Goal: Task Accomplishment & Management: Manage account settings

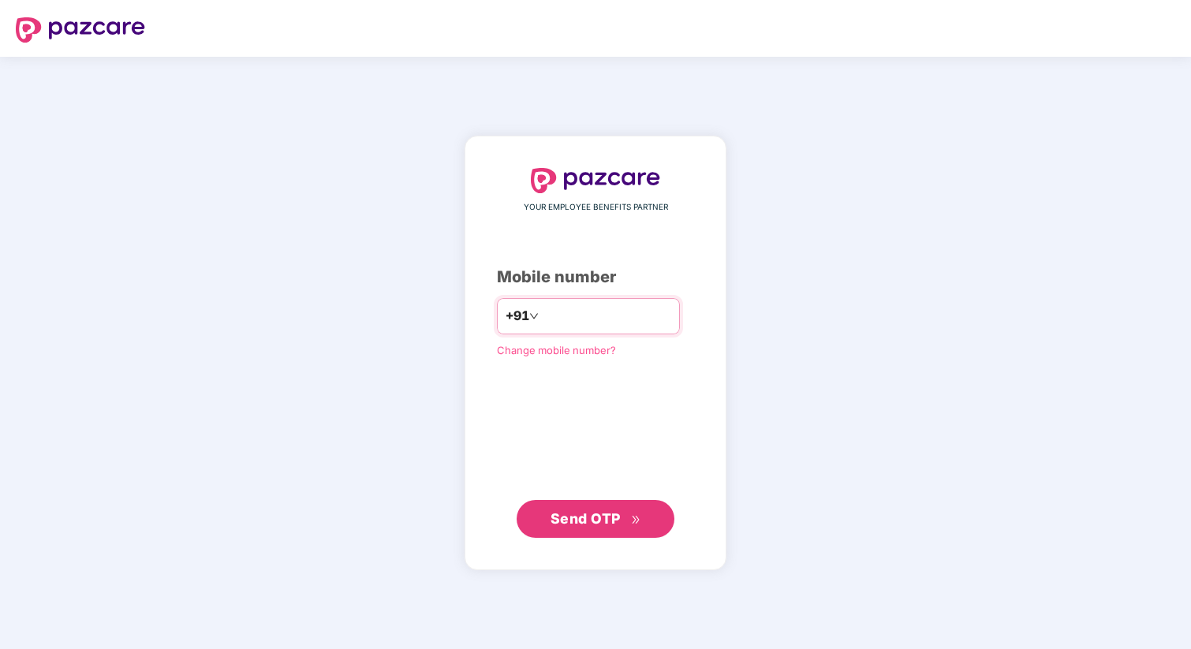
click at [577, 319] on input "number" at bounding box center [606, 316] width 129 height 25
type input "**********"
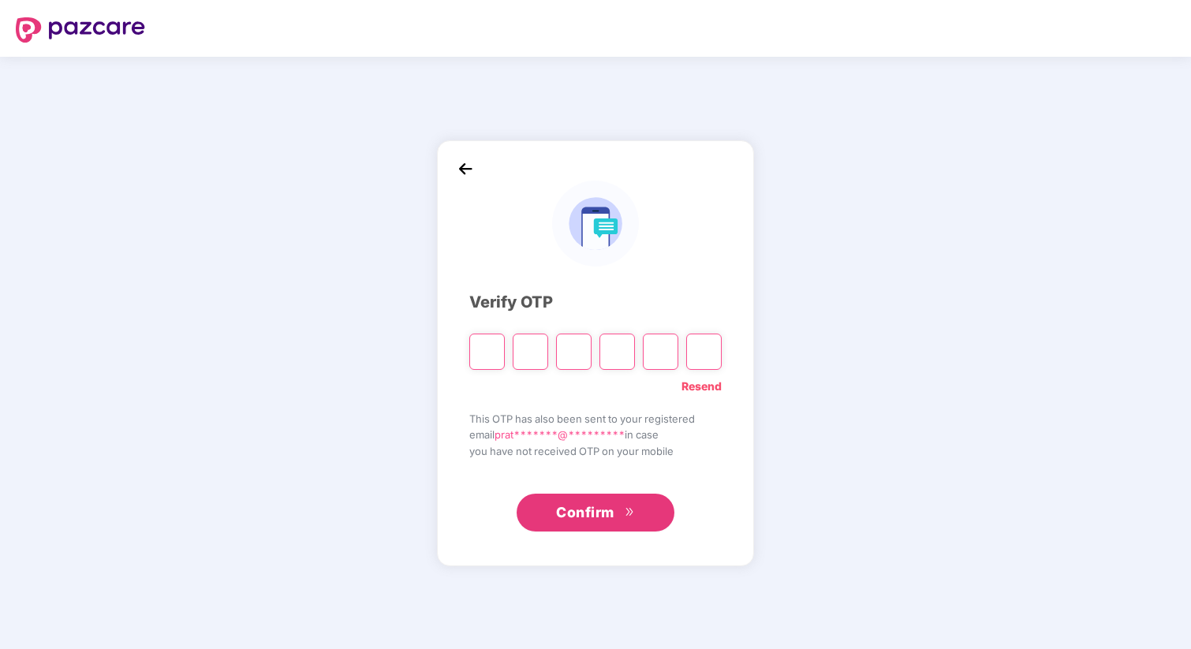
type input "*"
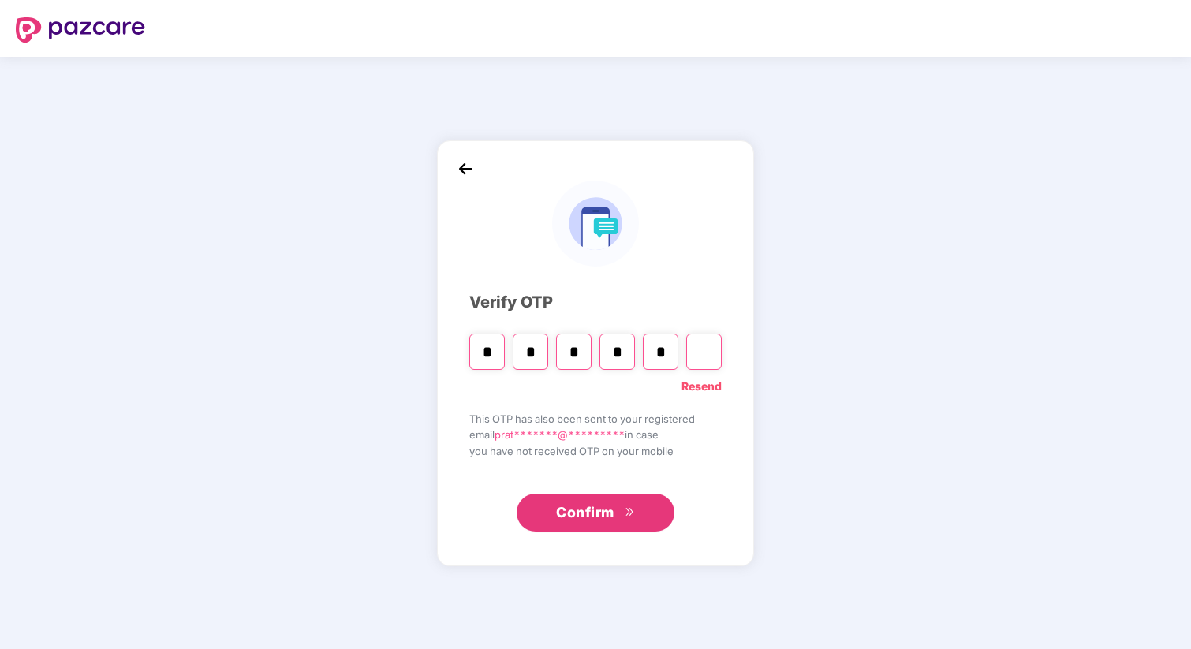
type input "*"
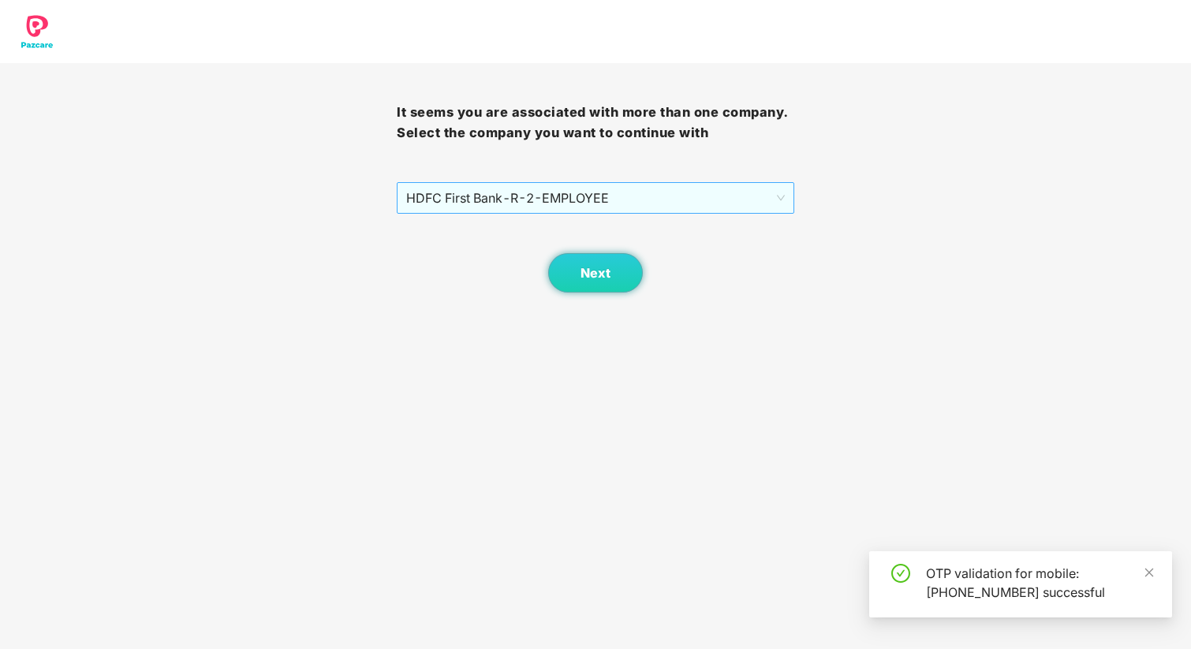
click at [639, 191] on span "HDFC First Bank - R-2 - EMPLOYEE" at bounding box center [595, 198] width 378 height 30
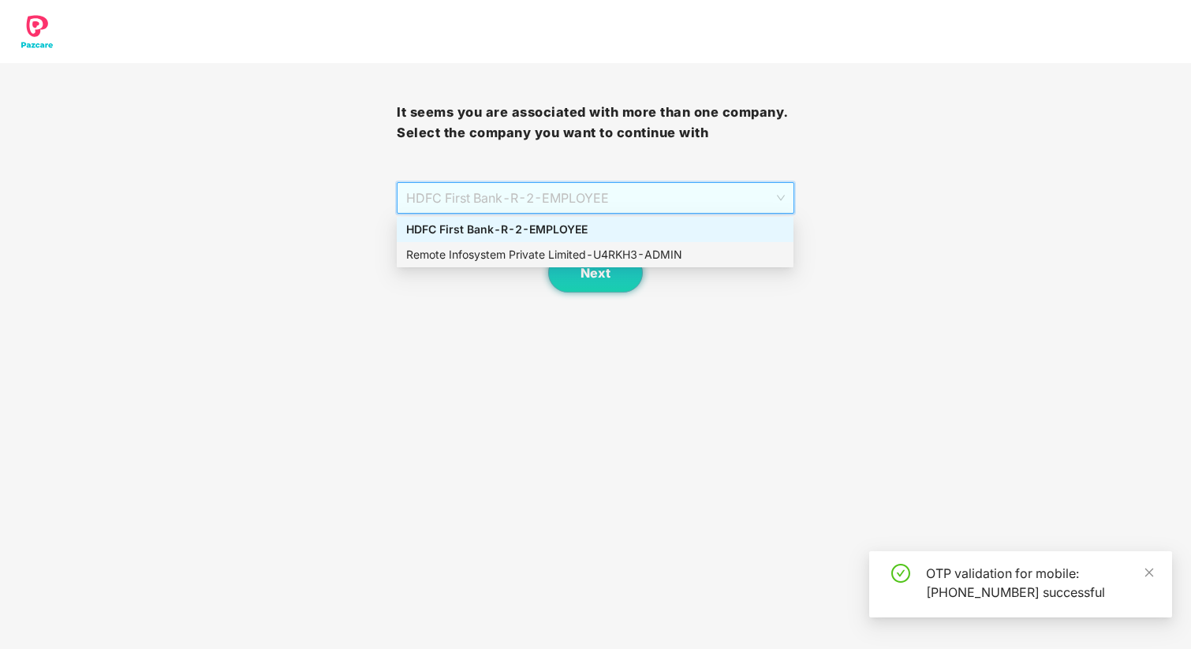
click at [606, 252] on div "Remote Infosystem Private Limited - U4RKH3 - ADMIN" at bounding box center [595, 254] width 378 height 17
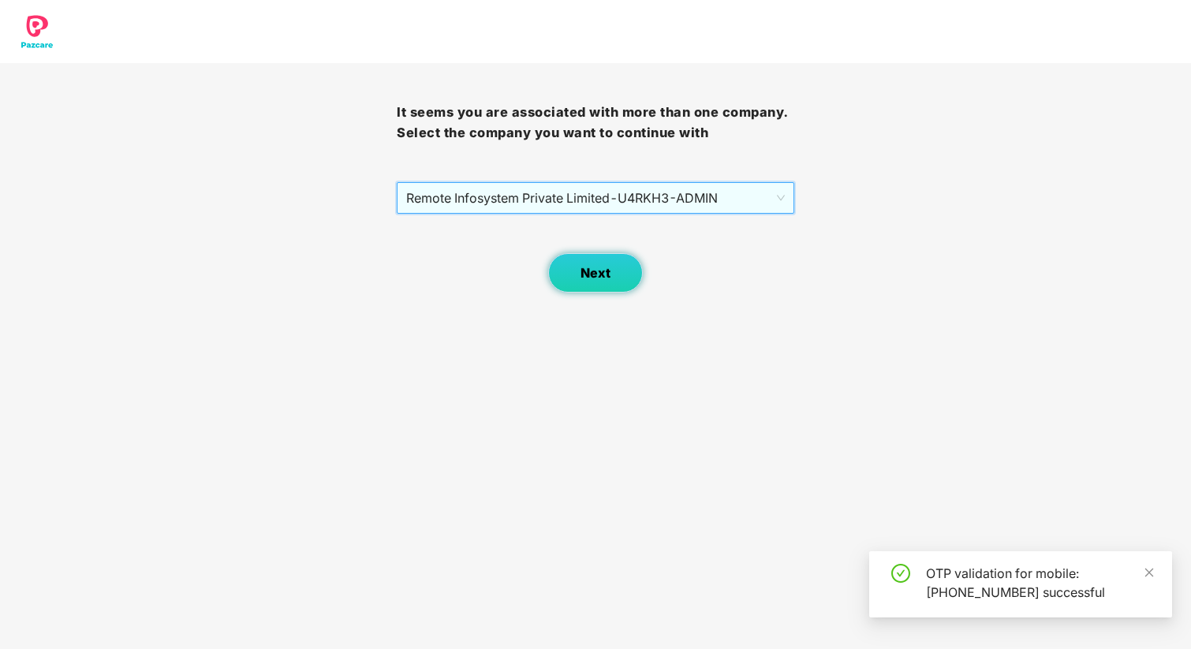
click at [599, 268] on span "Next" at bounding box center [596, 273] width 30 height 15
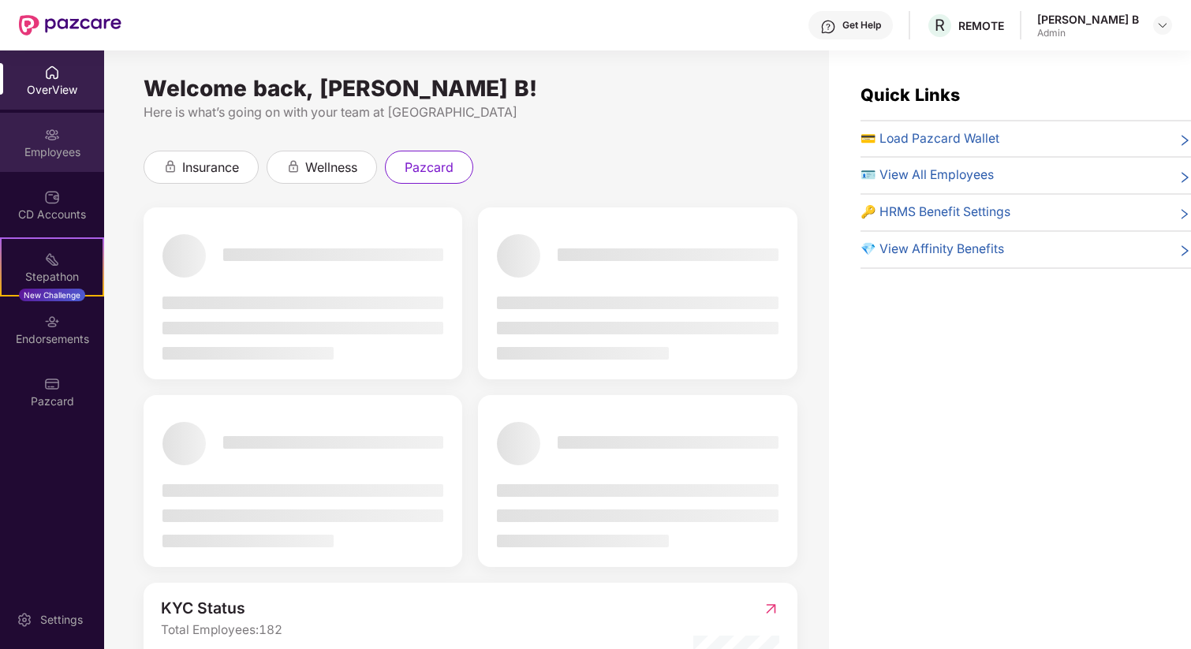
click at [49, 125] on div at bounding box center [52, 133] width 16 height 16
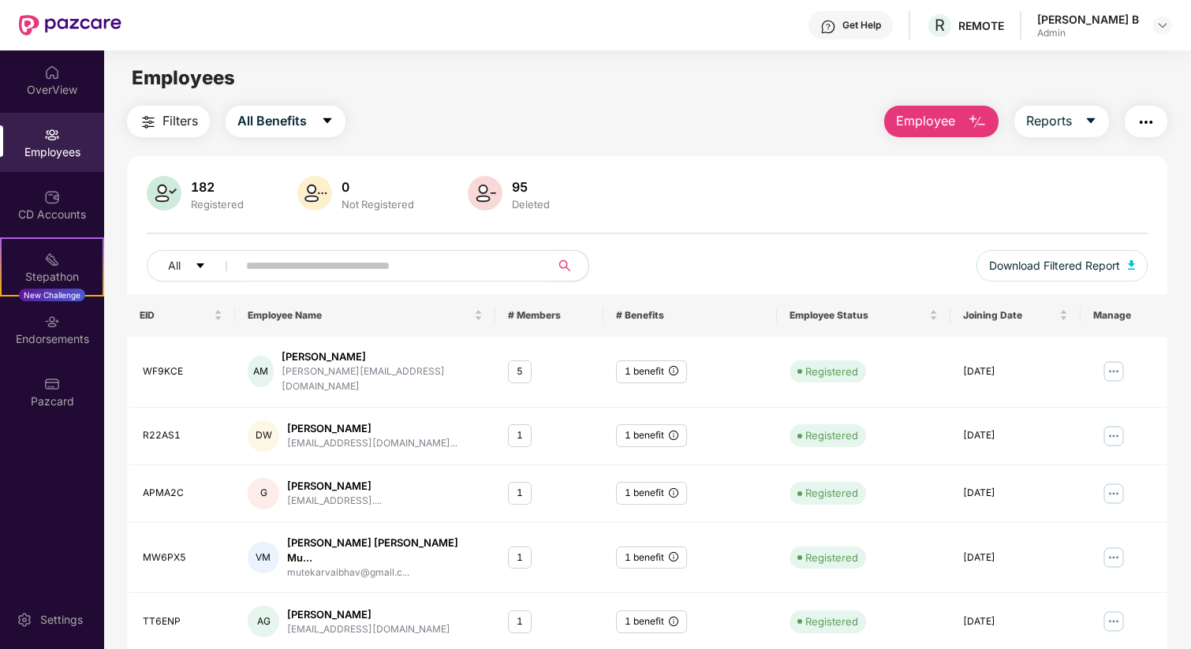
click at [614, 112] on div "Filters All Benefits Employee Reports" at bounding box center [647, 122] width 1041 height 32
click at [307, 252] on span at bounding box center [388, 266] width 323 height 32
paste input "******"
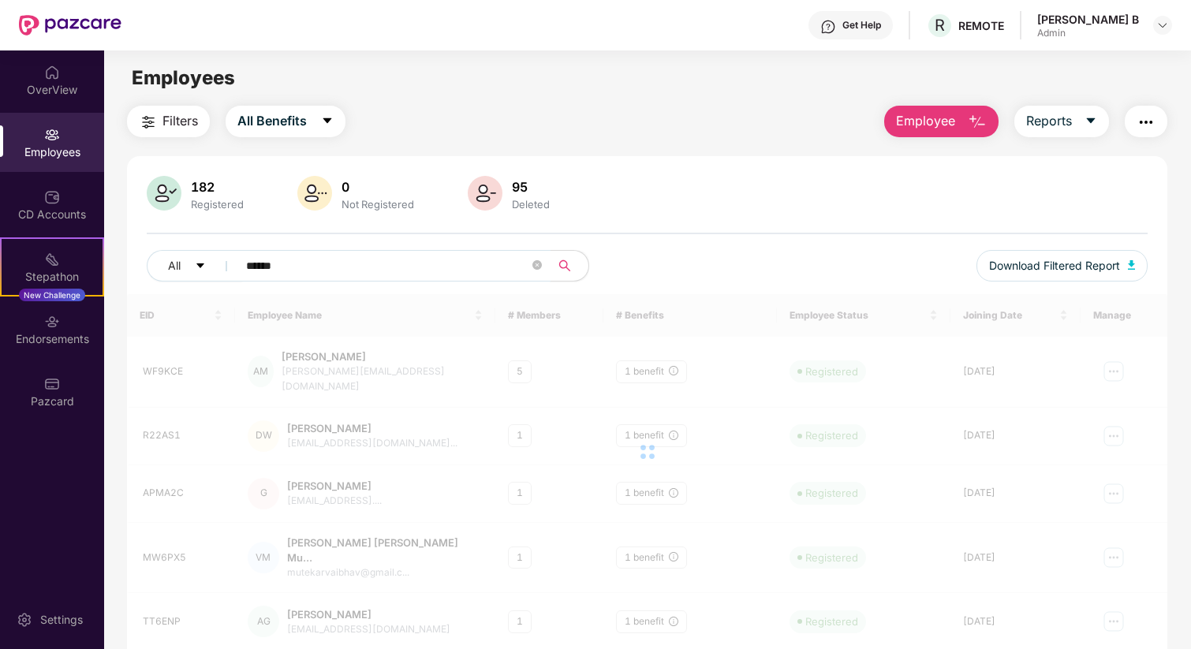
type input "******"
click at [678, 201] on div "182 Registered 0 Not Registered 95 Deleted" at bounding box center [648, 195] width 1002 height 38
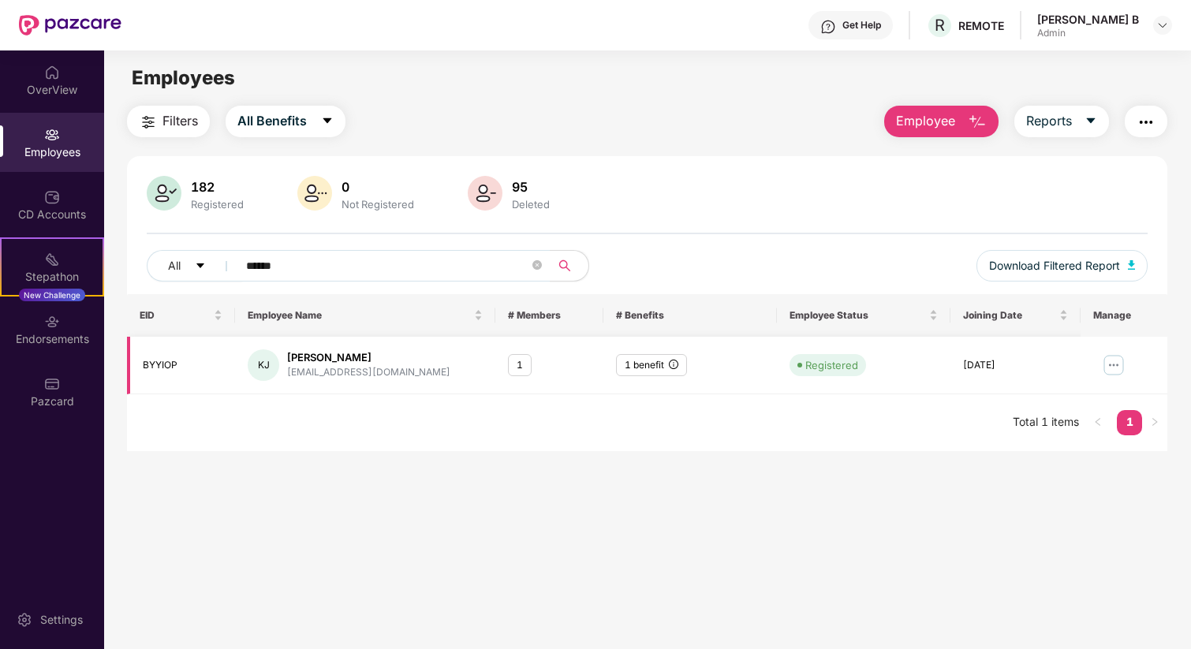
click at [1115, 379] on td at bounding box center [1124, 366] width 87 height 58
click at [1111, 362] on img at bounding box center [1113, 365] width 25 height 25
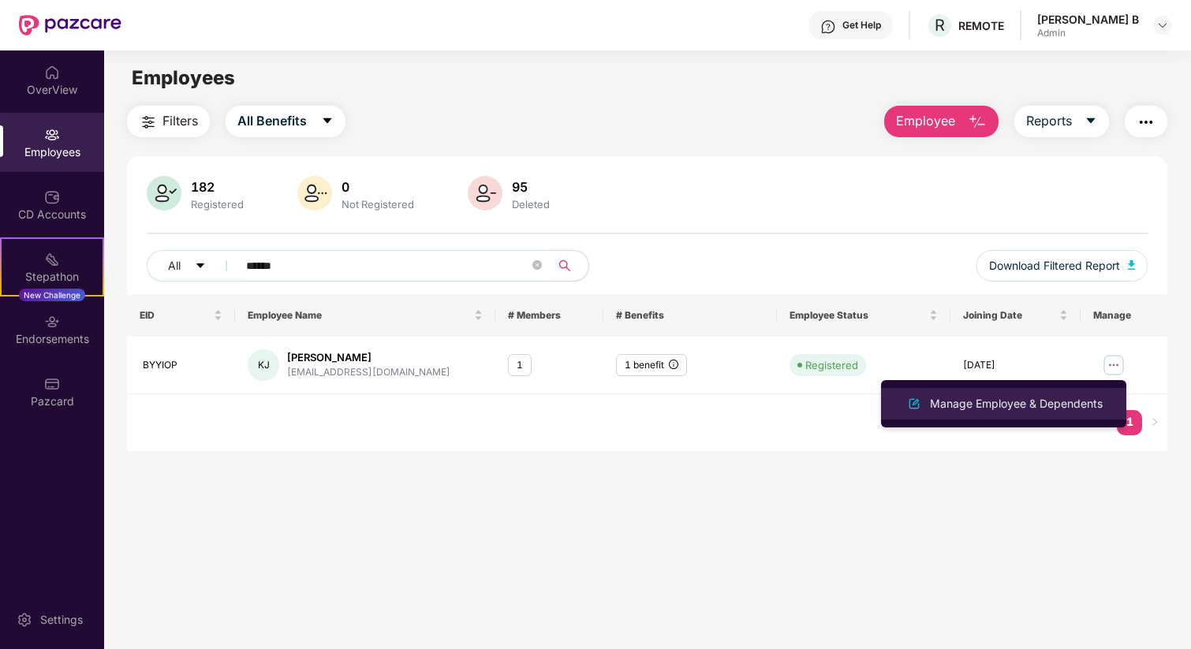
click at [1025, 405] on div "Manage Employee & Dependents" at bounding box center [1016, 403] width 179 height 17
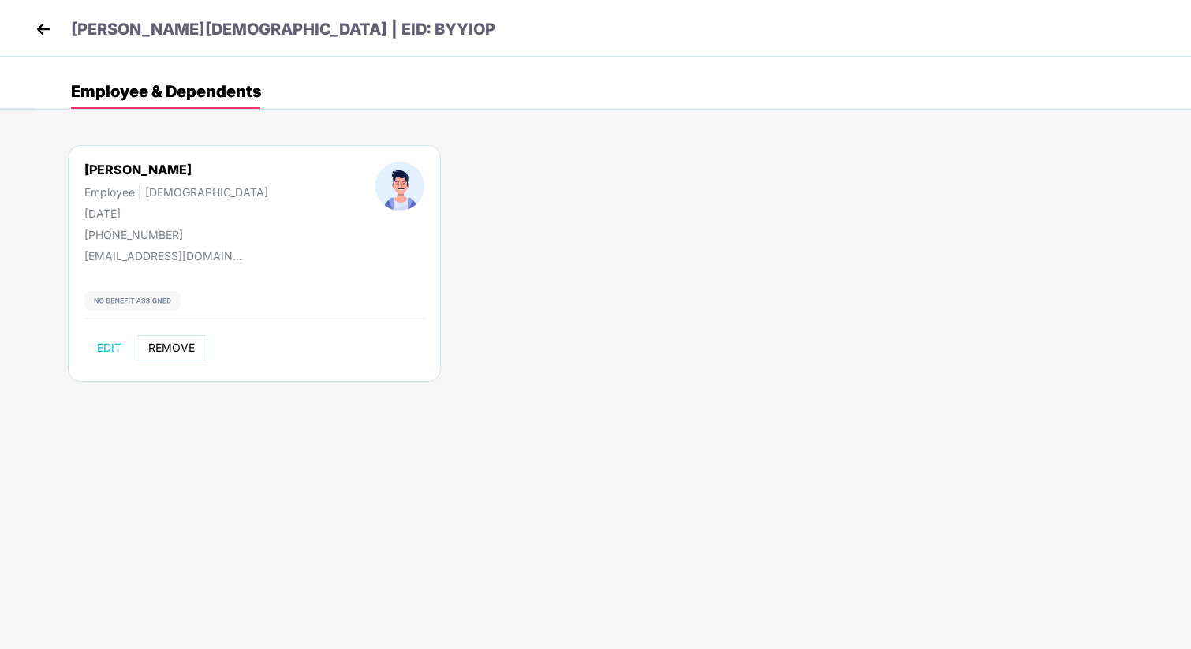
click at [180, 354] on button "REMOVE" at bounding box center [172, 347] width 72 height 25
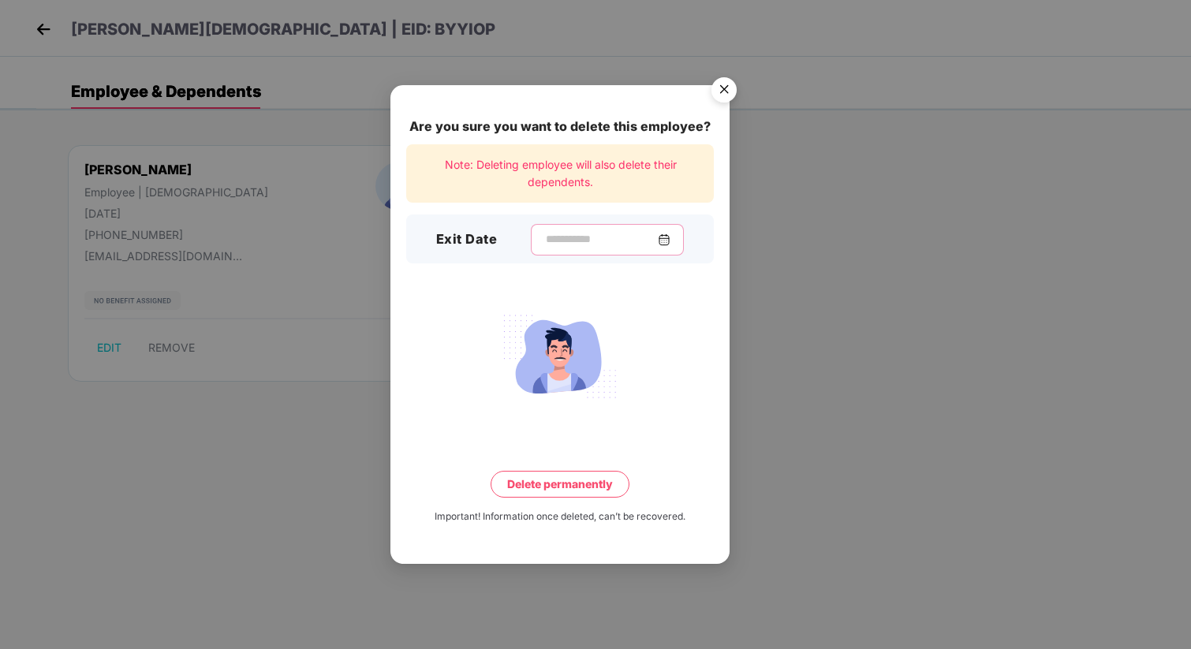
click at [640, 236] on input at bounding box center [601, 239] width 114 height 17
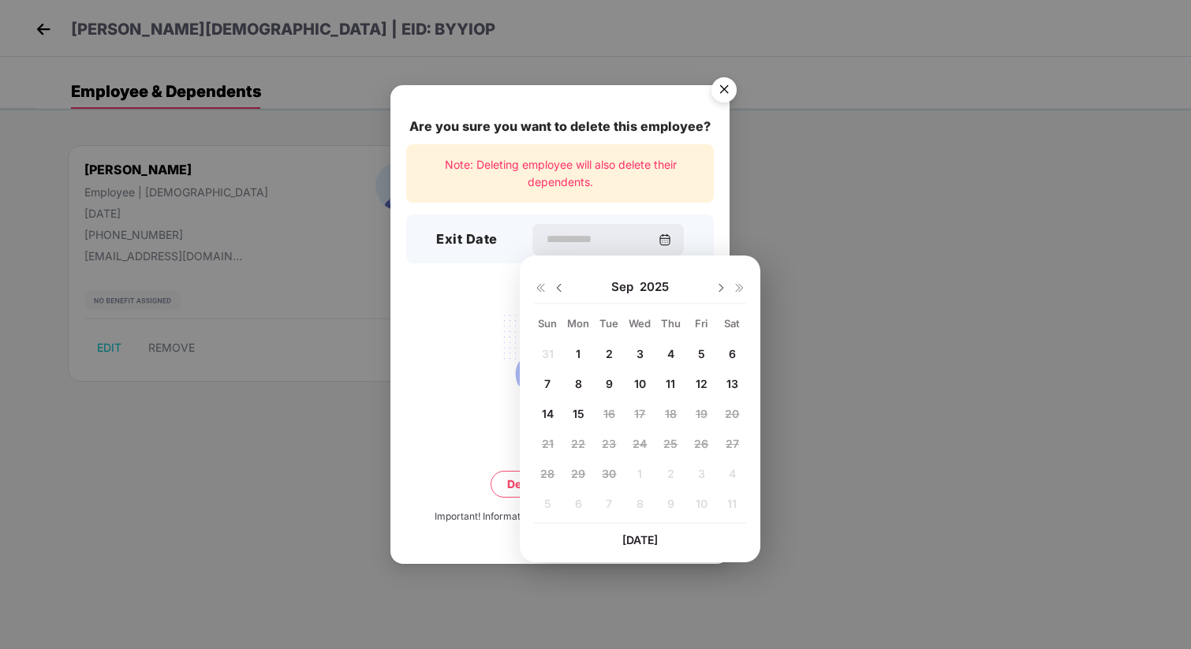
click at [581, 417] on span "15" at bounding box center [579, 413] width 12 height 13
type input "**********"
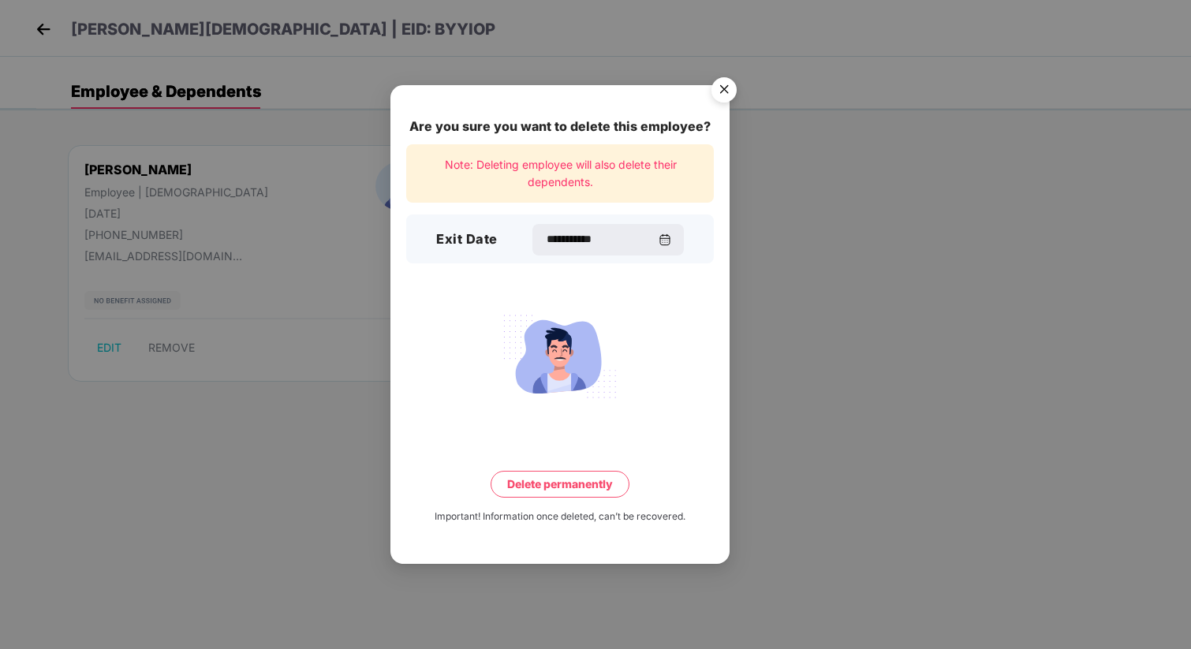
click at [568, 484] on button "Delete permanently" at bounding box center [560, 484] width 139 height 27
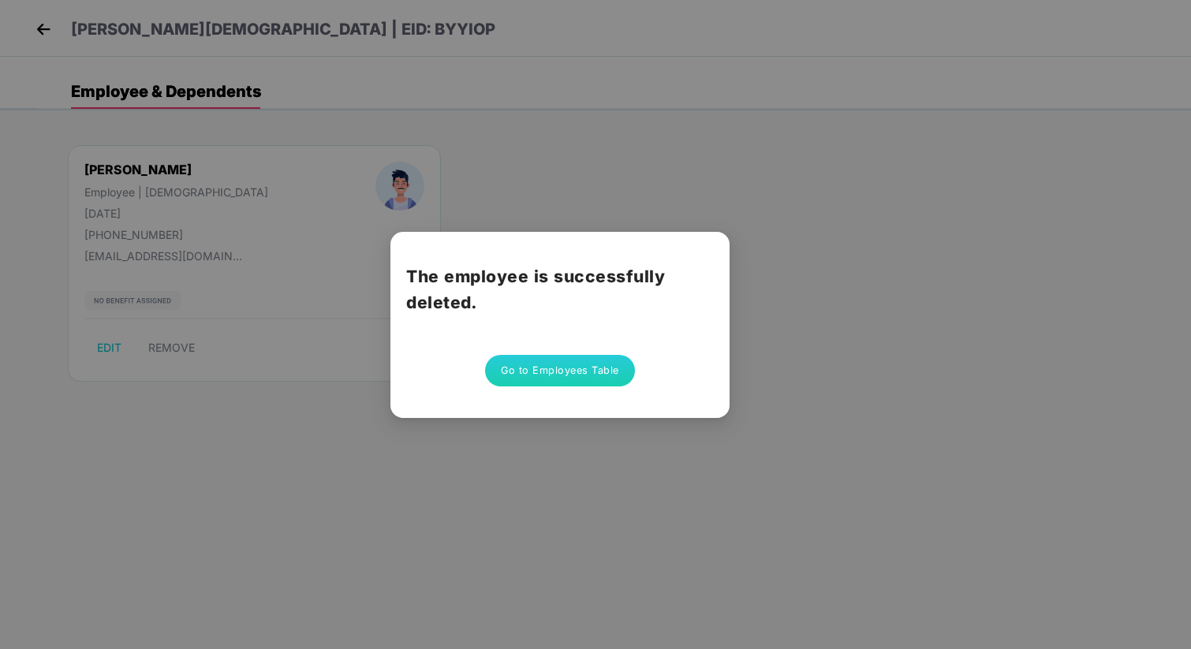
click at [582, 370] on button "Go to Employees Table" at bounding box center [560, 371] width 150 height 32
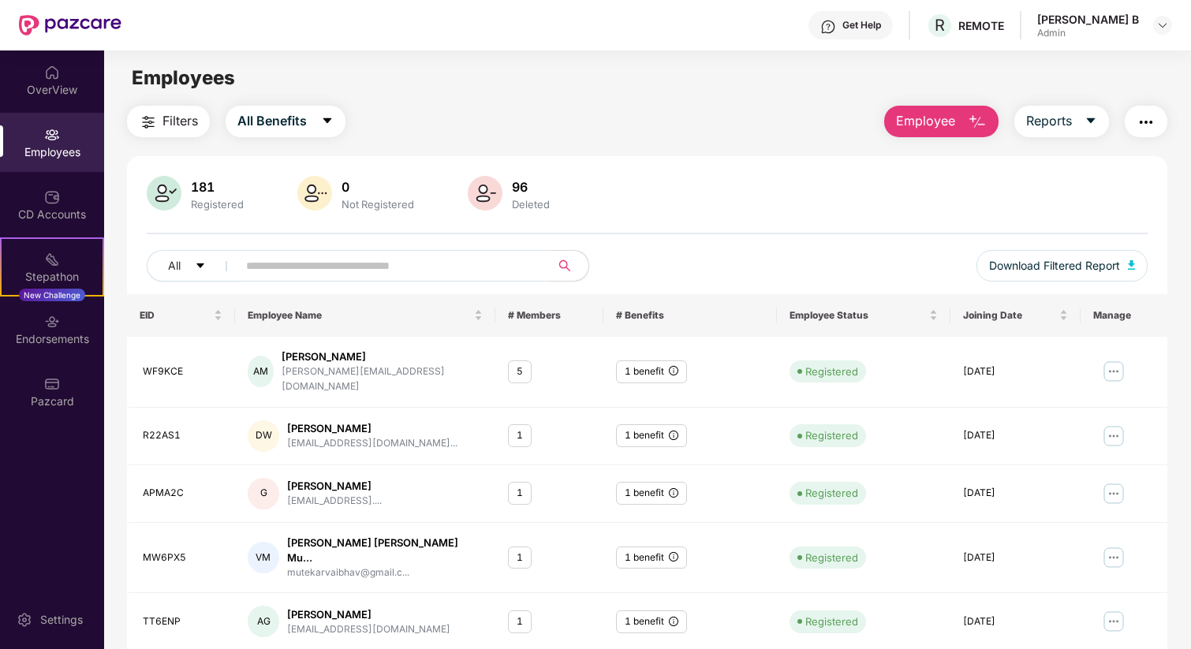
click at [301, 267] on input "text" at bounding box center [387, 266] width 283 height 24
paste input "******"
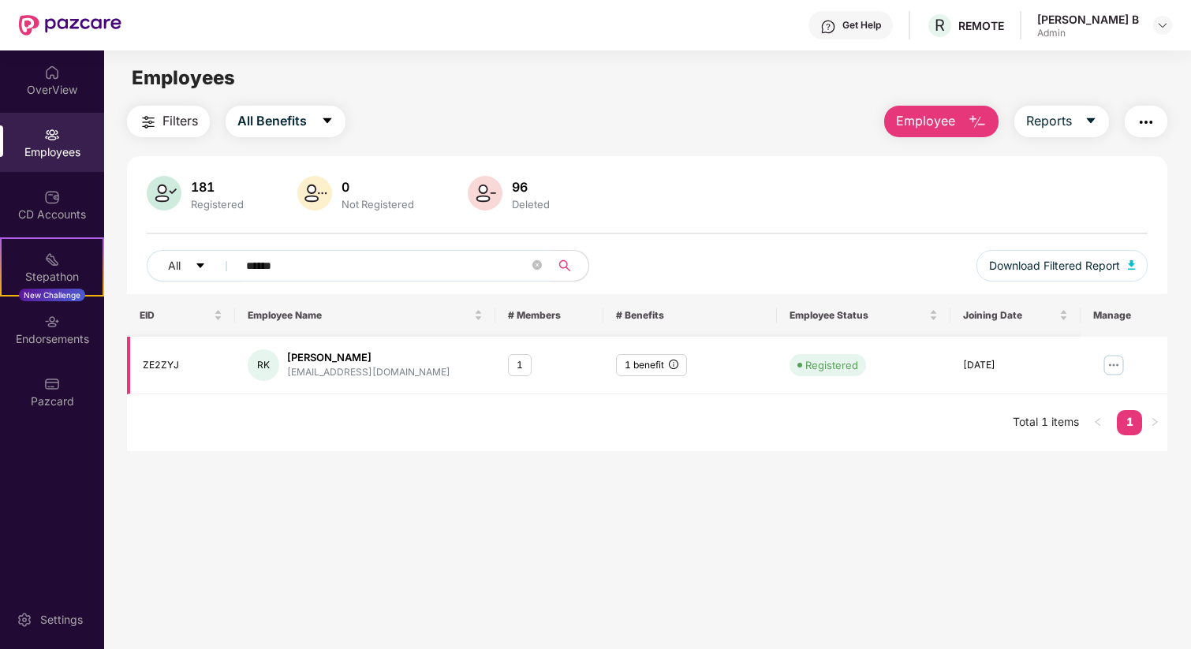
type input "******"
click at [1102, 367] on img at bounding box center [1113, 365] width 25 height 25
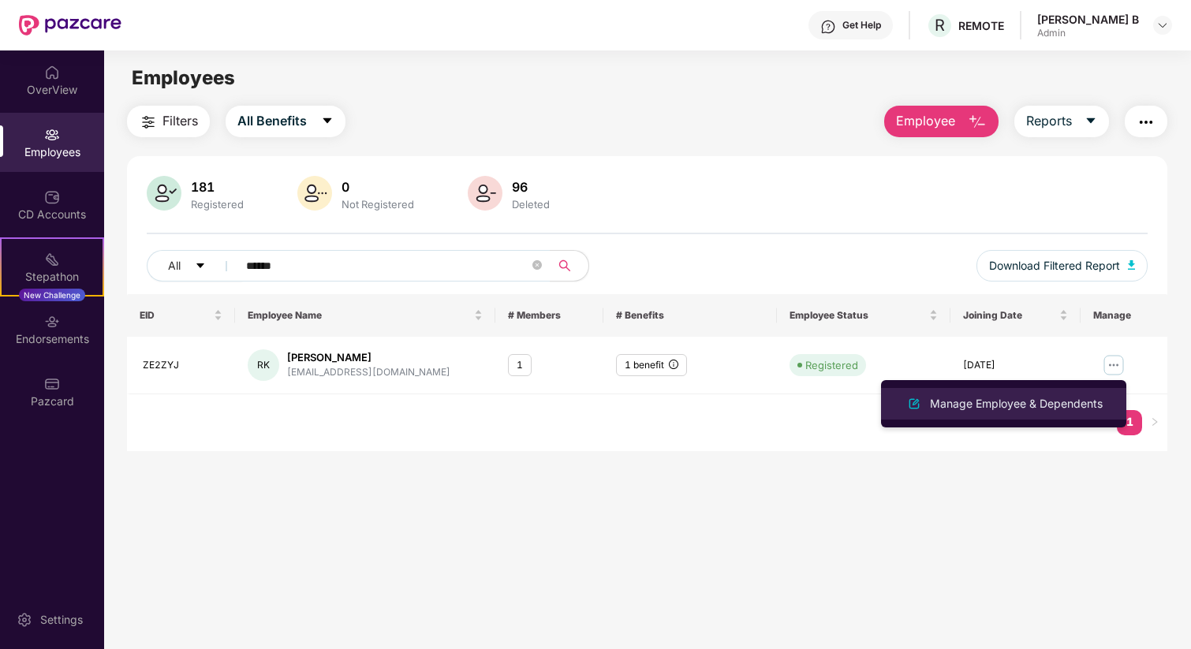
click at [1066, 397] on div "Manage Employee & Dependents" at bounding box center [1016, 403] width 179 height 17
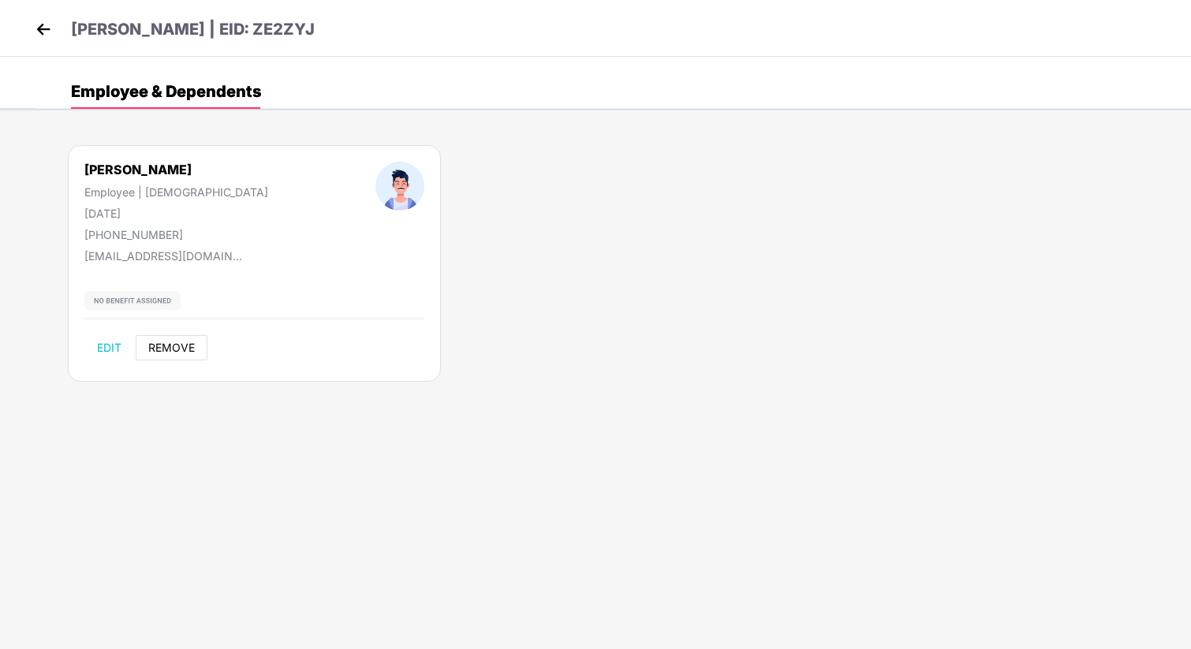
click at [165, 348] on span "REMOVE" at bounding box center [171, 348] width 47 height 13
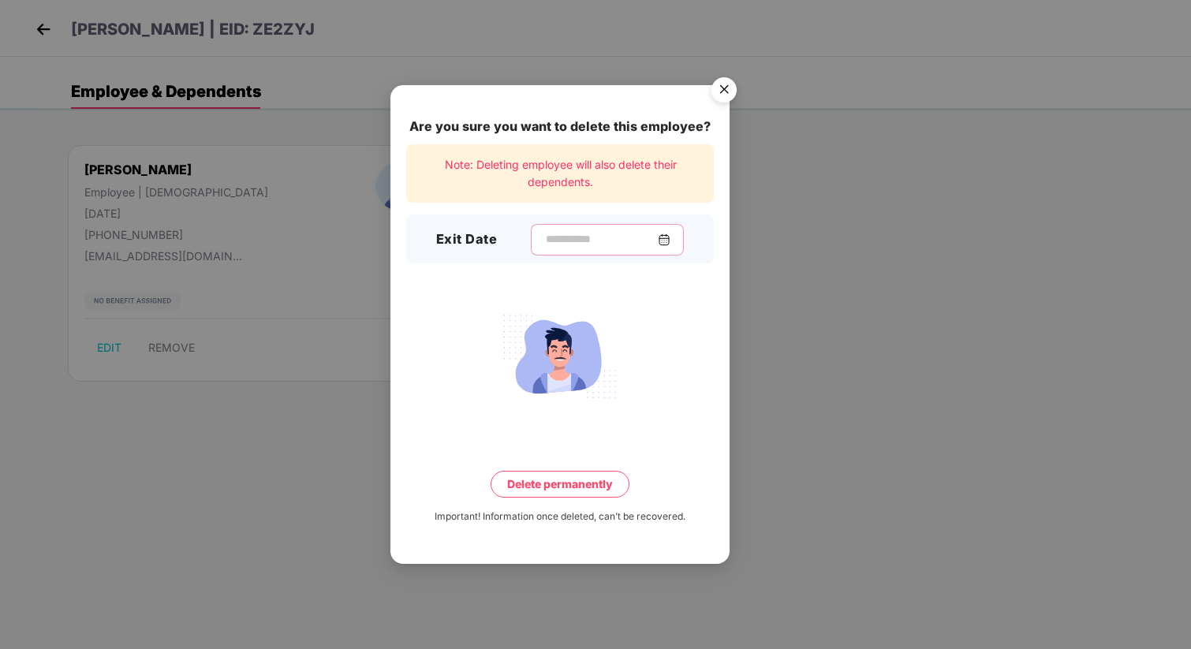
click at [571, 244] on input at bounding box center [601, 239] width 114 height 17
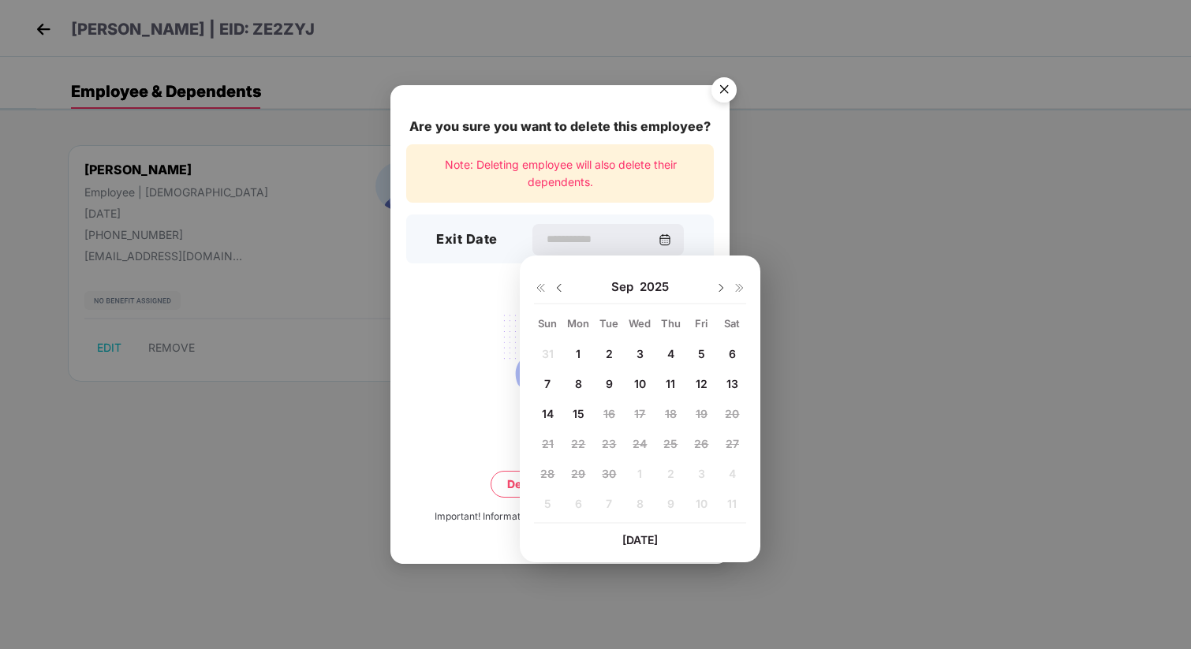
click at [581, 415] on span "15" at bounding box center [579, 413] width 12 height 13
type input "**********"
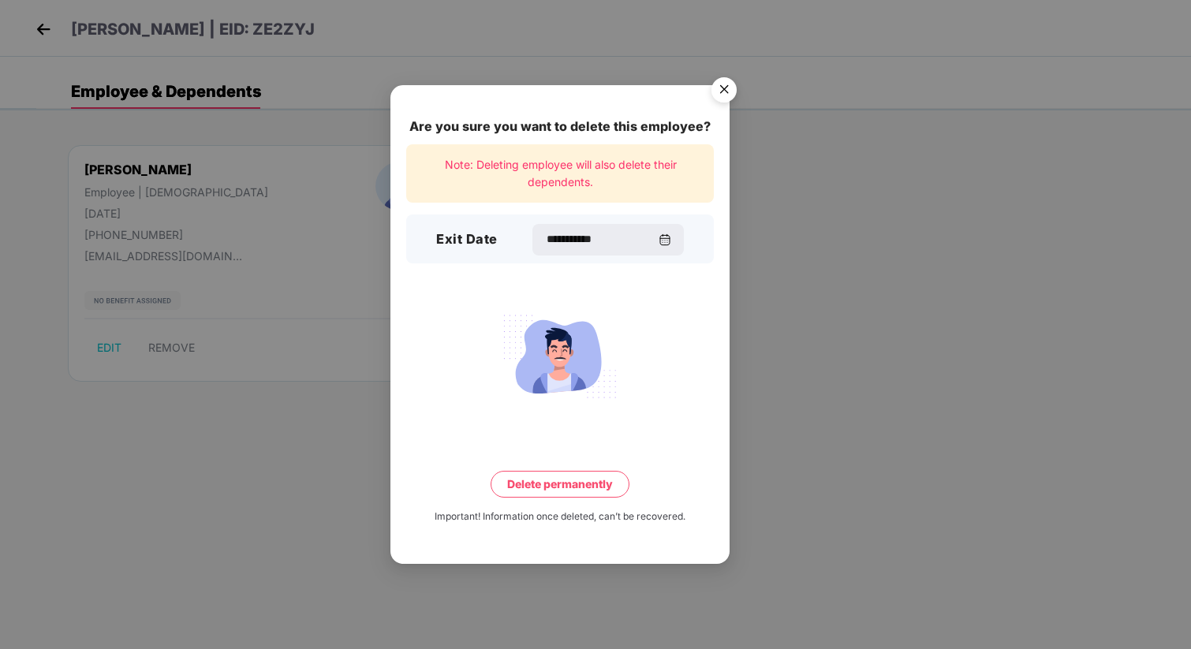
click at [581, 478] on button "Delete permanently" at bounding box center [560, 484] width 139 height 27
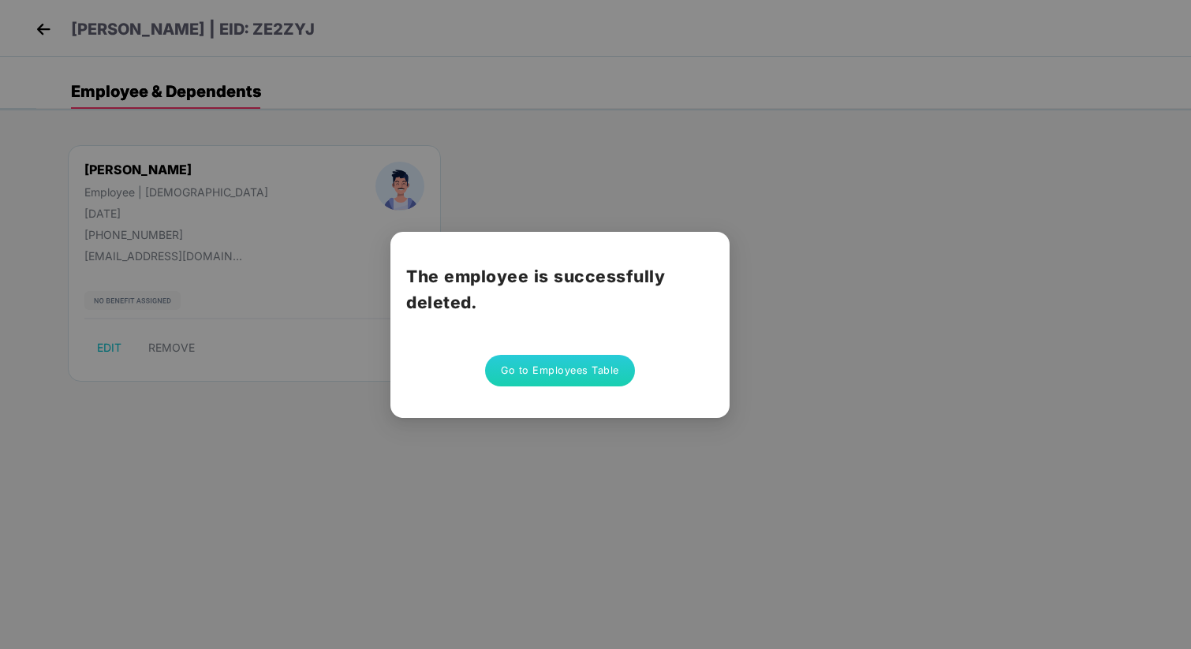
click at [577, 367] on button "Go to Employees Table" at bounding box center [560, 371] width 150 height 32
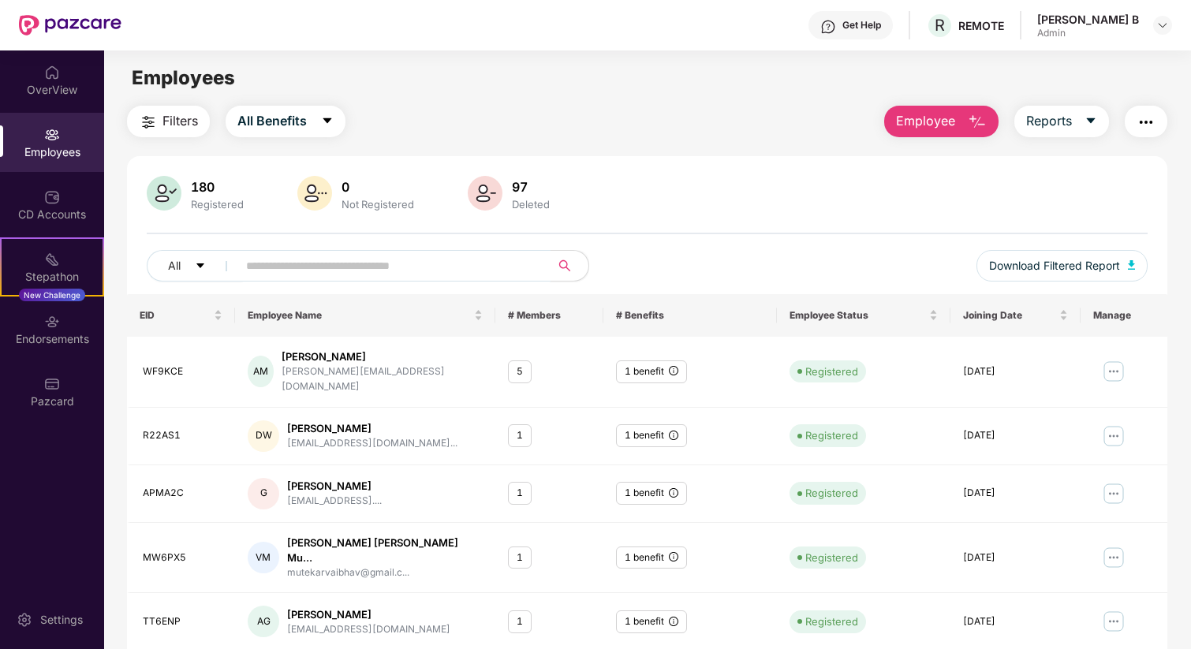
click at [313, 256] on input "text" at bounding box center [387, 266] width 283 height 24
paste input "******"
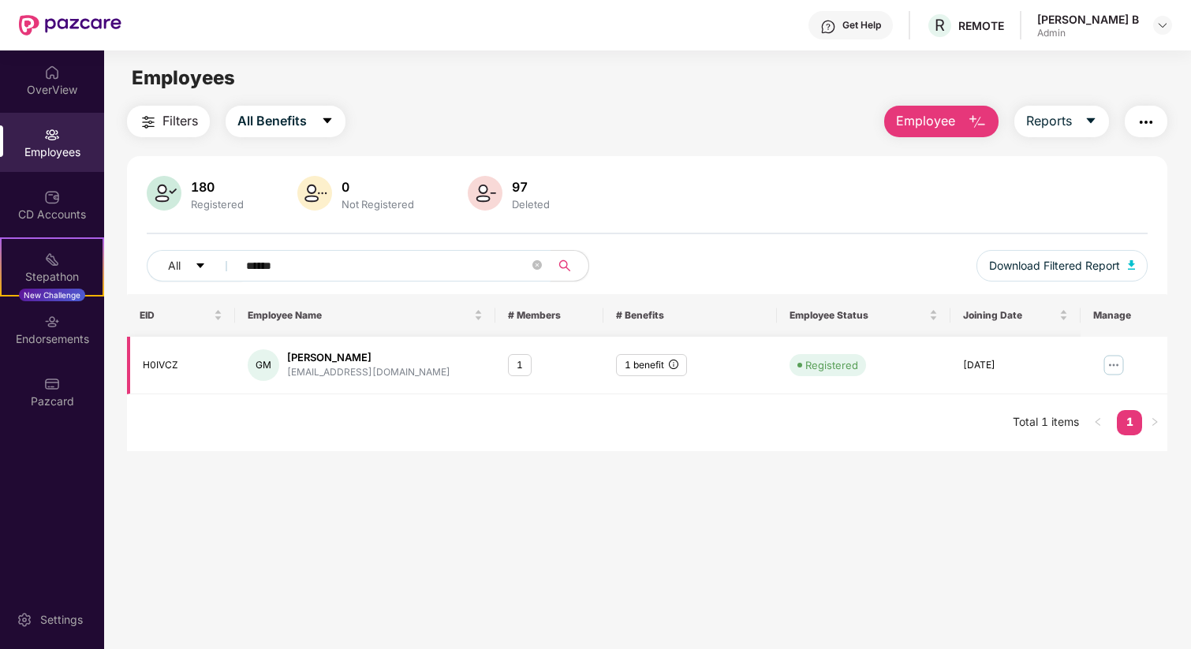
type input "******"
click at [1109, 360] on img at bounding box center [1113, 365] width 25 height 25
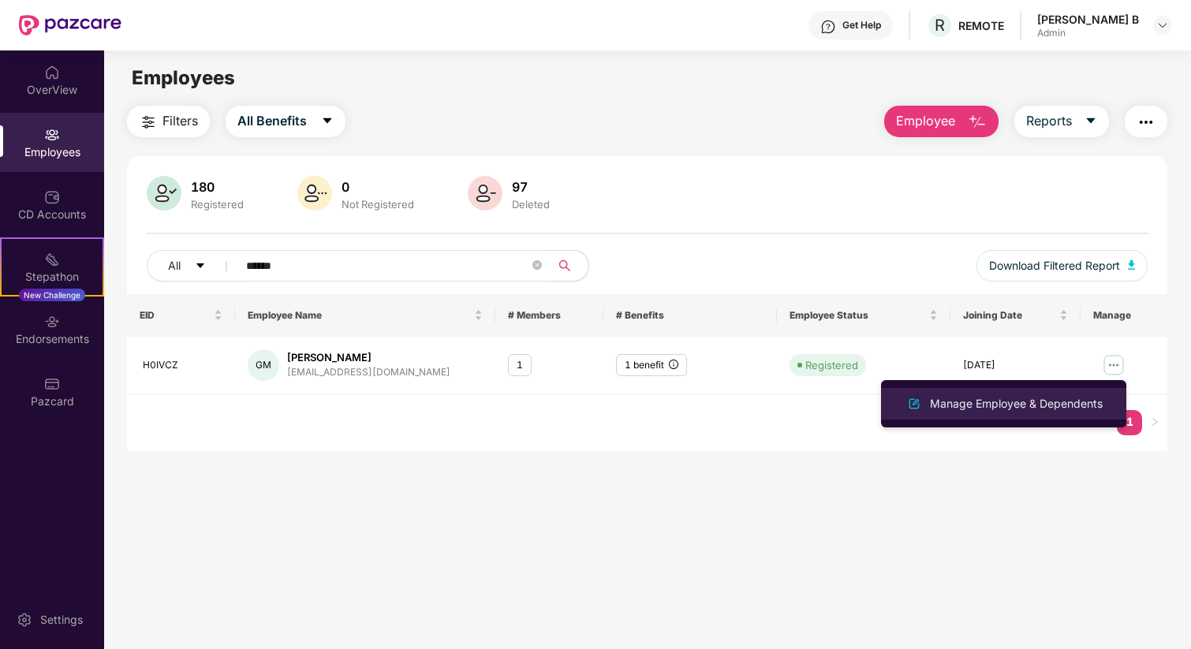
click at [1025, 403] on div "Manage Employee & Dependents" at bounding box center [1016, 403] width 179 height 17
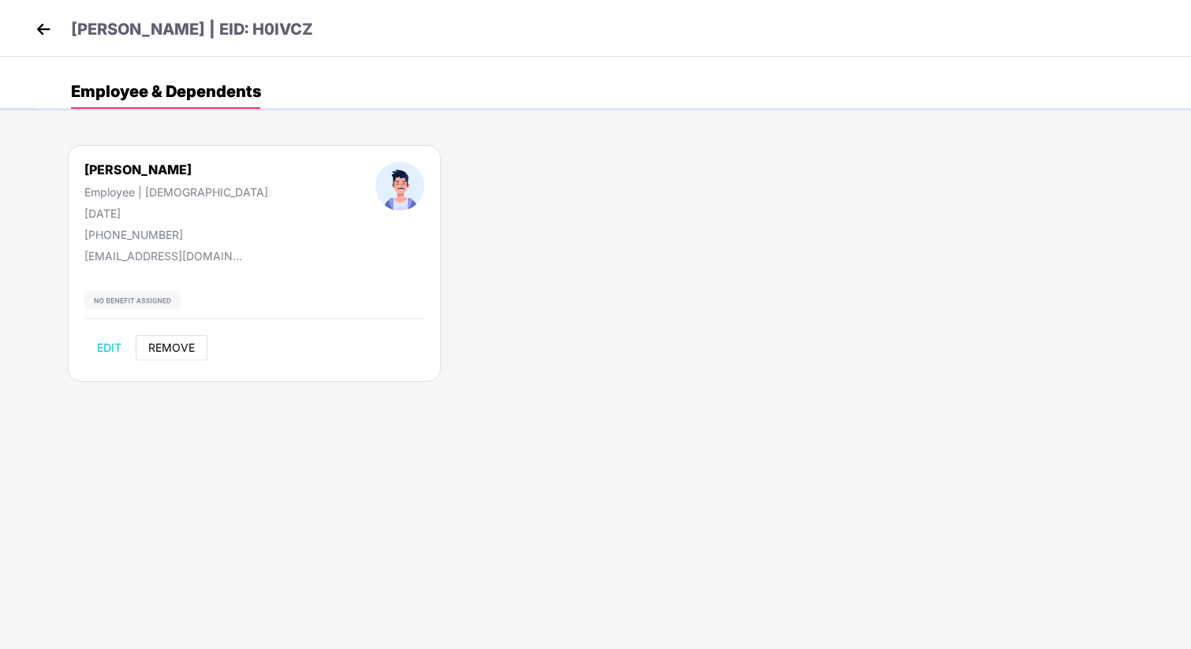
click at [164, 352] on span "REMOVE" at bounding box center [171, 348] width 47 height 13
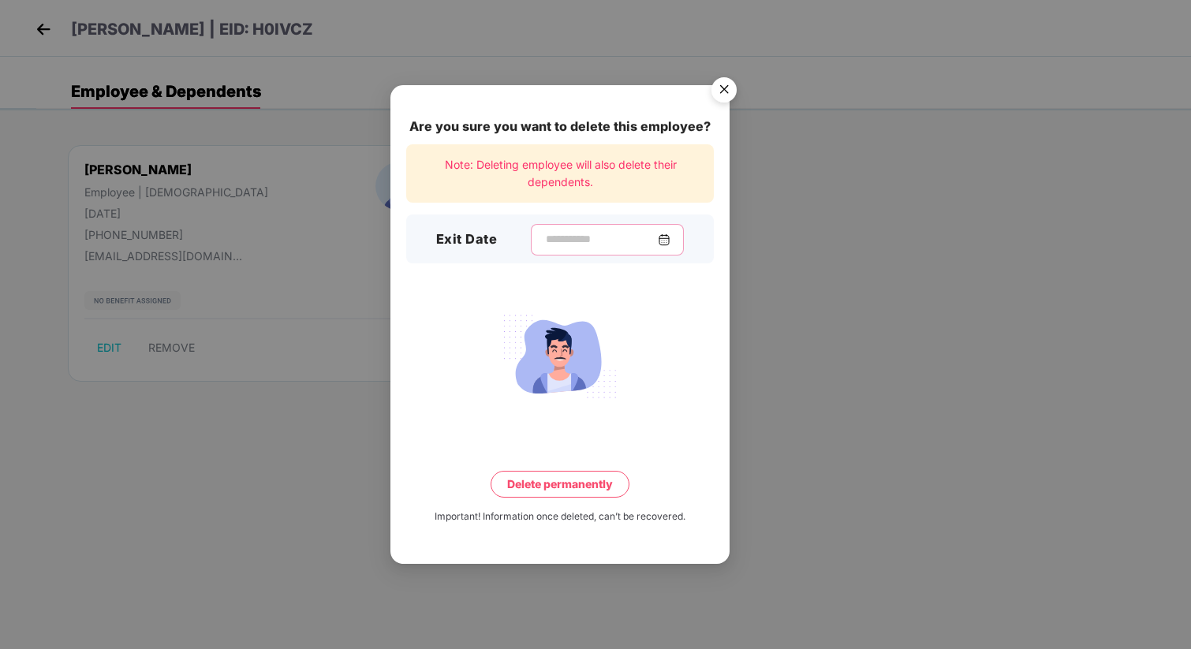
click at [575, 244] on input at bounding box center [601, 239] width 114 height 17
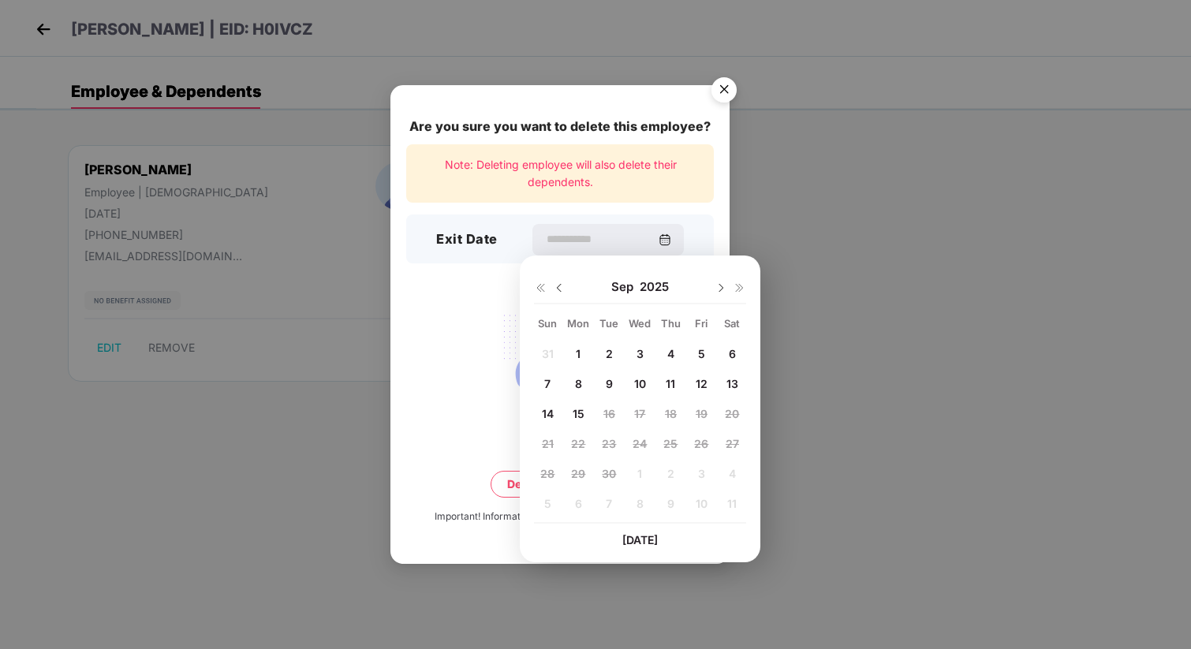
click at [581, 412] on span "15" at bounding box center [579, 413] width 12 height 13
type input "**********"
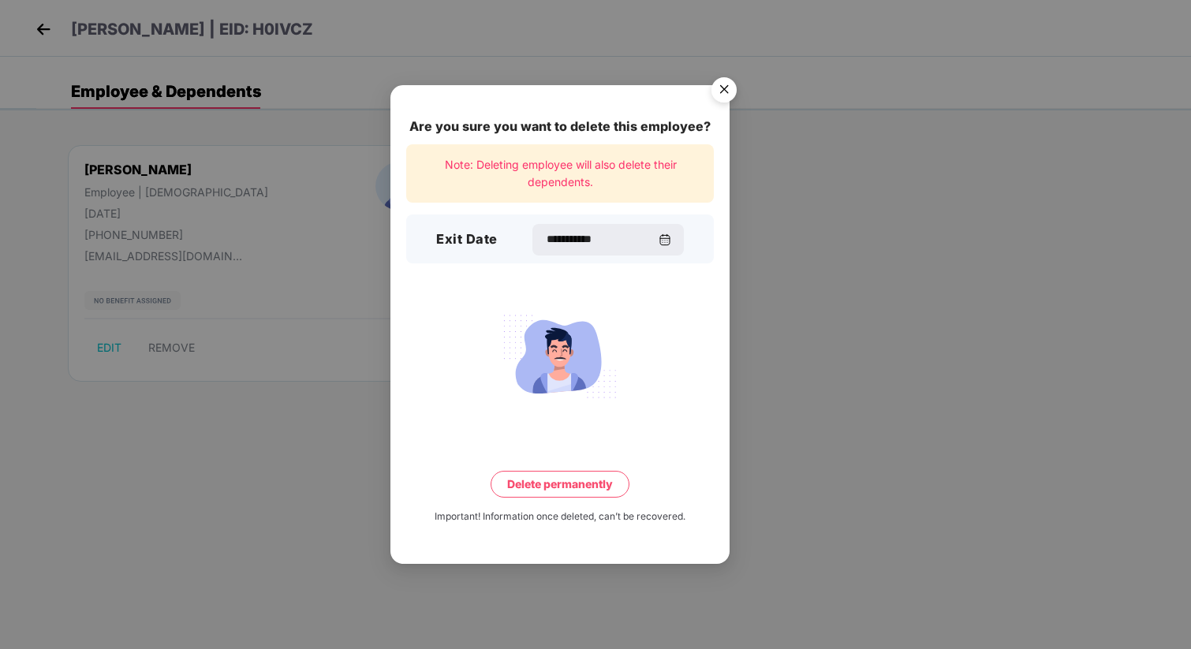
click at [569, 489] on button "Delete permanently" at bounding box center [560, 484] width 139 height 27
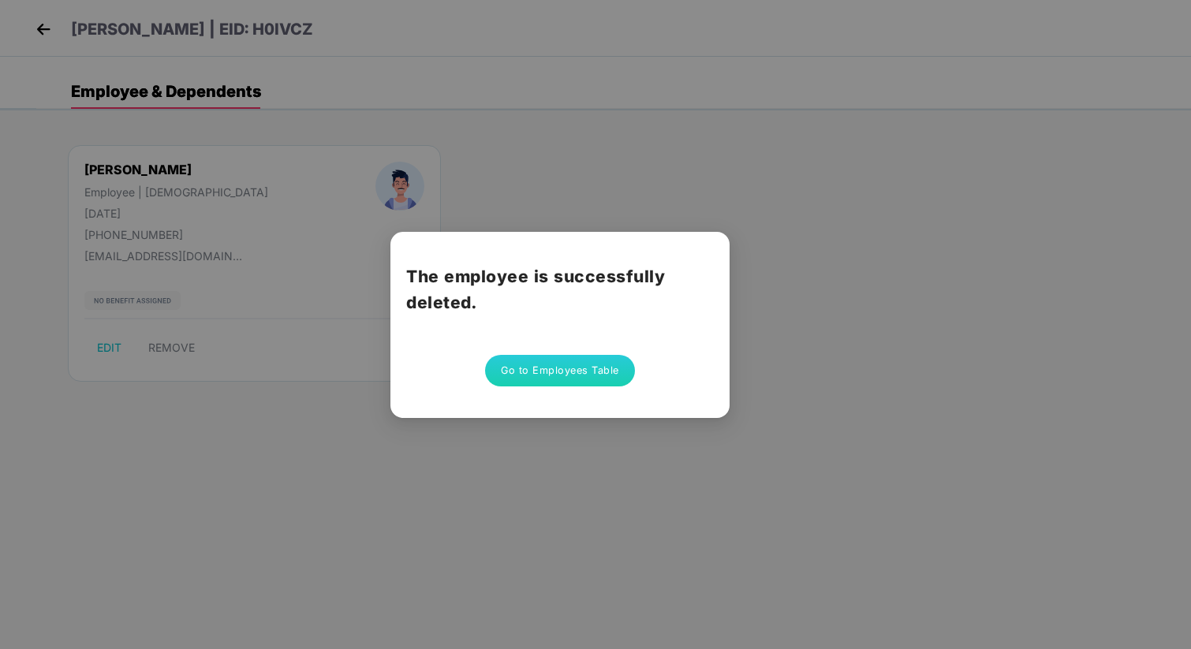
click at [605, 371] on button "Go to Employees Table" at bounding box center [560, 371] width 150 height 32
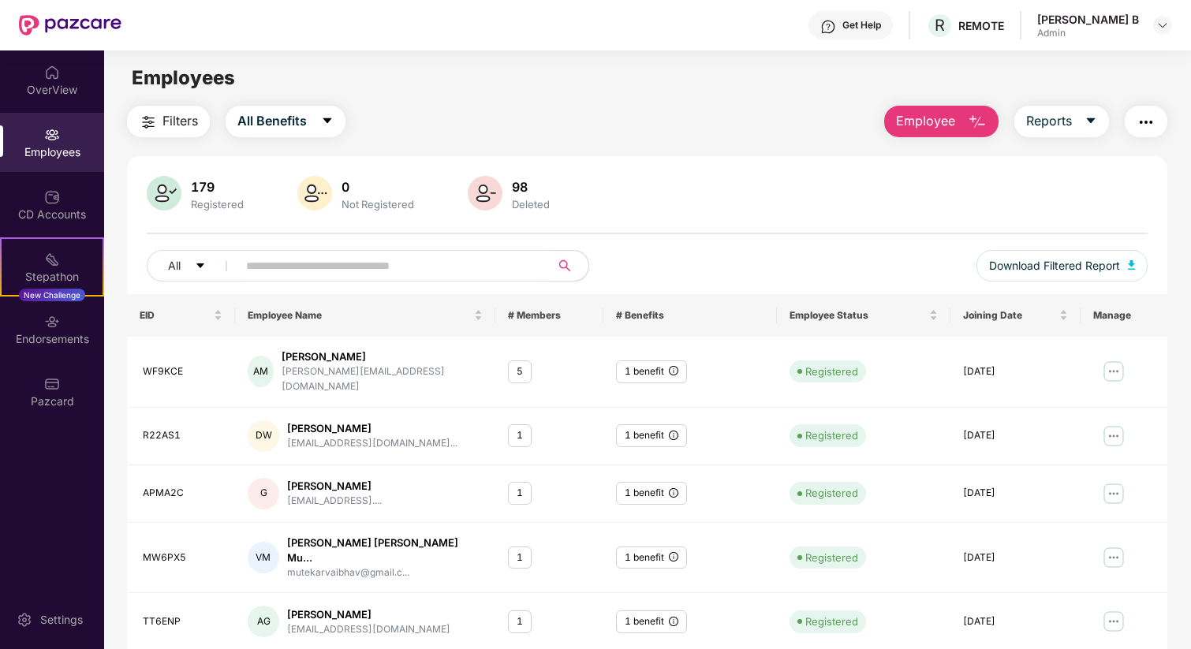
click at [456, 258] on input "text" at bounding box center [387, 266] width 283 height 24
paste input "******"
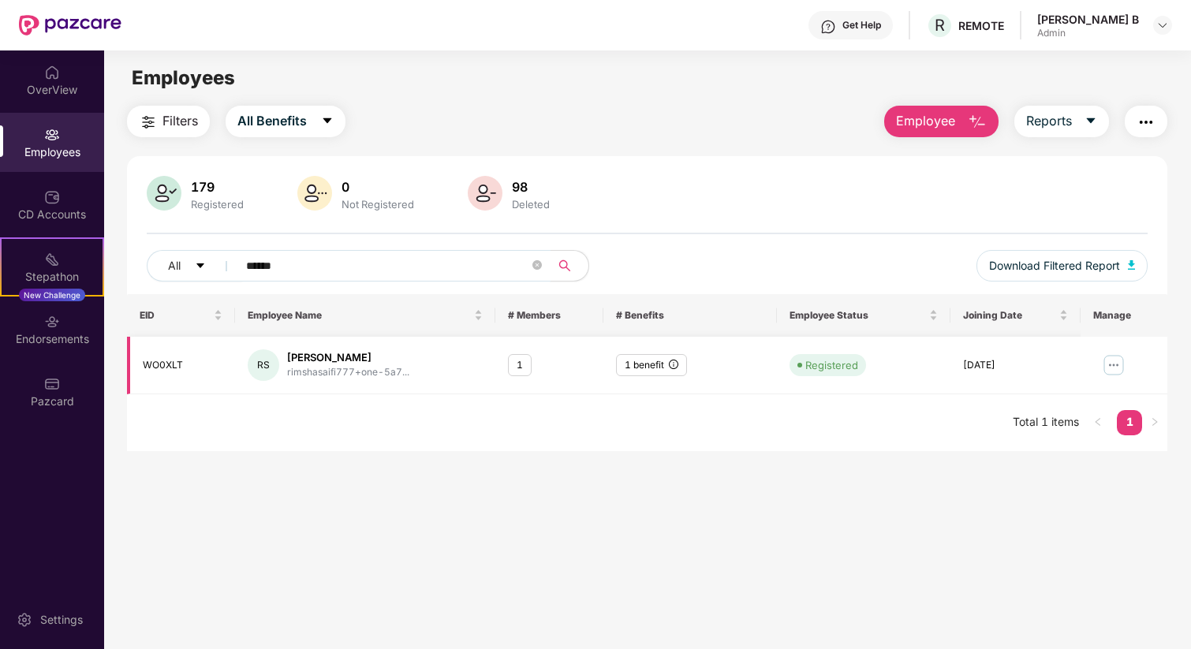
type input "******"
click at [1111, 360] on img at bounding box center [1113, 365] width 25 height 25
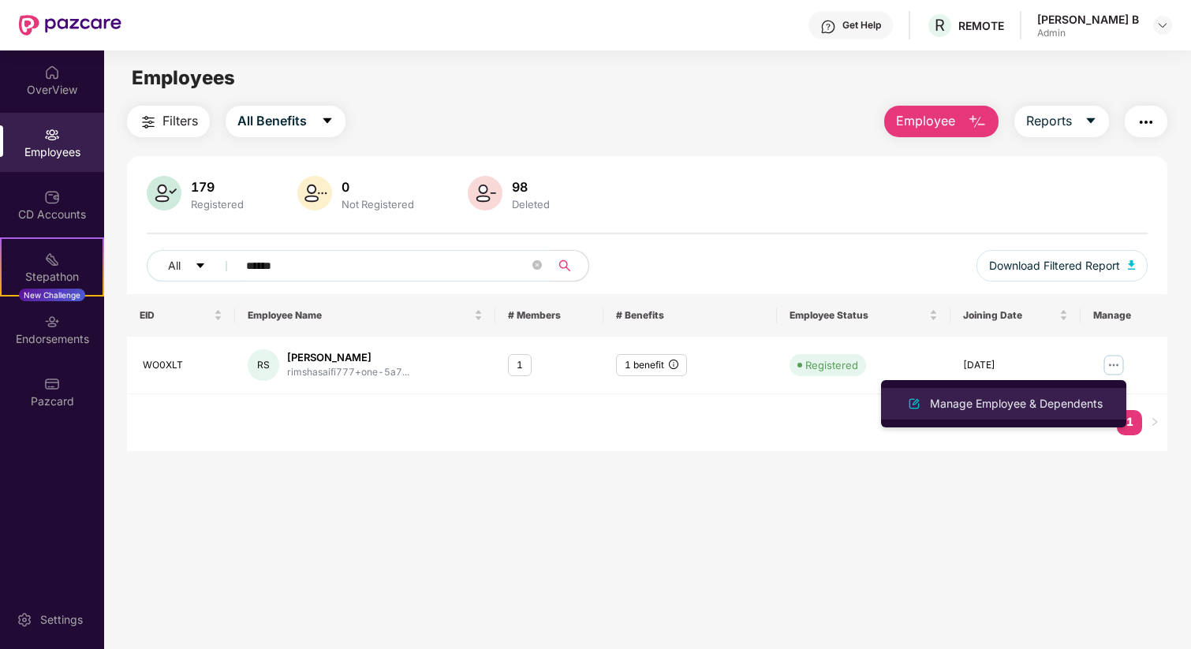
click at [1081, 398] on div "Manage Employee & Dependents" at bounding box center [1016, 403] width 179 height 17
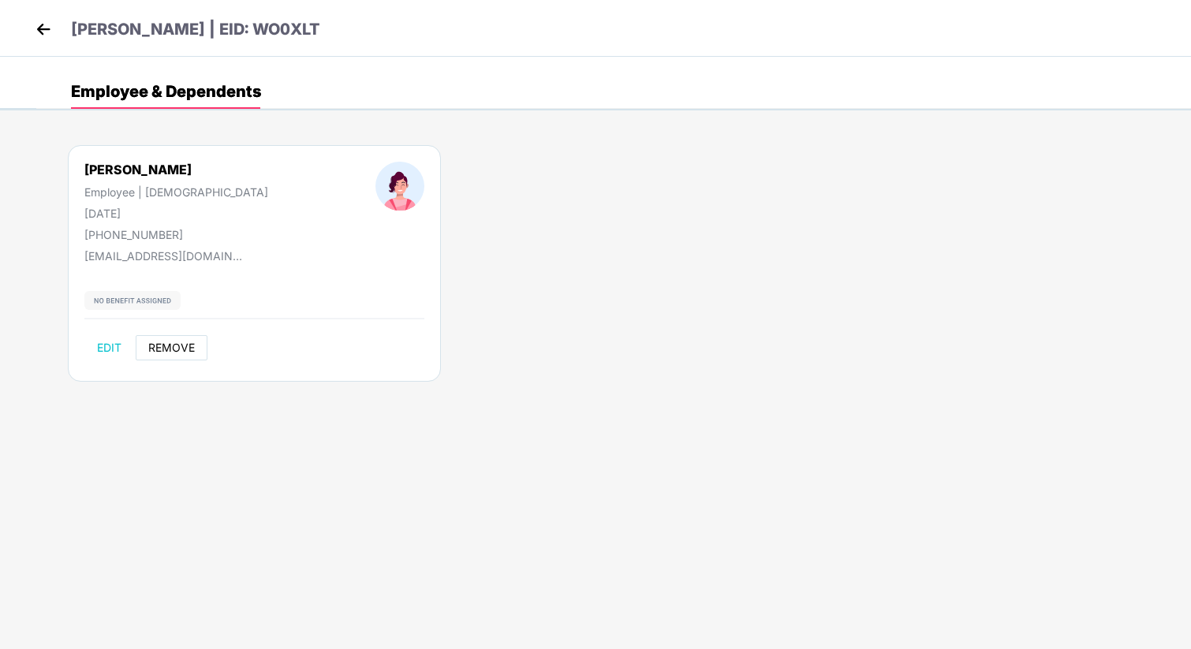
click at [195, 336] on button "REMOVE" at bounding box center [172, 347] width 72 height 25
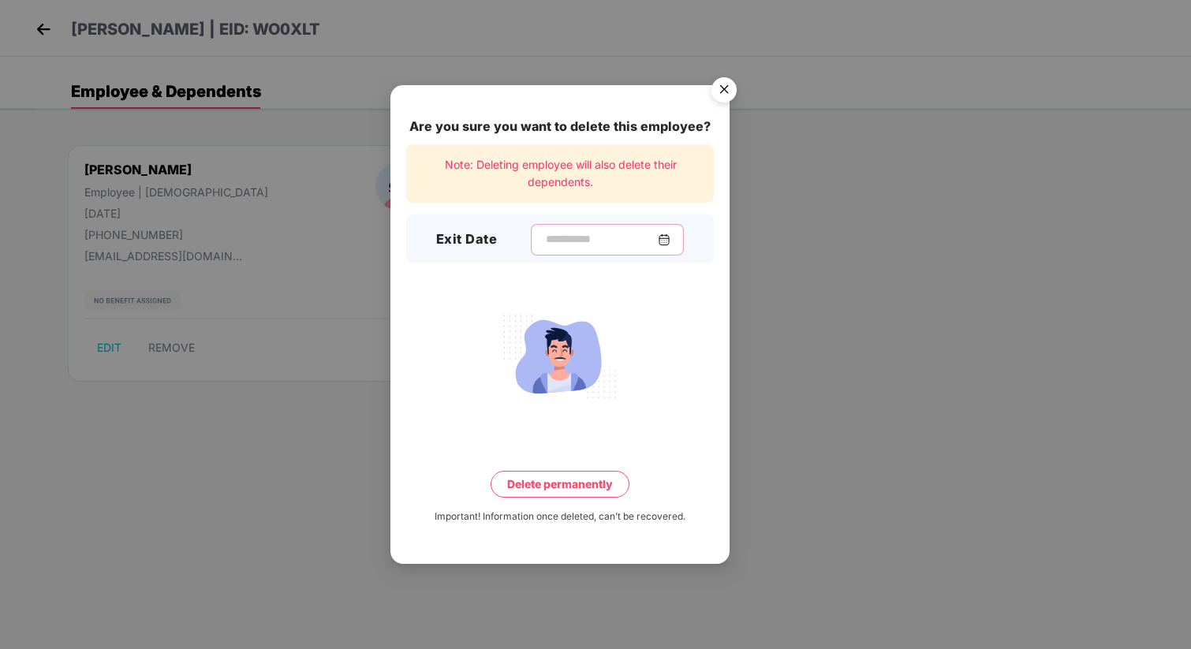
click at [599, 236] on input at bounding box center [601, 239] width 114 height 17
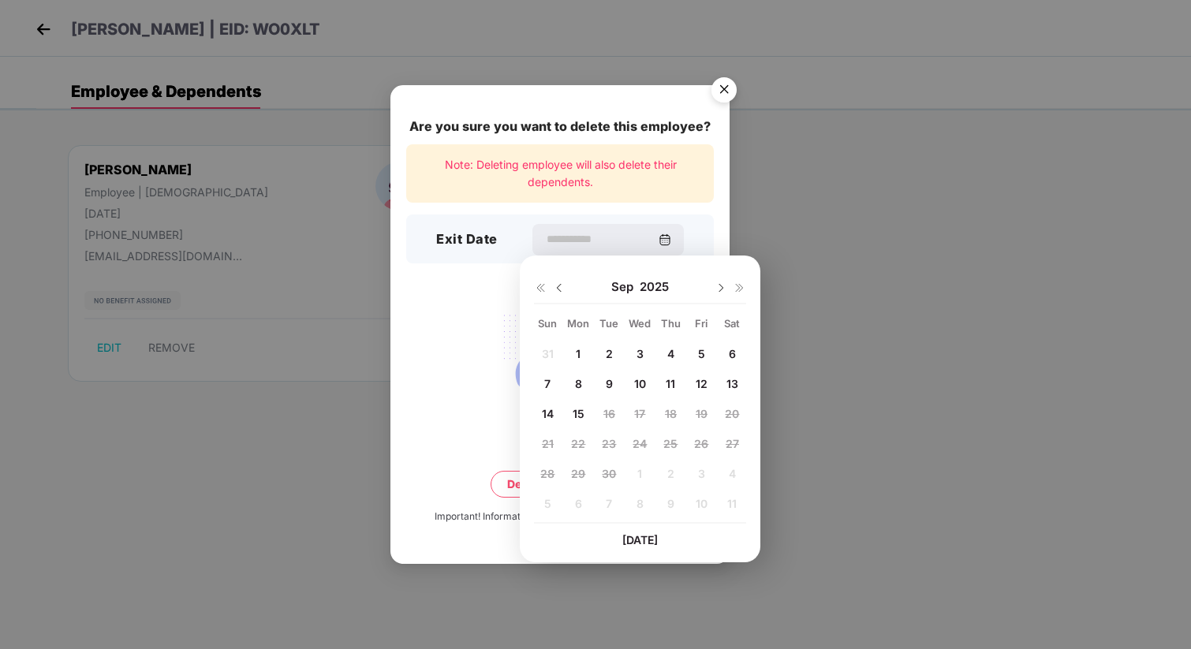
click at [586, 410] on div "15" at bounding box center [578, 414] width 24 height 24
type input "**********"
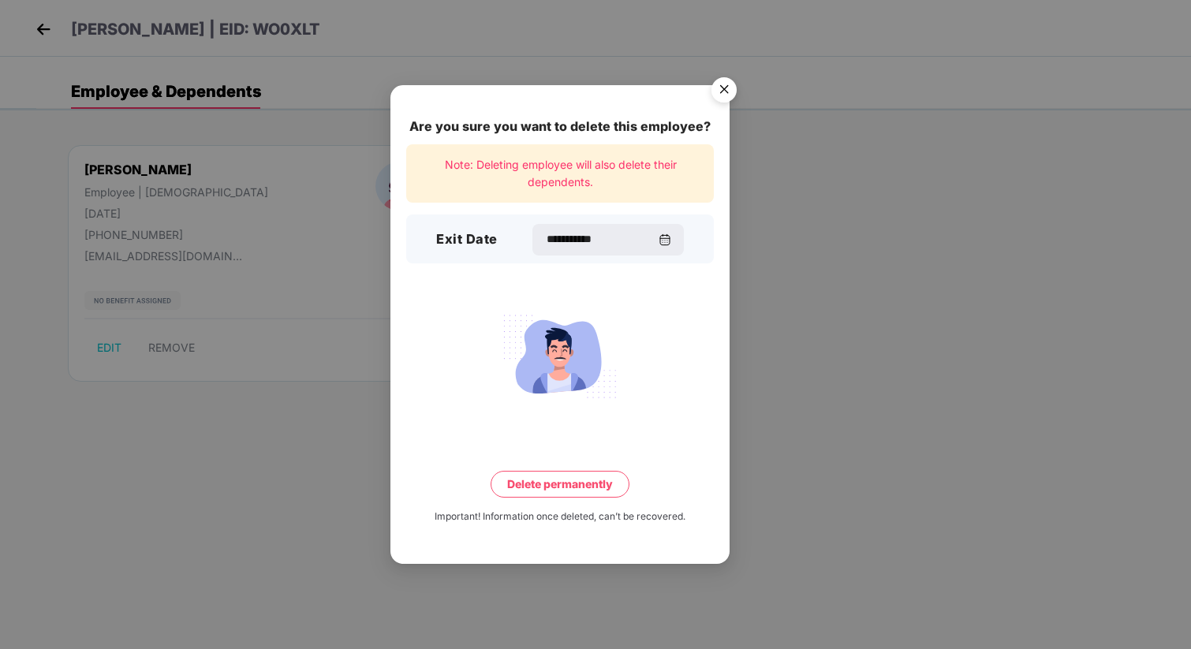
click at [569, 495] on button "Delete permanently" at bounding box center [560, 484] width 139 height 27
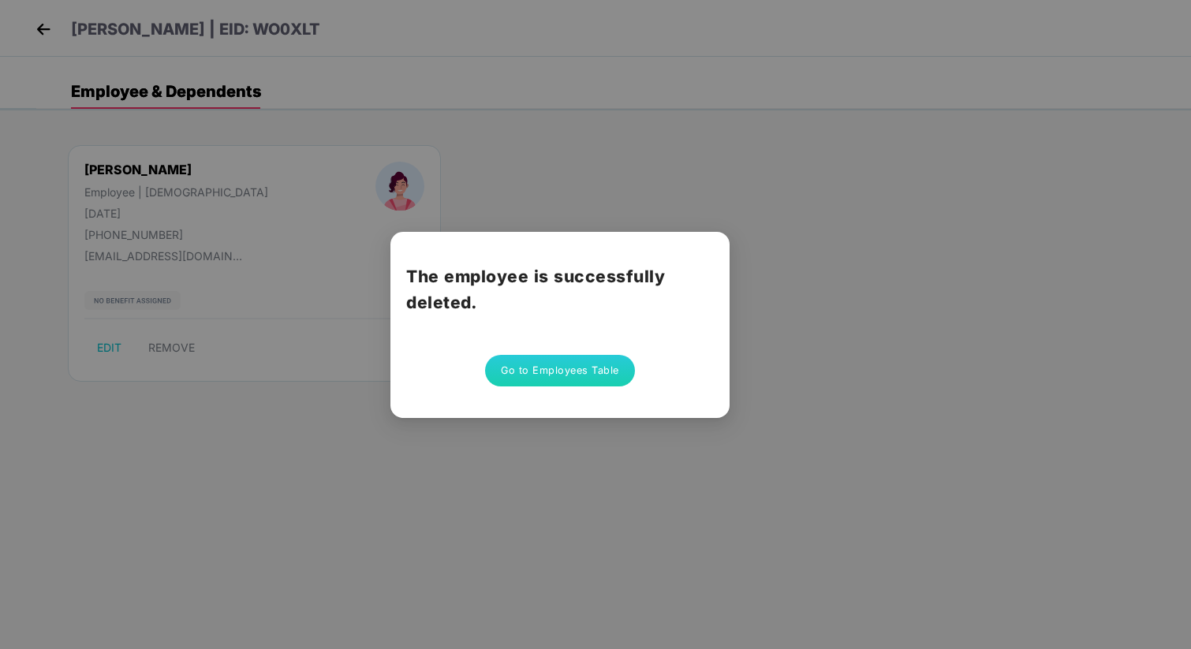
click at [592, 361] on button "Go to Employees Table" at bounding box center [560, 371] width 150 height 32
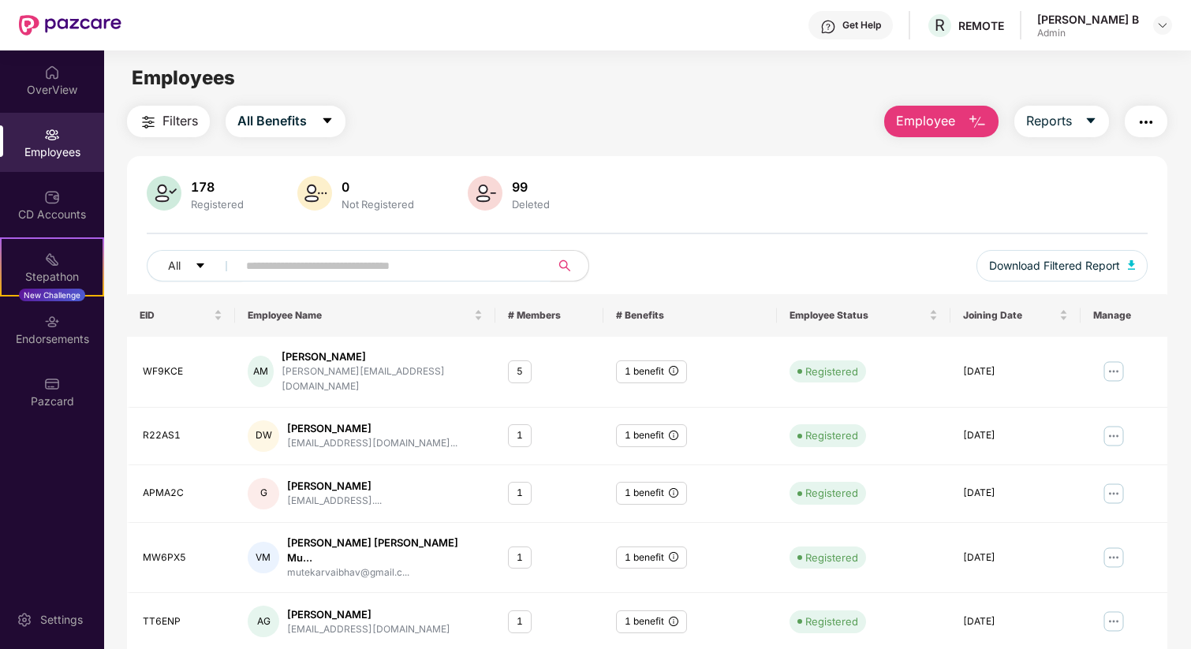
click at [375, 276] on input "text" at bounding box center [387, 266] width 283 height 24
paste input "******"
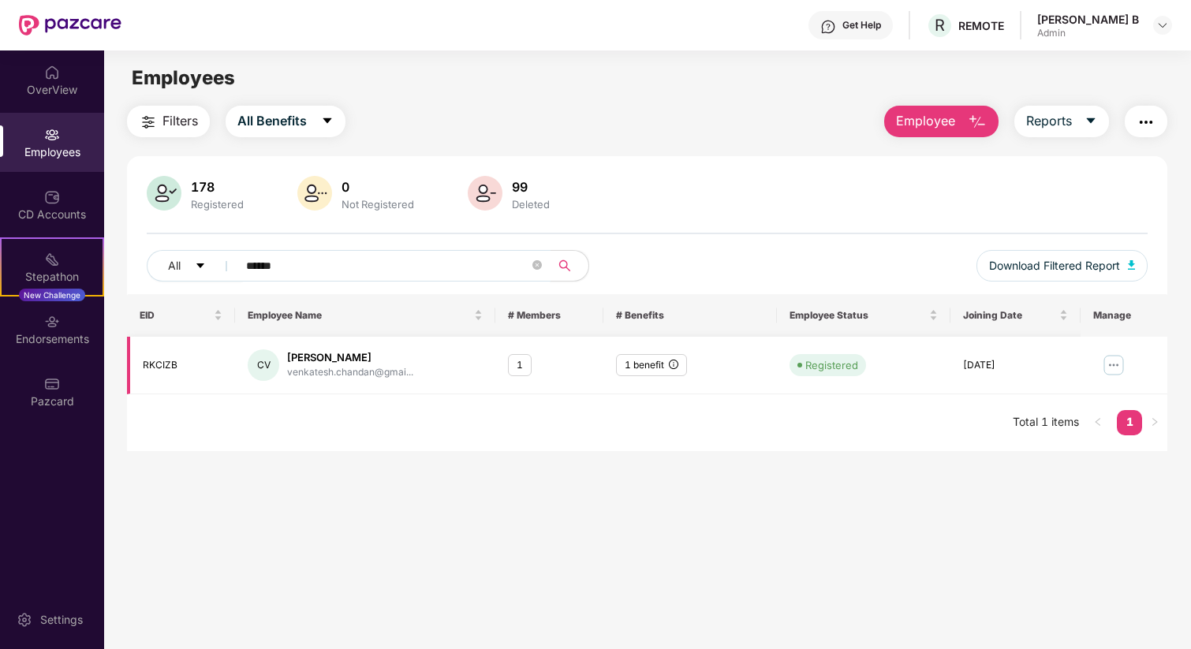
type input "******"
click at [1105, 370] on img at bounding box center [1113, 365] width 25 height 25
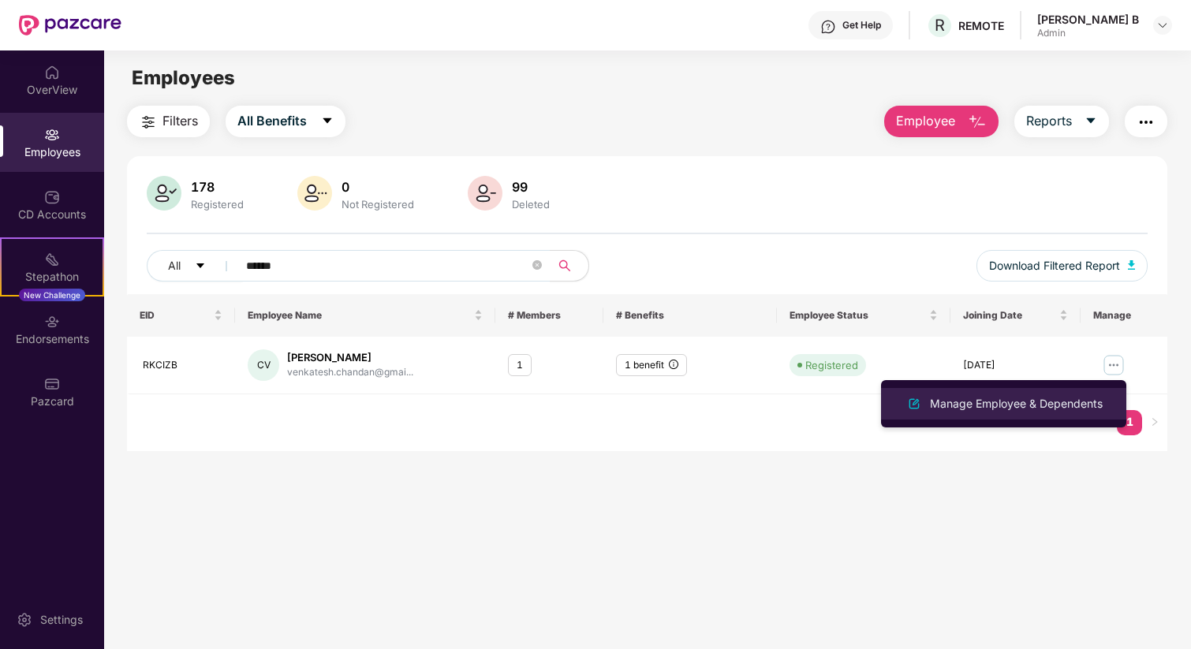
click at [1062, 391] on li "Manage Employee & Dependents" at bounding box center [1003, 404] width 245 height 32
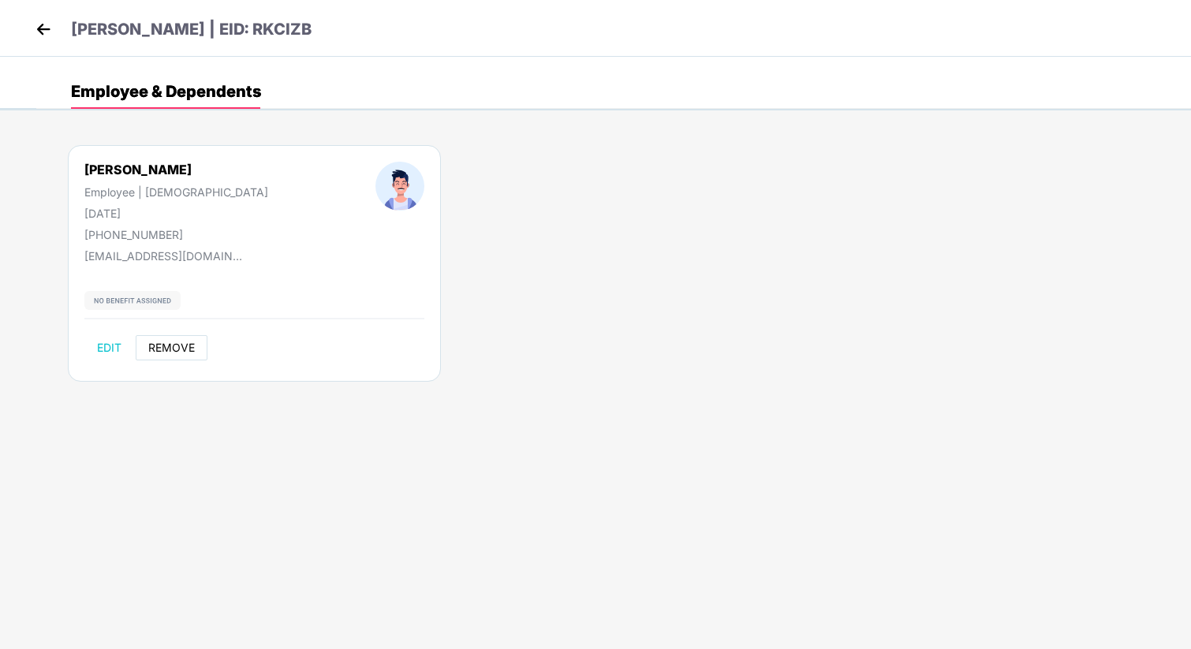
click at [180, 342] on span "REMOVE" at bounding box center [171, 348] width 47 height 13
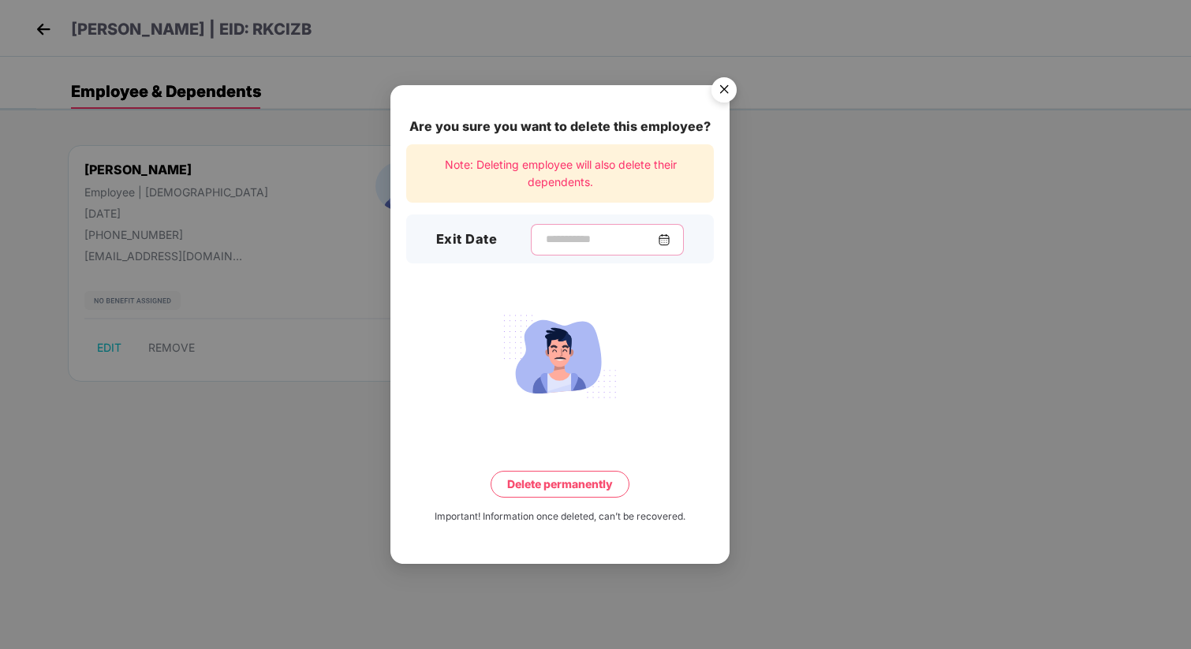
click at [612, 231] on input at bounding box center [601, 239] width 114 height 17
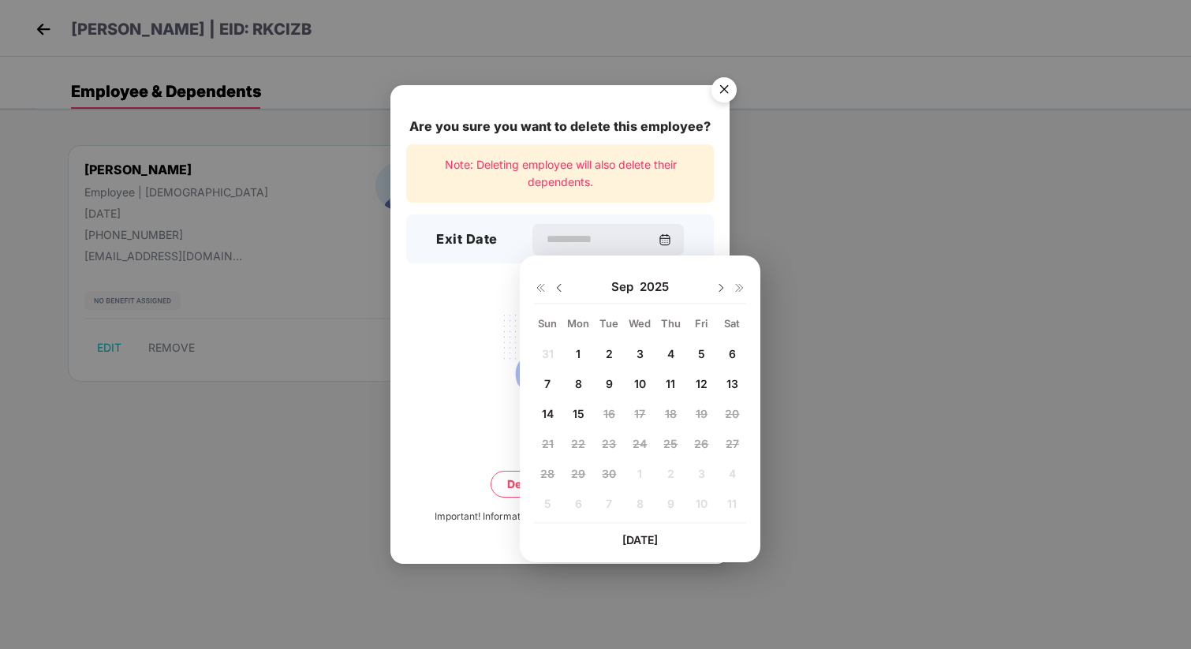
click at [562, 411] on div "31 1 2 3 4 5 6 7 8 9 10 11 12 13 14 15 16 17 18 19 20 21 22 23 24 25 26 27 28 2…" at bounding box center [640, 432] width 212 height 180
click at [582, 414] on span "15" at bounding box center [579, 413] width 12 height 13
type input "**********"
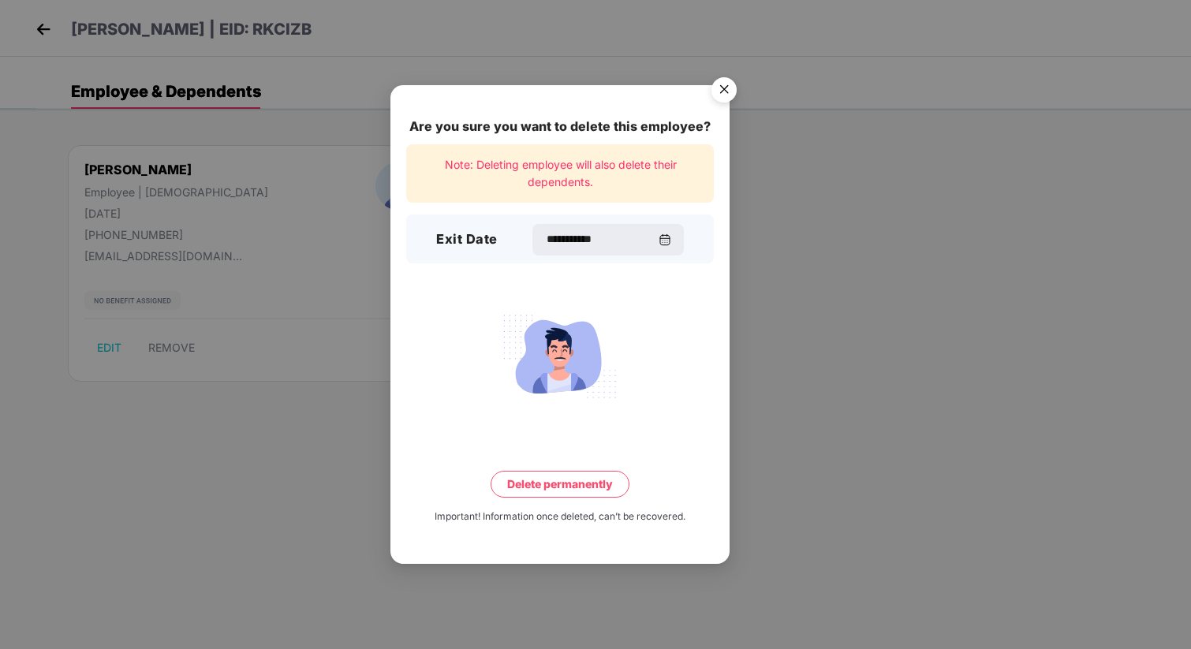
click at [574, 479] on button "Delete permanently" at bounding box center [560, 484] width 139 height 27
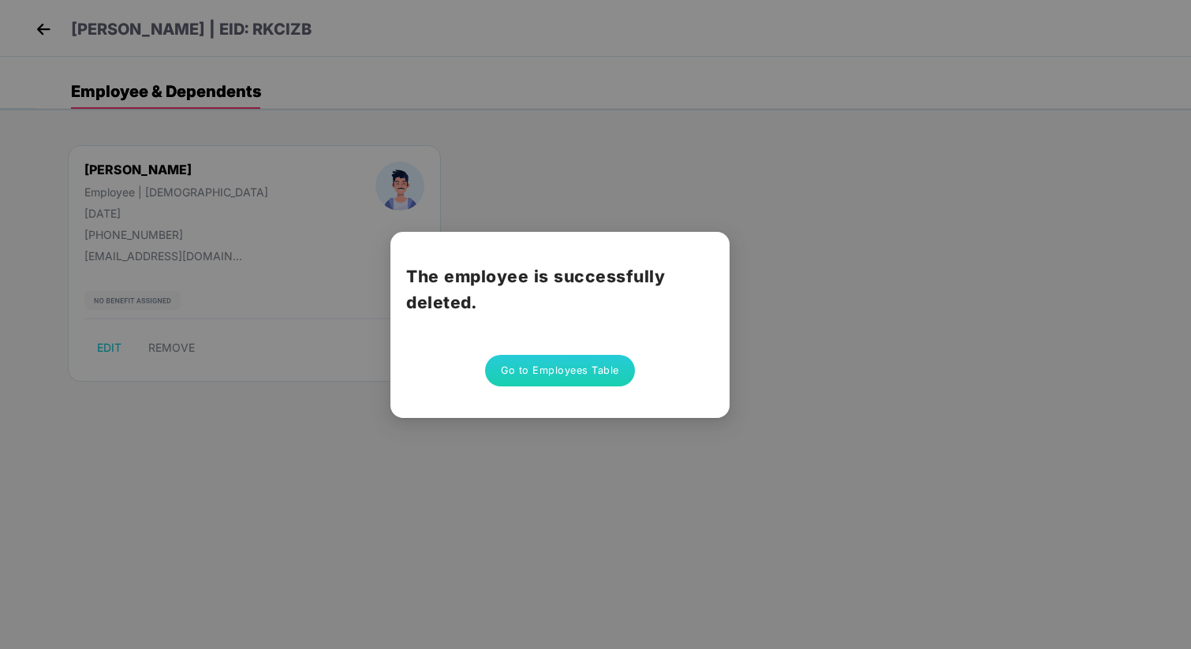
click at [599, 366] on button "Go to Employees Table" at bounding box center [560, 371] width 150 height 32
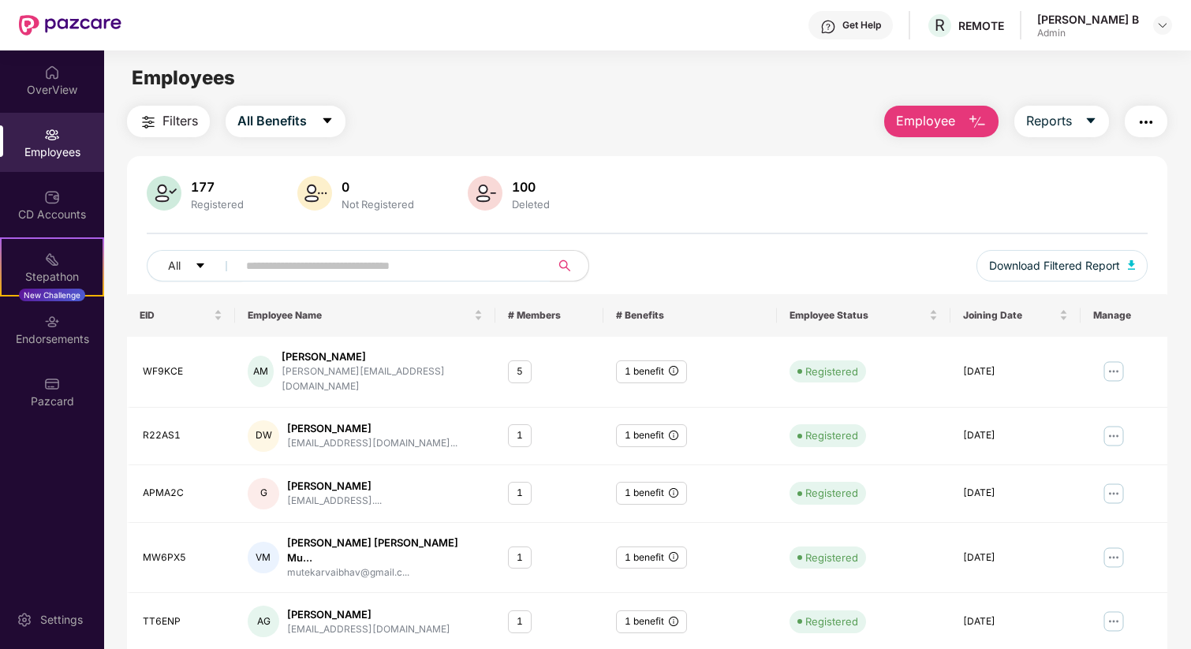
click at [309, 248] on div "177 Registered 0 Not Registered 100 Deleted All Download Filtered Report" at bounding box center [647, 235] width 1041 height 118
click at [304, 266] on input "text" at bounding box center [387, 266] width 283 height 24
paste input "******"
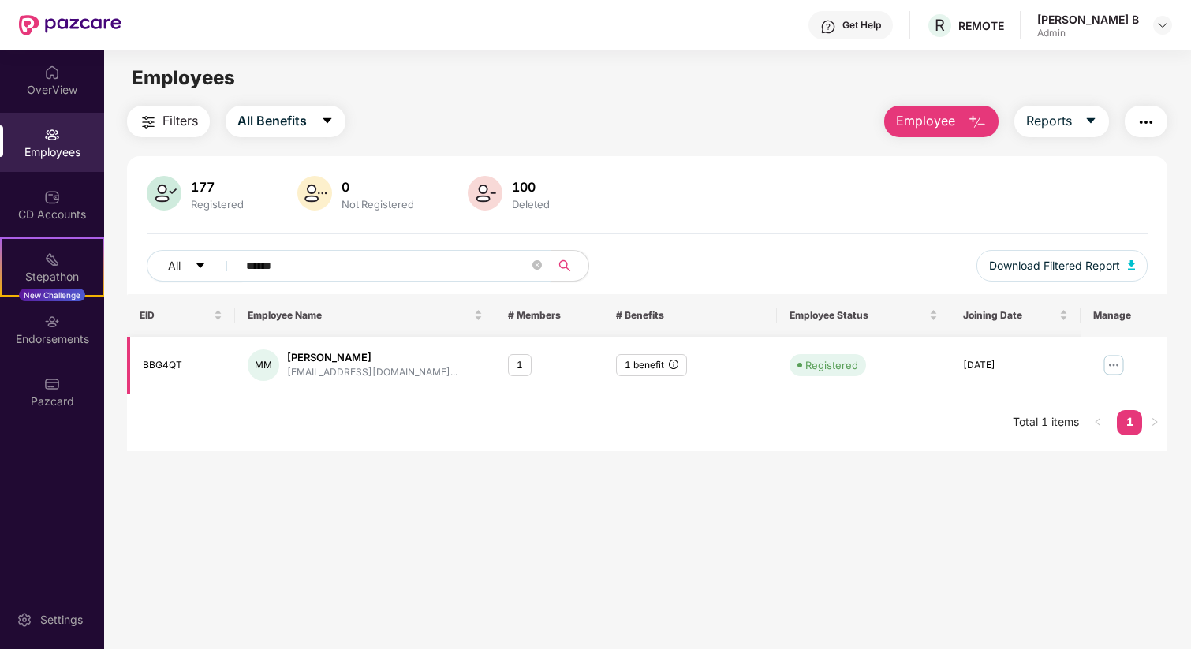
type input "******"
click at [1115, 361] on img at bounding box center [1113, 365] width 25 height 25
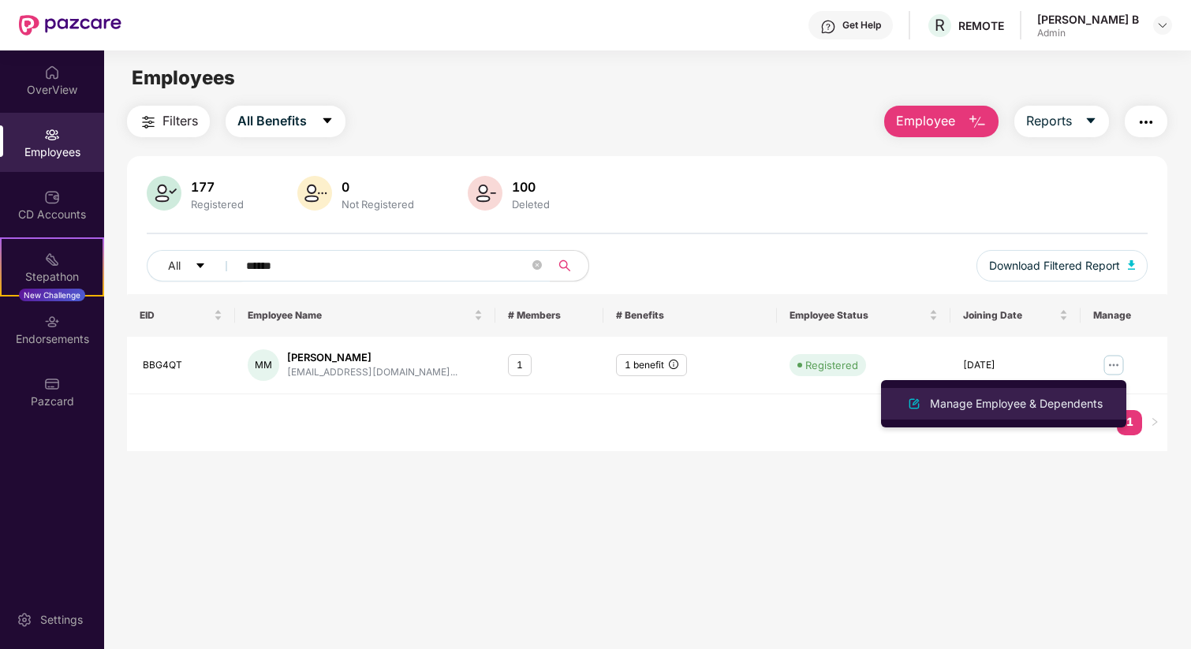
click at [1060, 397] on div "Manage Employee & Dependents" at bounding box center [1016, 403] width 179 height 17
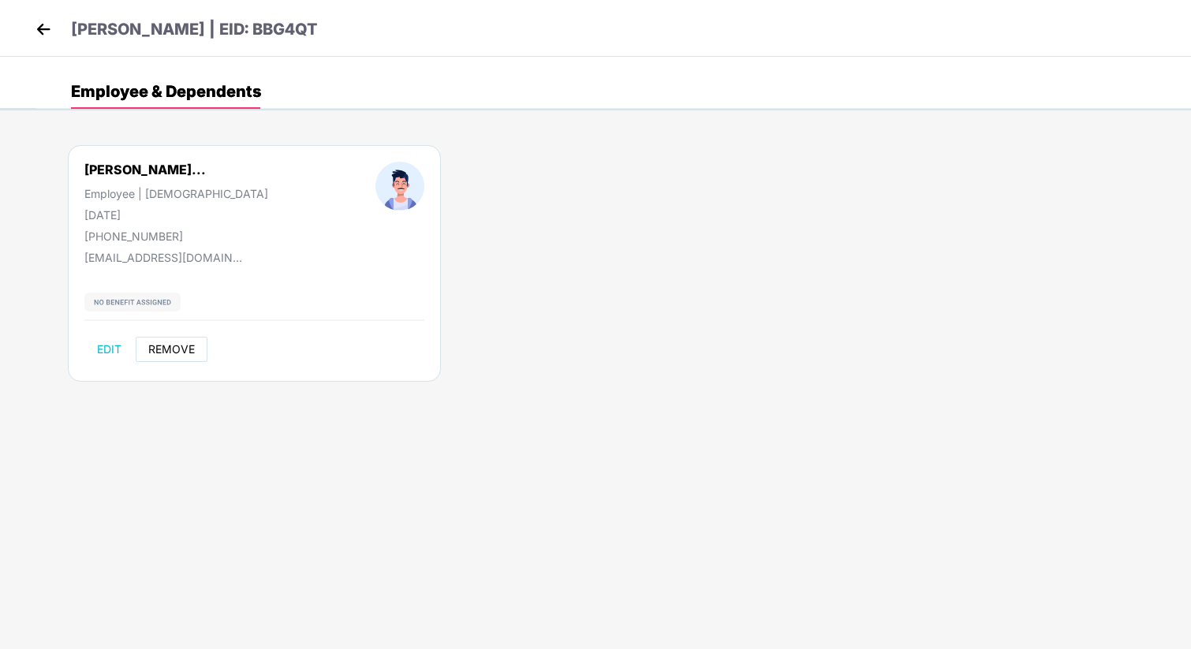
click at [152, 350] on span "REMOVE" at bounding box center [171, 349] width 47 height 13
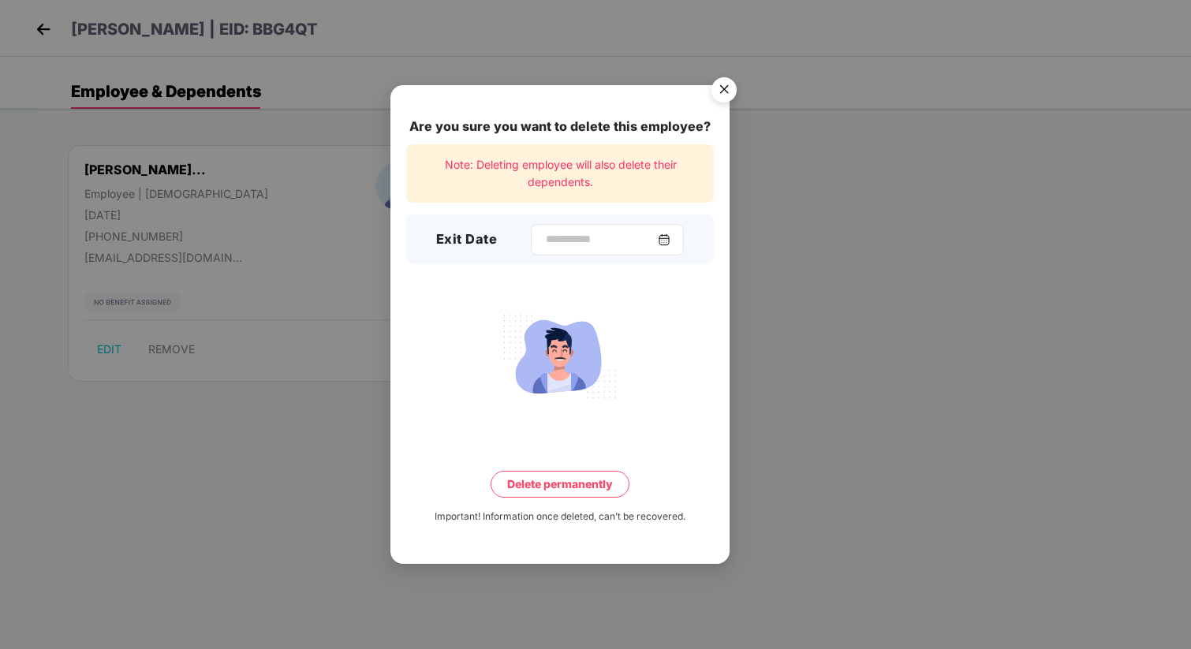
click at [543, 229] on div at bounding box center [607, 240] width 153 height 32
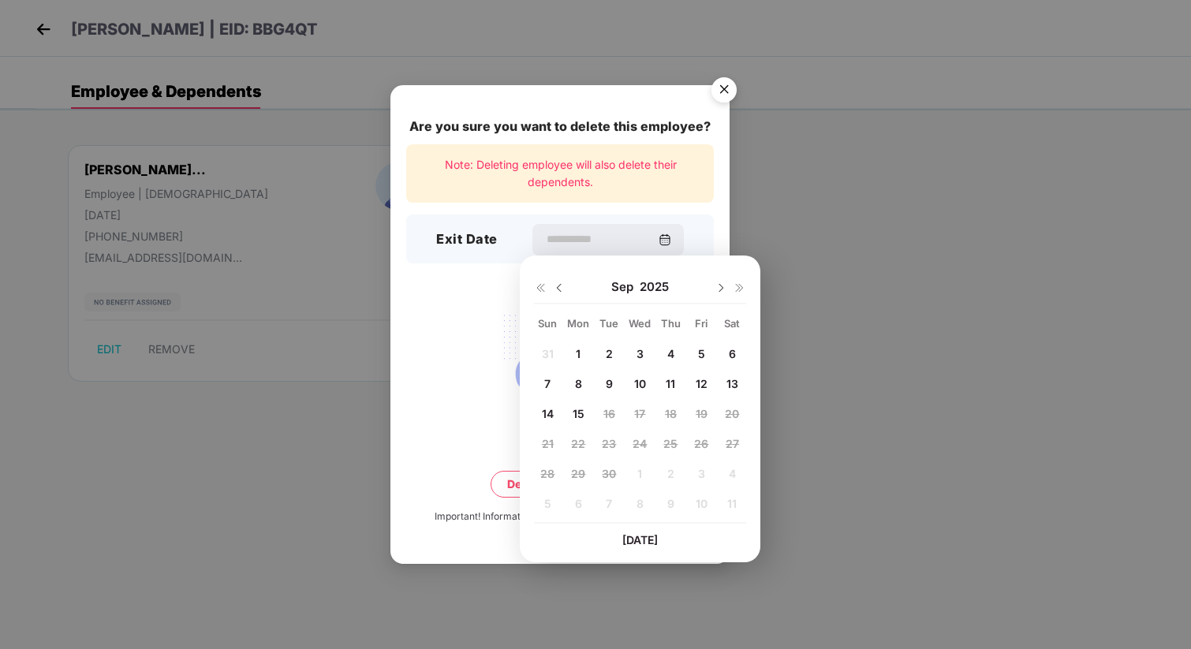
click at [581, 418] on span "15" at bounding box center [579, 413] width 12 height 13
type input "**********"
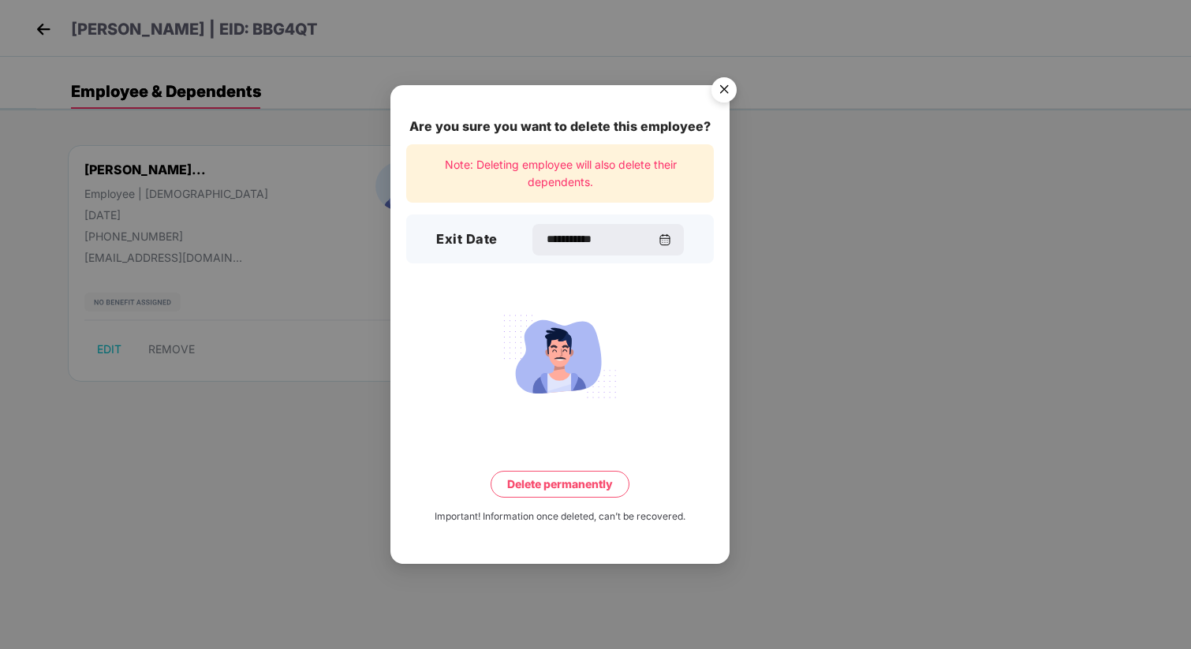
click at [573, 484] on button "Delete permanently" at bounding box center [560, 484] width 139 height 27
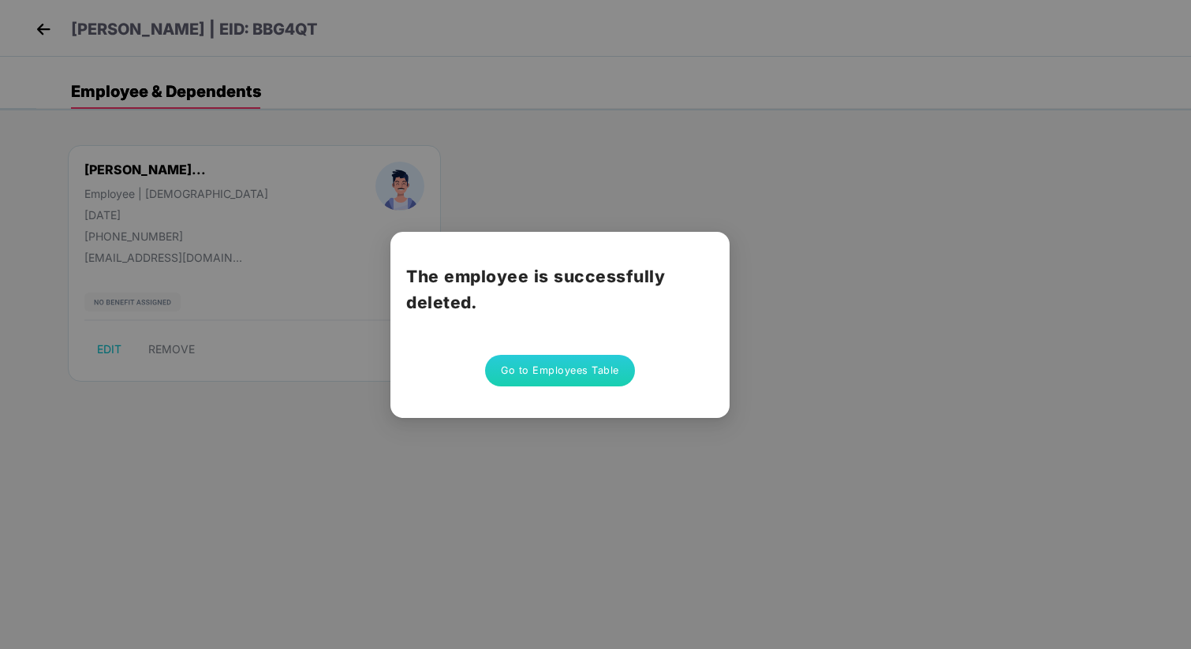
click at [594, 368] on button "Go to Employees Table" at bounding box center [560, 371] width 150 height 32
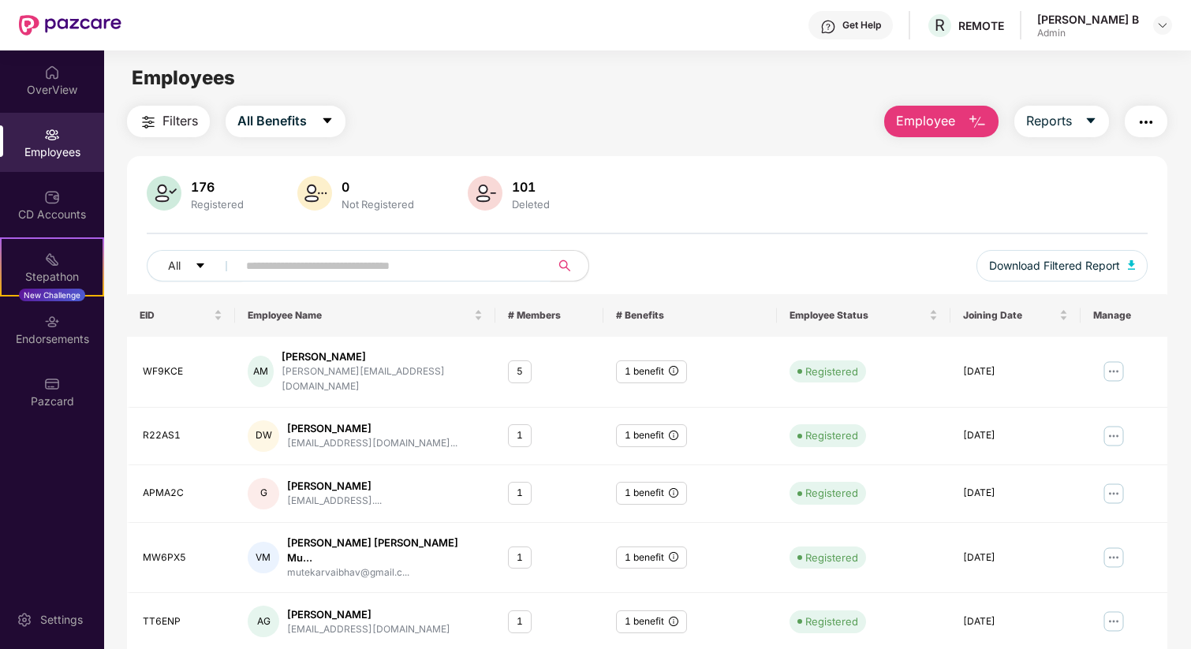
click at [316, 264] on input "text" at bounding box center [387, 266] width 283 height 24
paste input "******"
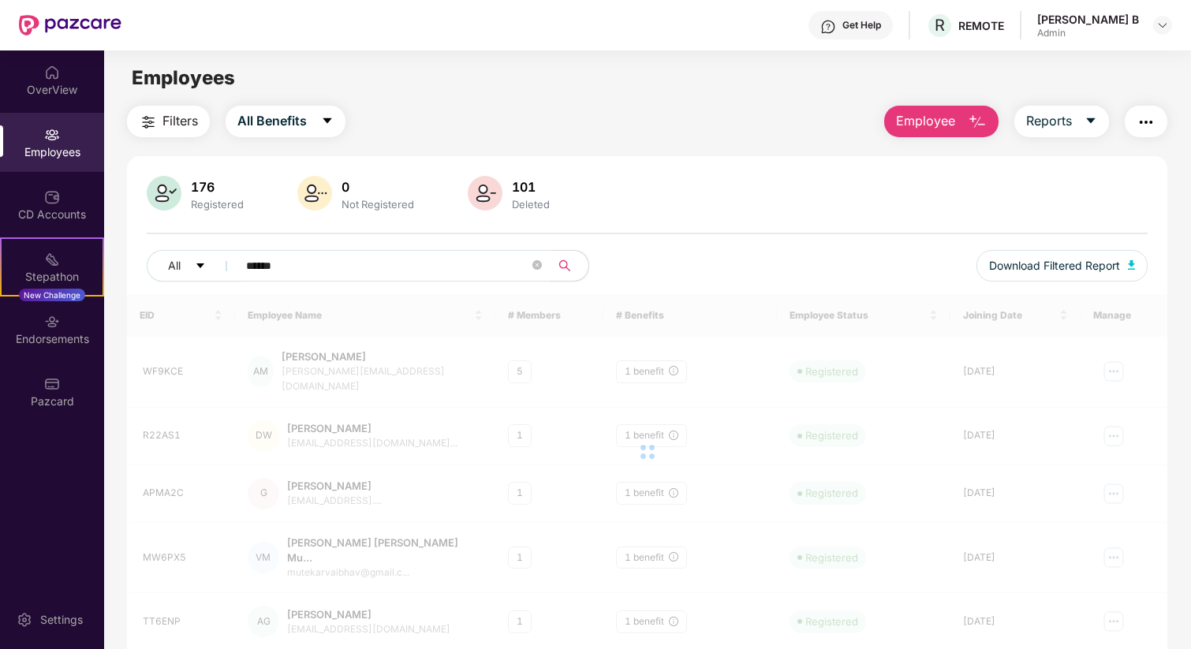
type input "******"
click at [700, 45] on div "Get Help R REMOTE Prathap B Admin" at bounding box center [646, 25] width 1051 height 50
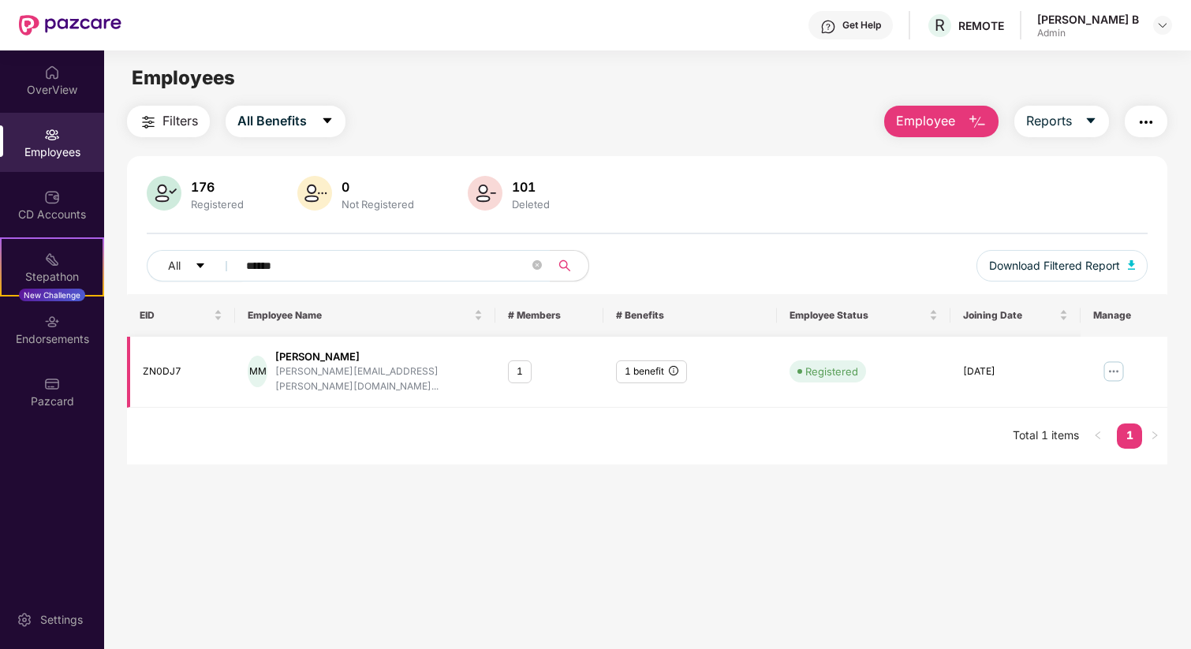
click at [1111, 368] on img at bounding box center [1113, 371] width 25 height 25
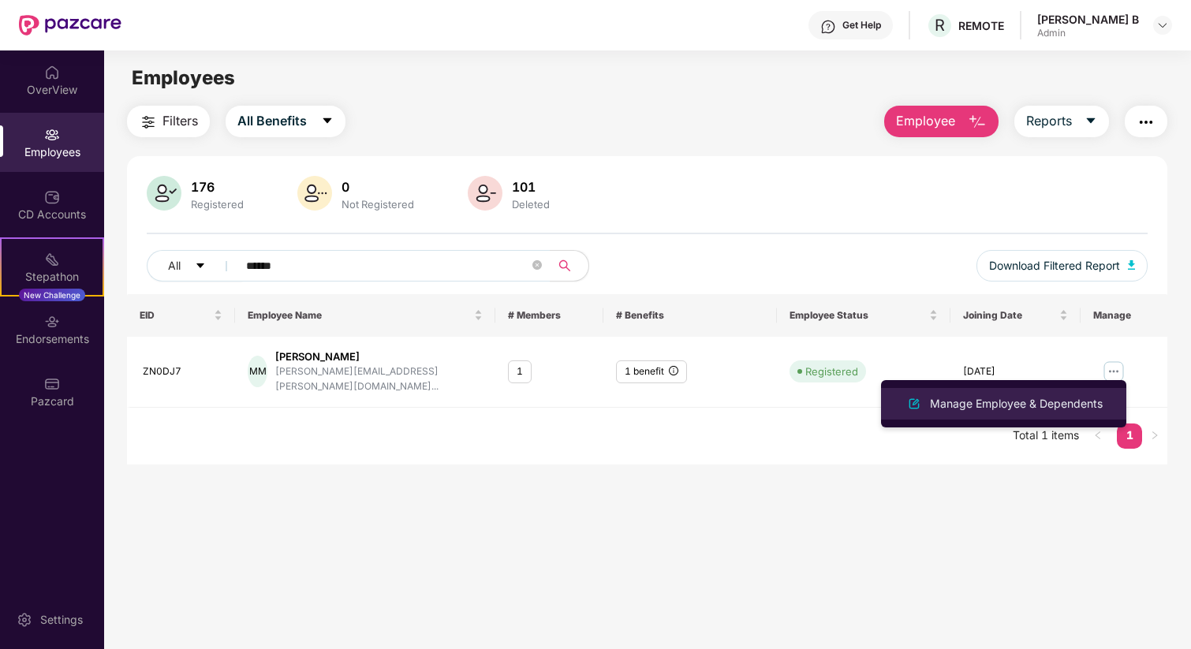
click at [1003, 402] on div "Manage Employee & Dependents" at bounding box center [1016, 403] width 179 height 17
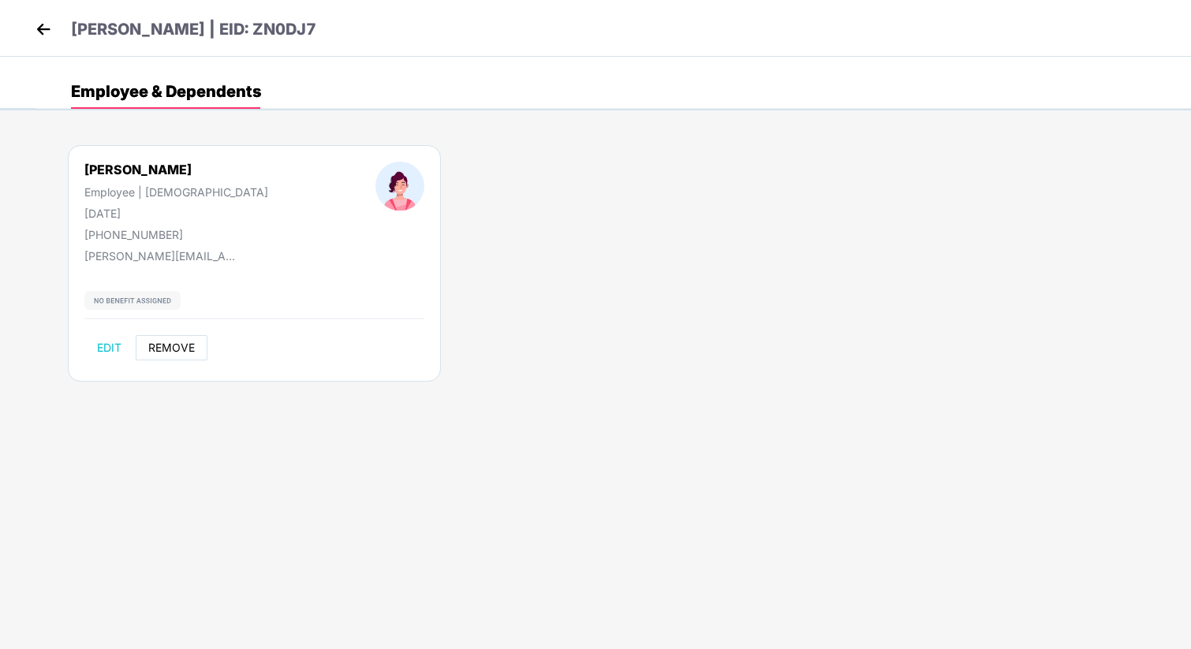
click at [171, 353] on span "REMOVE" at bounding box center [171, 348] width 47 height 13
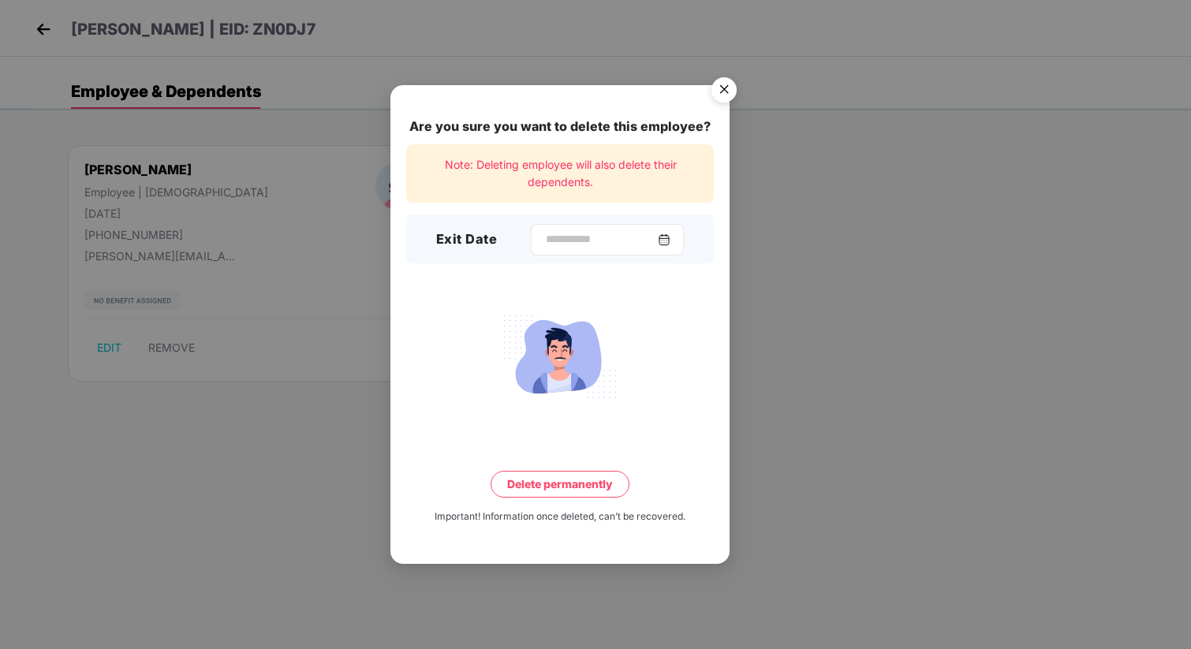
click at [613, 229] on div at bounding box center [607, 240] width 153 height 32
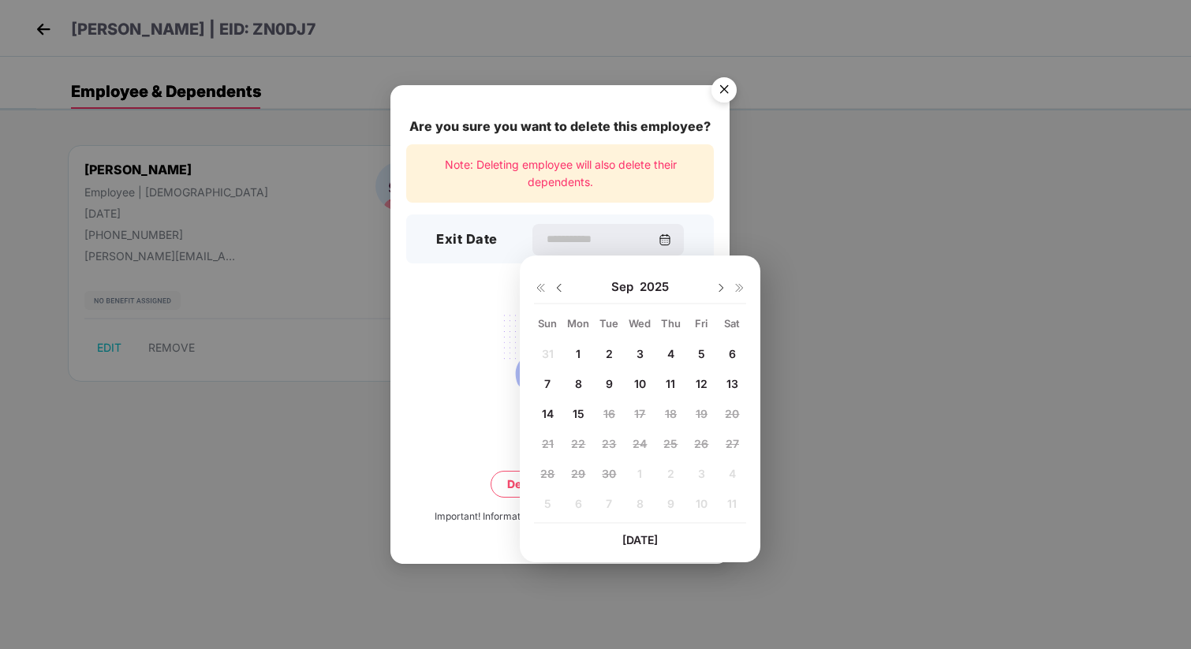
click at [579, 412] on span "15" at bounding box center [579, 413] width 12 height 13
type input "**********"
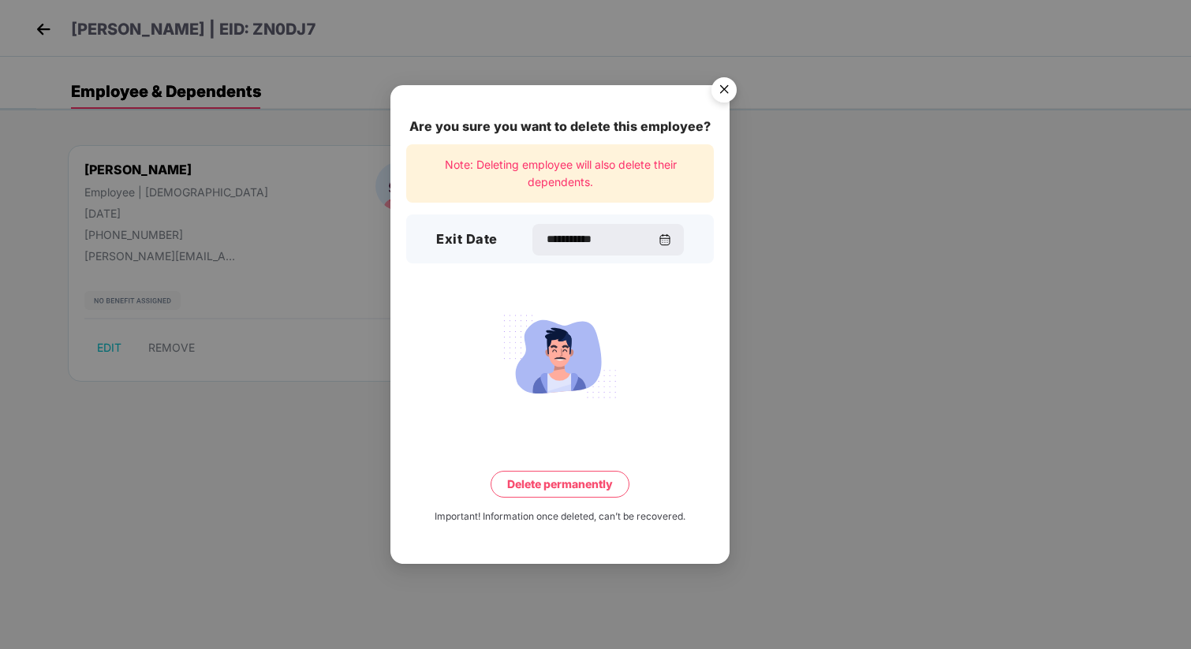
click at [575, 473] on button "Delete permanently" at bounding box center [560, 484] width 139 height 27
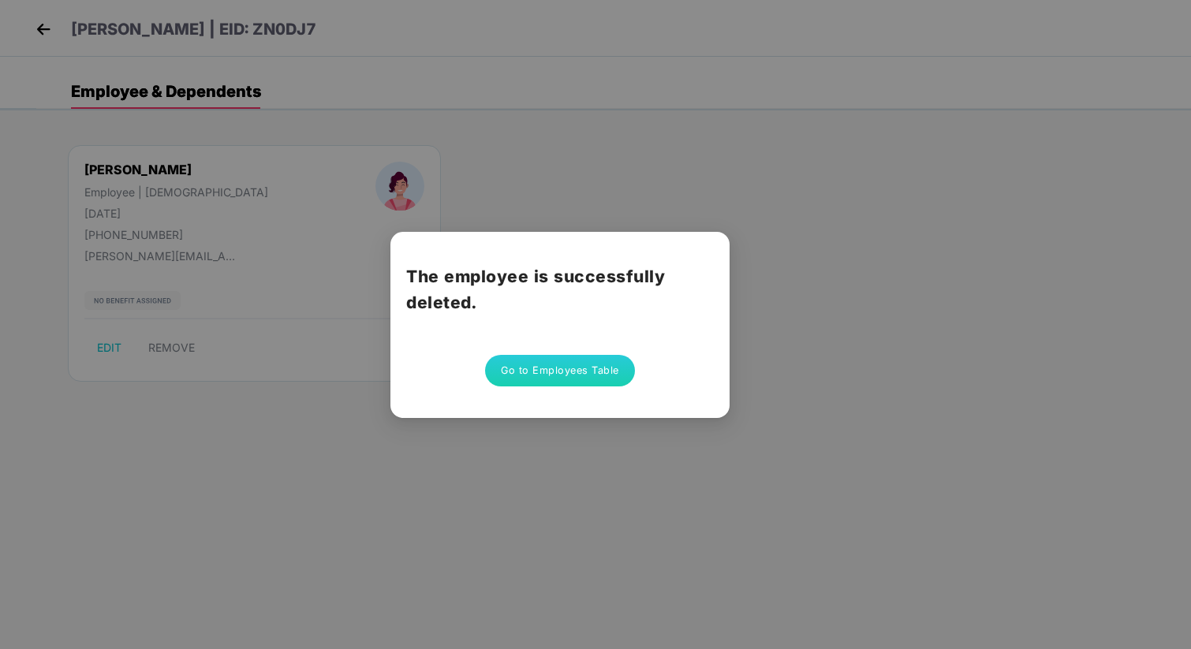
click at [587, 382] on button "Go to Employees Table" at bounding box center [560, 371] width 150 height 32
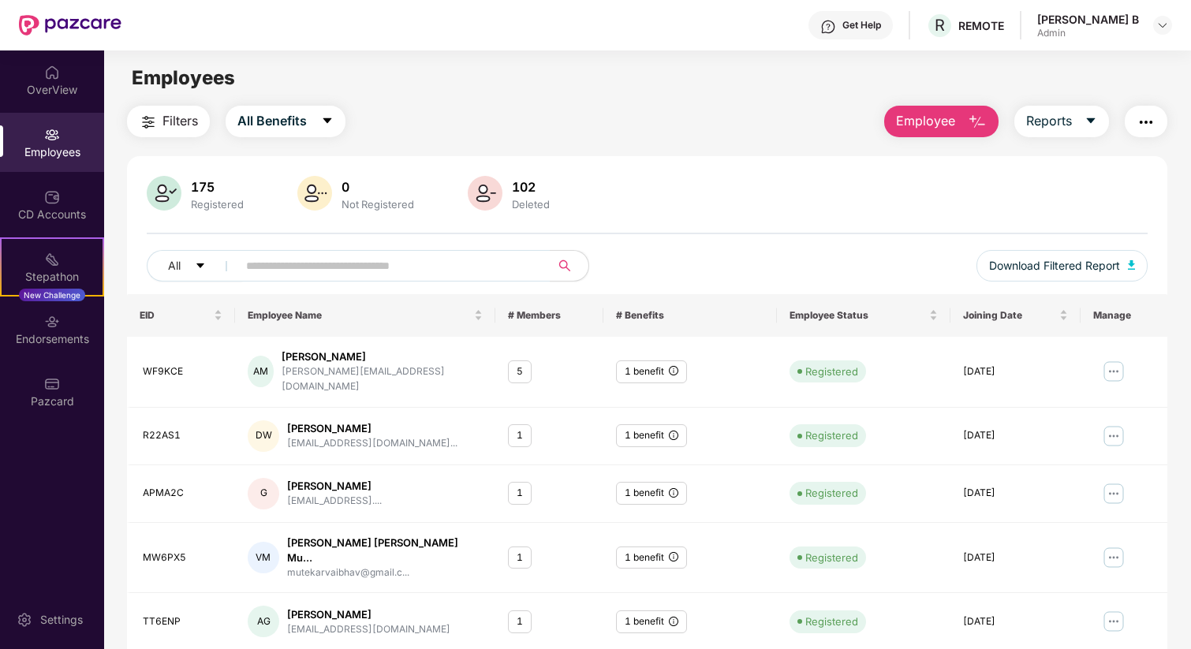
click at [969, 113] on img "button" at bounding box center [977, 122] width 19 height 19
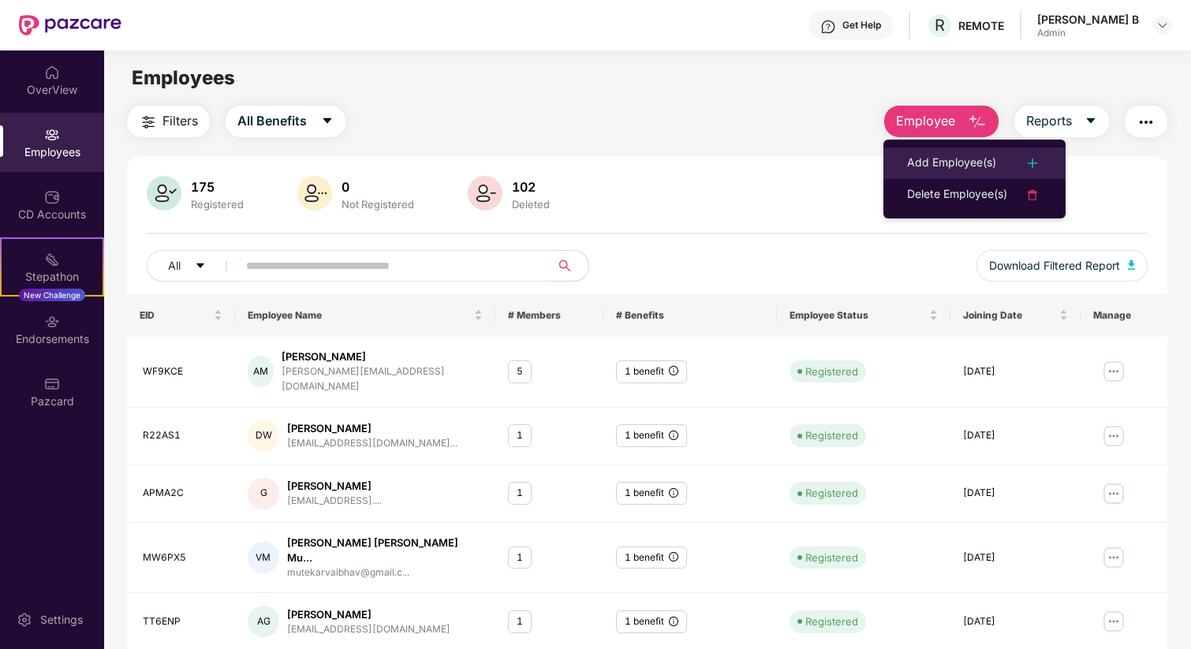
click at [940, 159] on div "Add Employee(s)" at bounding box center [951, 163] width 89 height 19
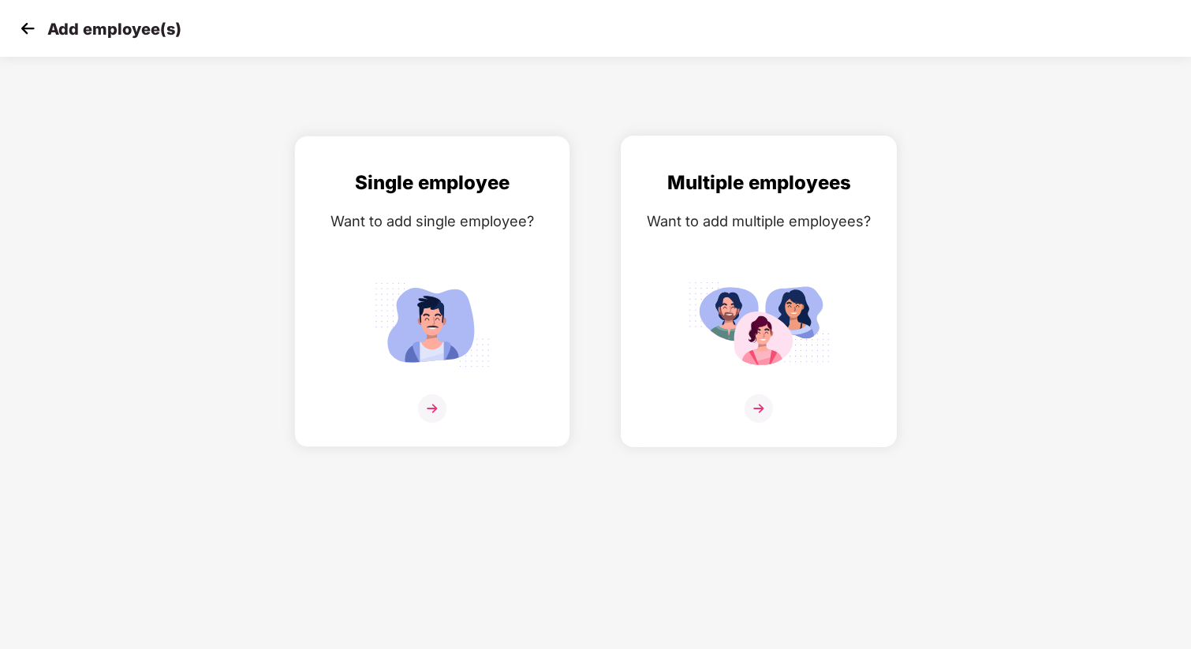
click at [815, 263] on div "Multiple employees Want to add multiple employees?" at bounding box center [758, 305] width 243 height 274
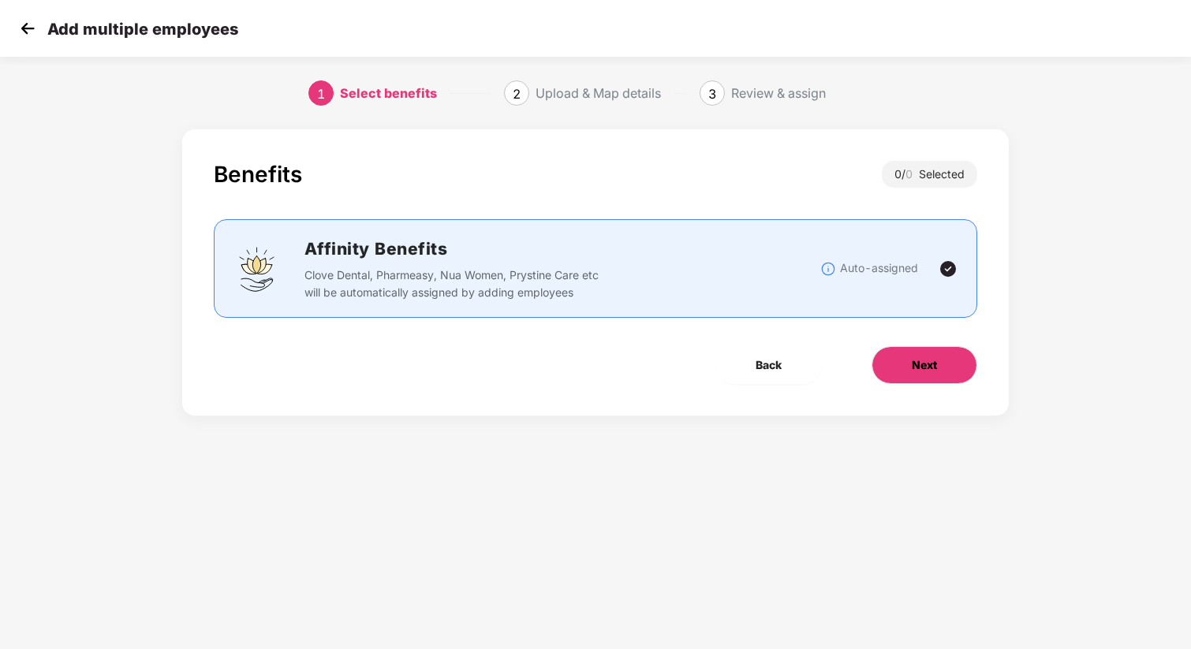
click at [924, 357] on span "Next" at bounding box center [924, 365] width 25 height 17
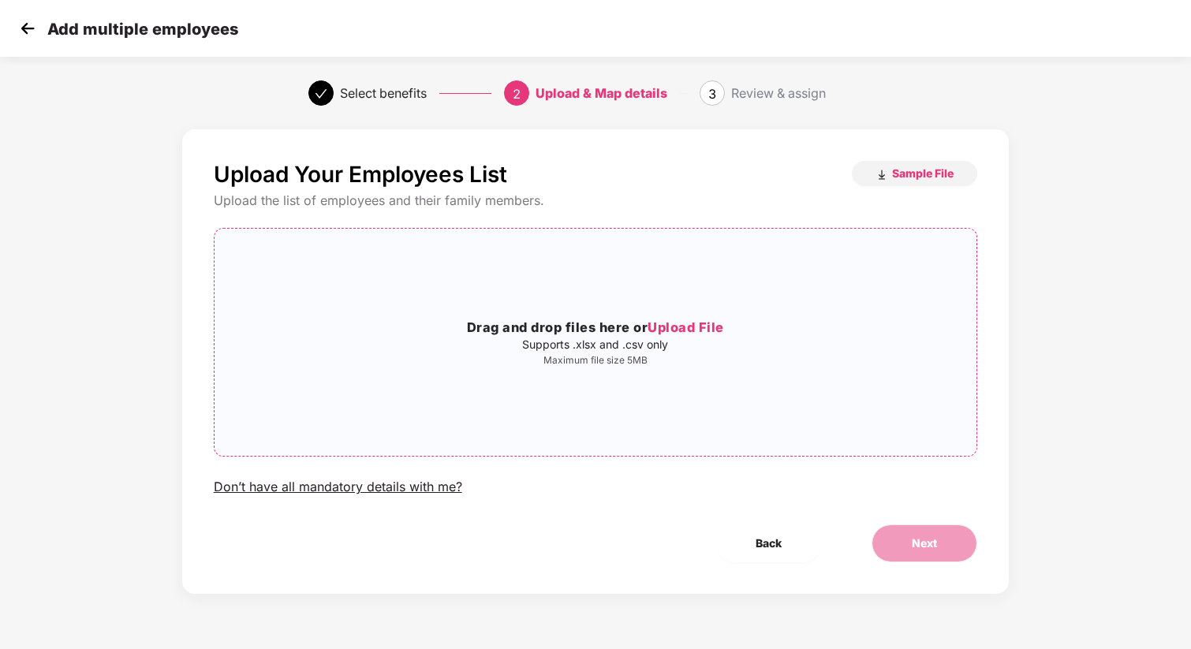
click at [767, 351] on div "Drag and drop files here or Upload File Supports .xlsx and .csv only Maximum fi…" at bounding box center [596, 342] width 763 height 49
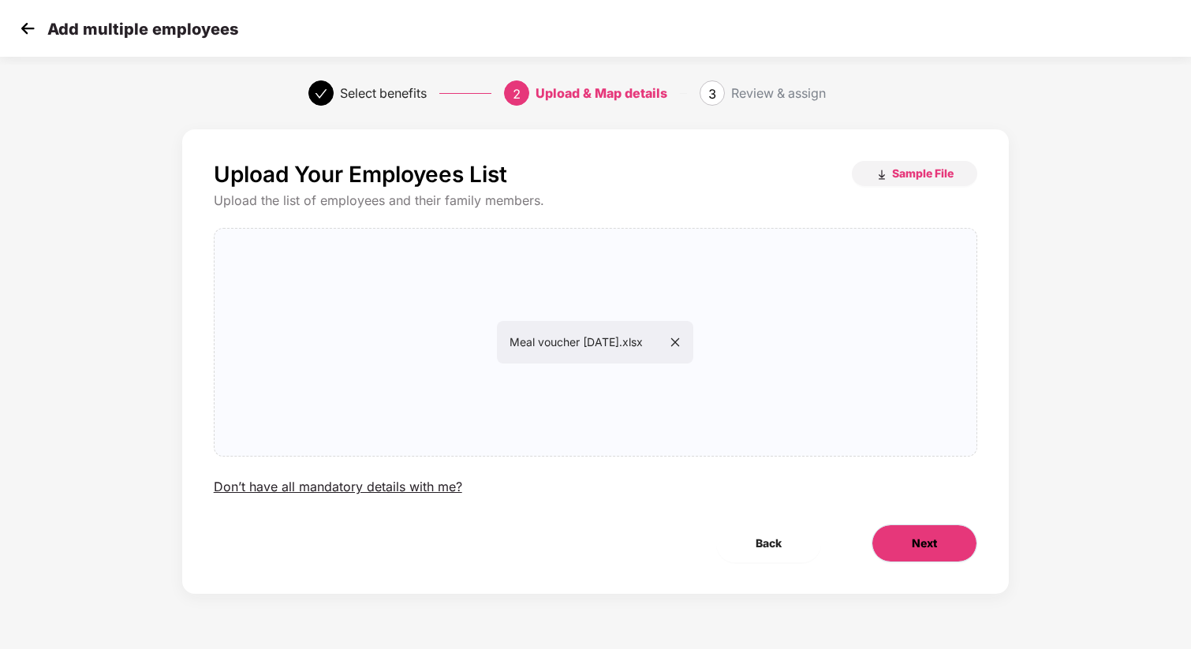
click at [902, 547] on button "Next" at bounding box center [925, 544] width 106 height 38
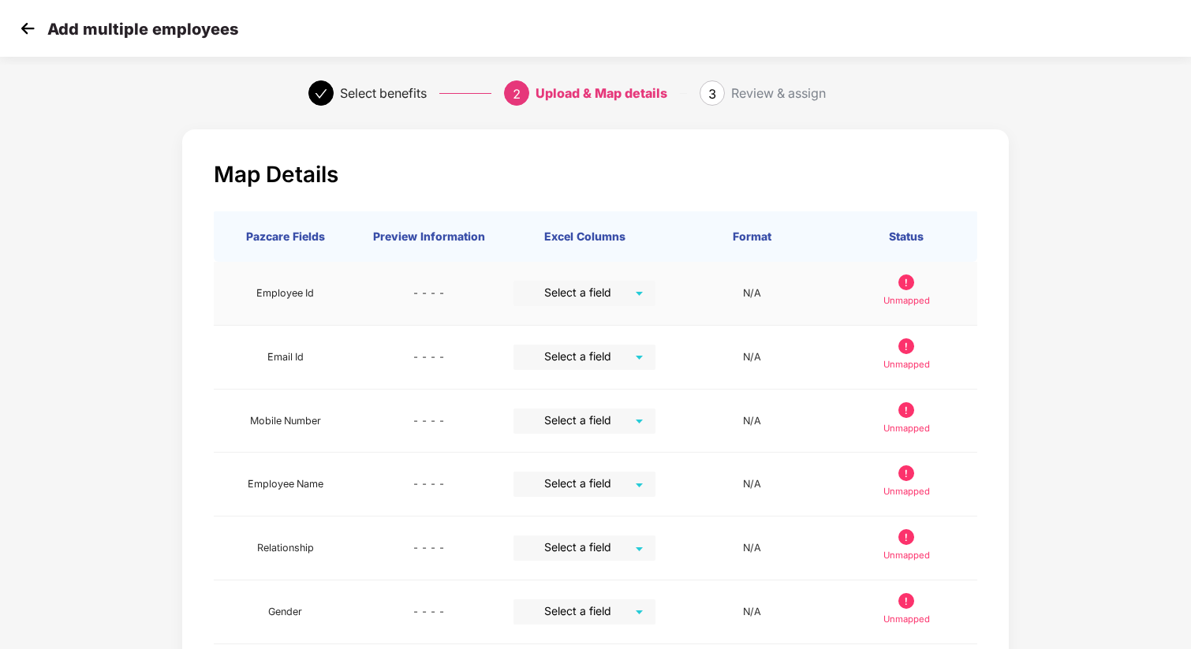
scroll to position [260, 0]
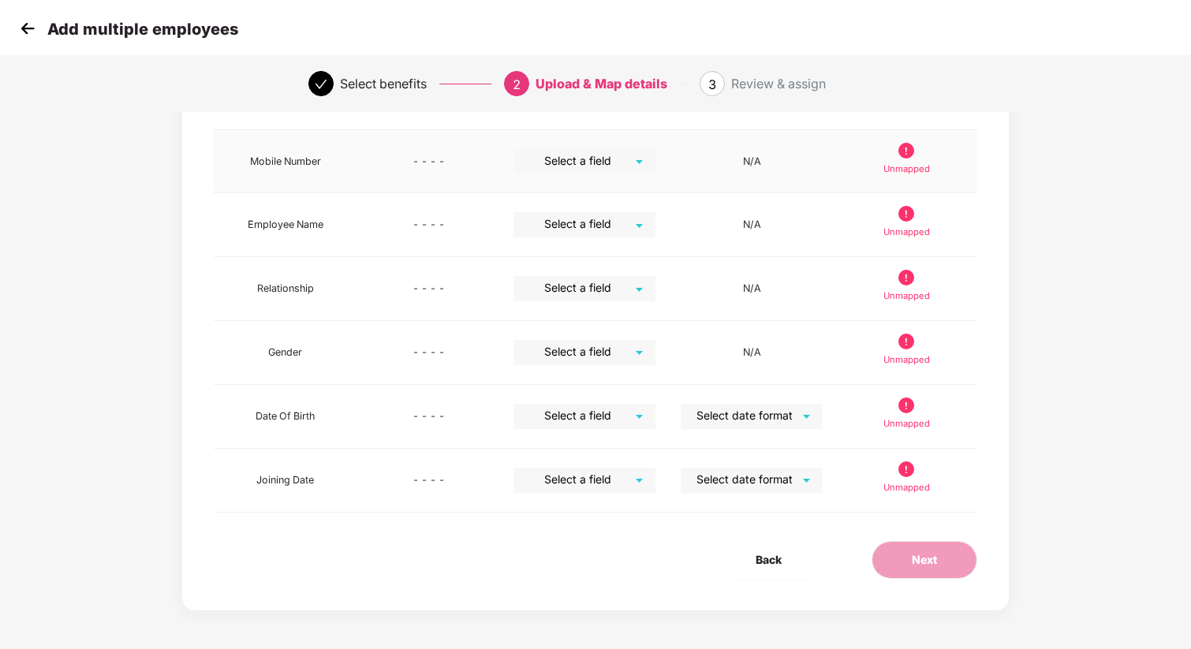
click at [611, 166] on input "search" at bounding box center [579, 161] width 114 height 24
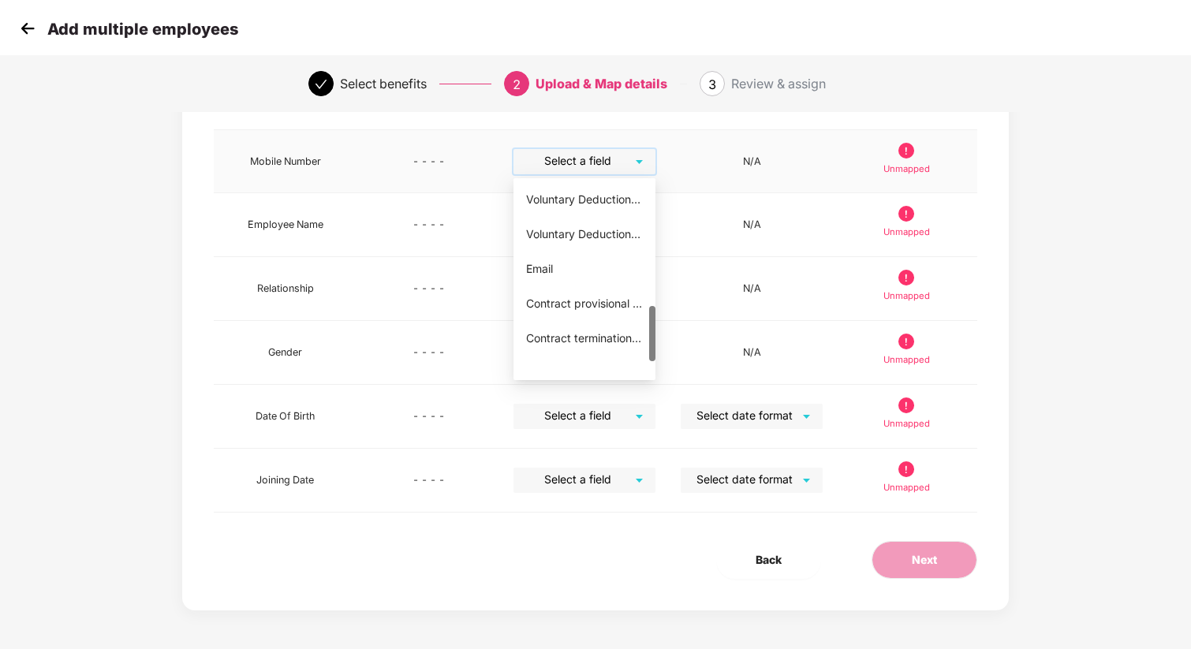
scroll to position [535, 0]
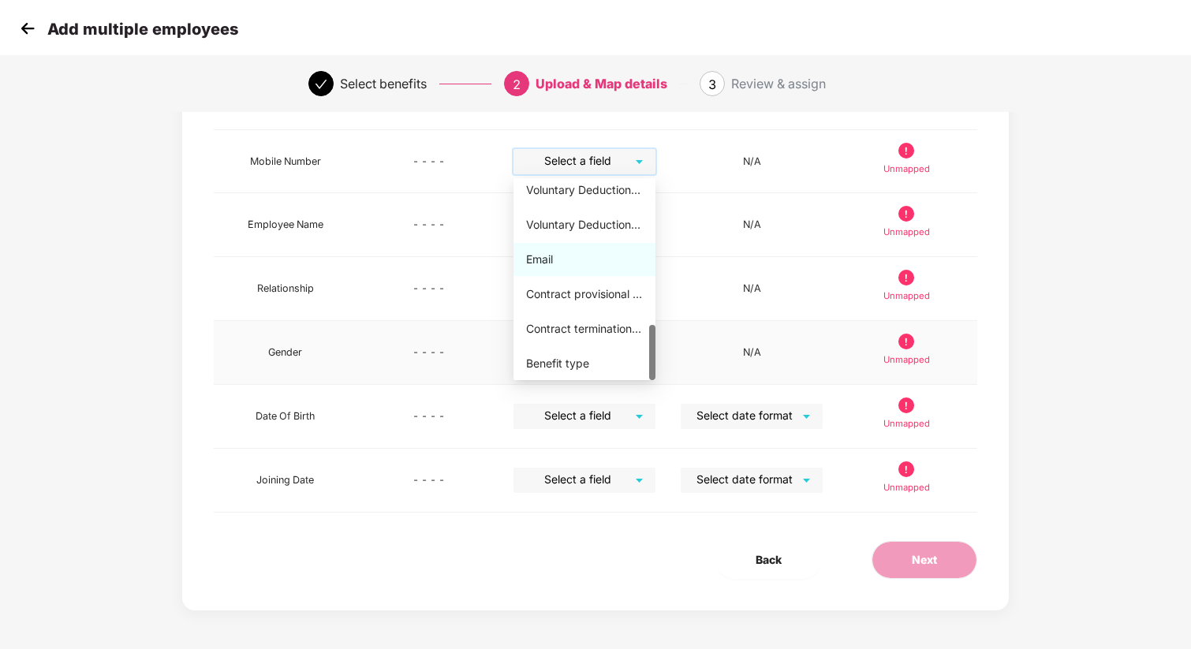
click at [218, 330] on td "Gender" at bounding box center [286, 353] width 144 height 64
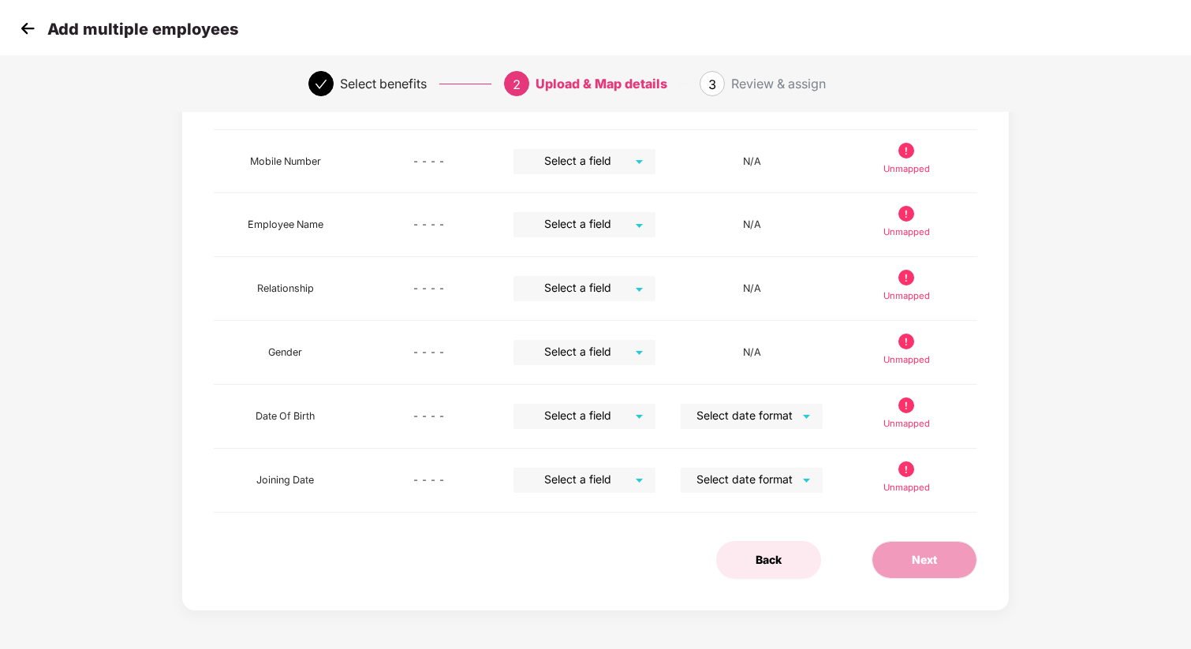
click at [772, 567] on span "Back" at bounding box center [769, 559] width 26 height 17
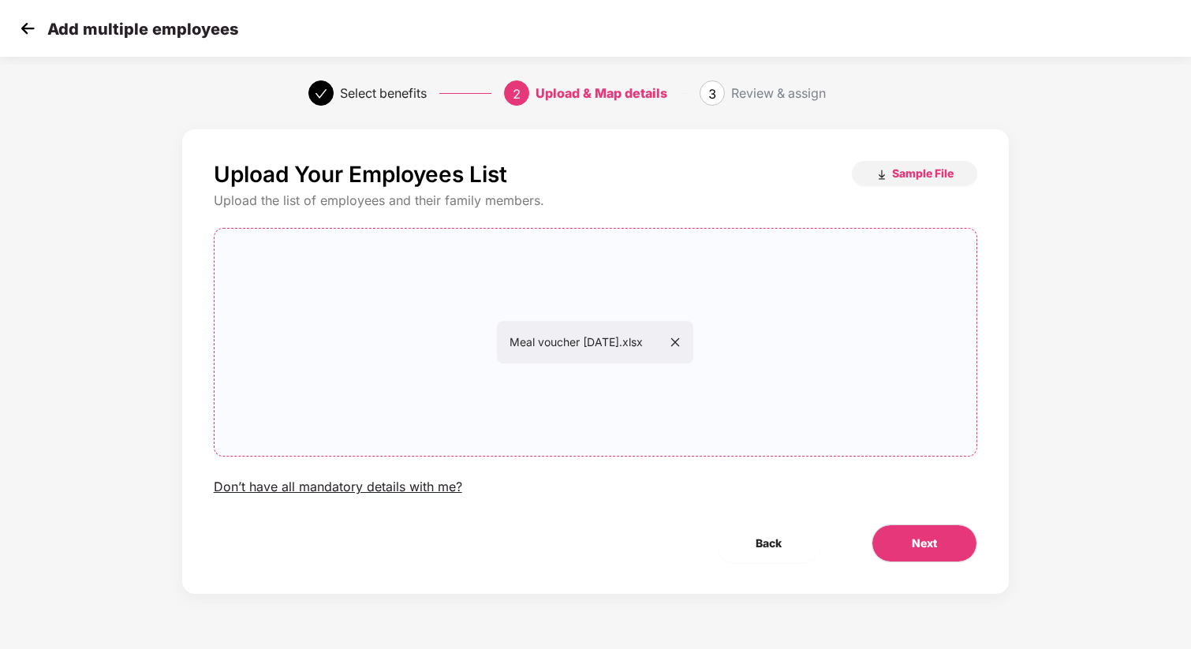
click at [692, 339] on div "Meal voucher Sep 2025.xlsx" at bounding box center [595, 342] width 196 height 43
click at [681, 348] on span "Meal voucher Sep 2025.xlsx" at bounding box center [595, 341] width 171 height 13
click at [677, 343] on span "Meal voucher Sep 2025.xlsx" at bounding box center [595, 341] width 171 height 13
click at [680, 341] on icon "close" at bounding box center [675, 342] width 9 height 9
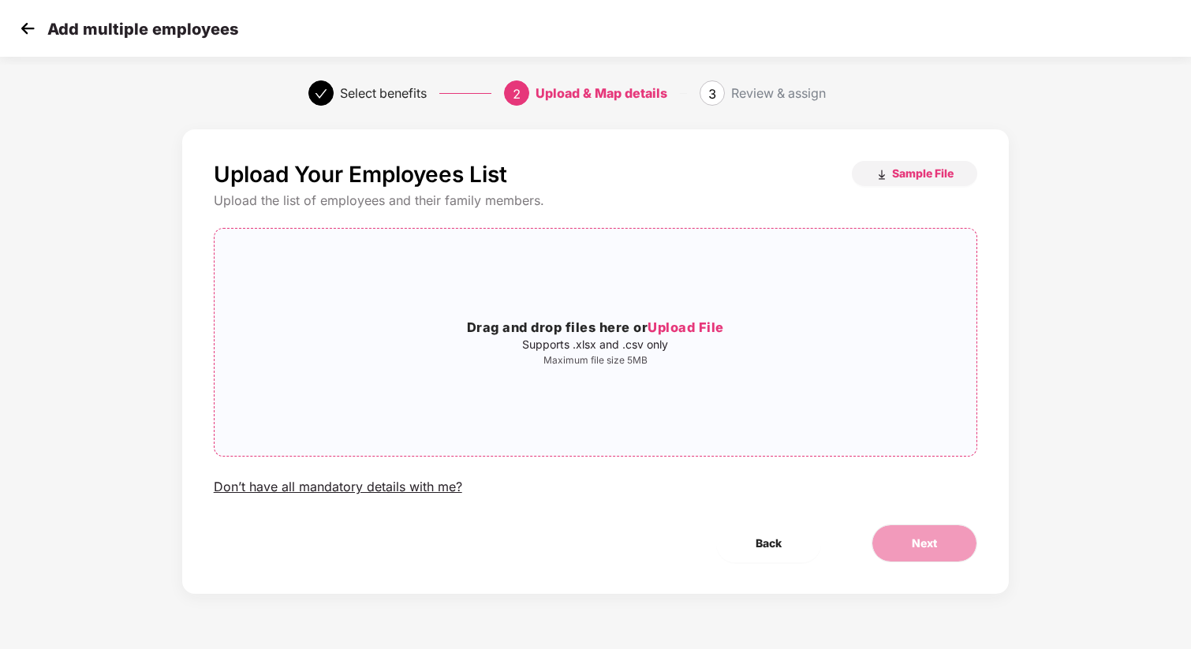
click at [697, 364] on p "Maximum file size 5MB" at bounding box center [596, 360] width 763 height 13
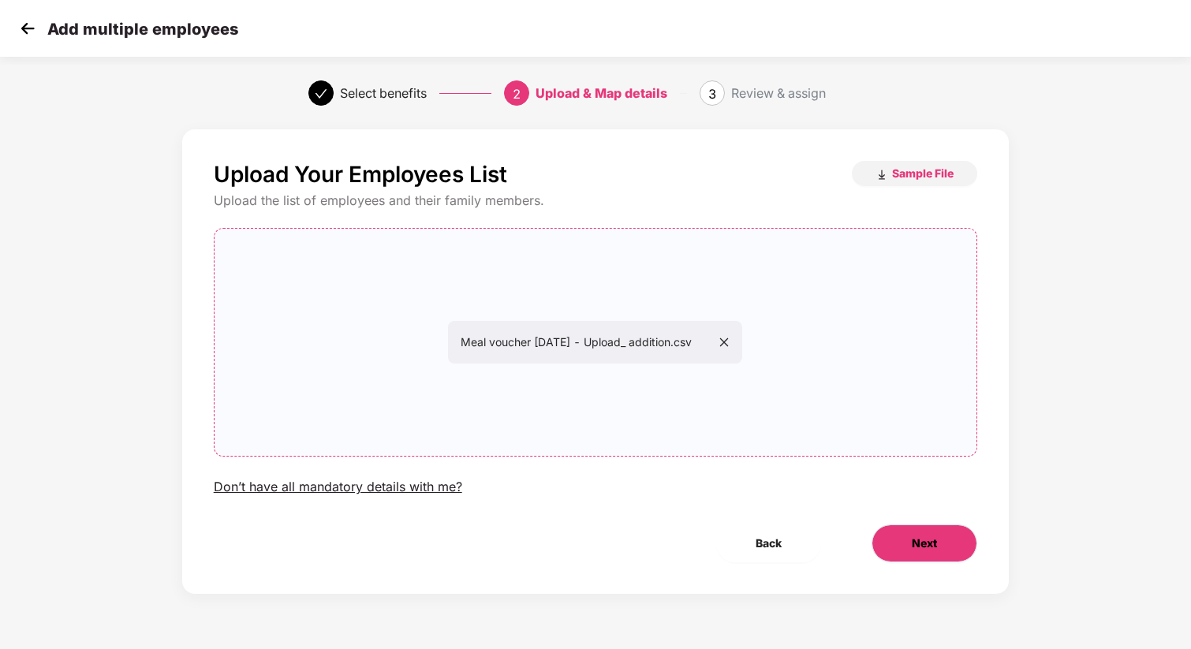
click at [954, 543] on button "Next" at bounding box center [925, 544] width 106 height 38
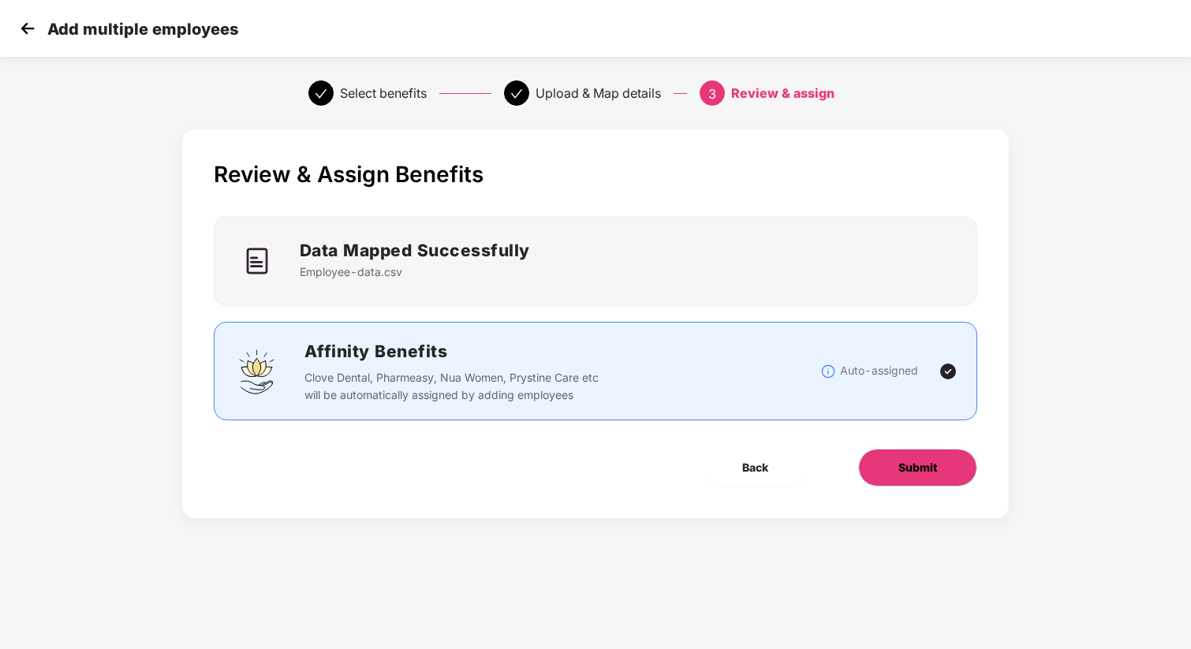
click at [911, 467] on span "Submit" at bounding box center [917, 467] width 39 height 17
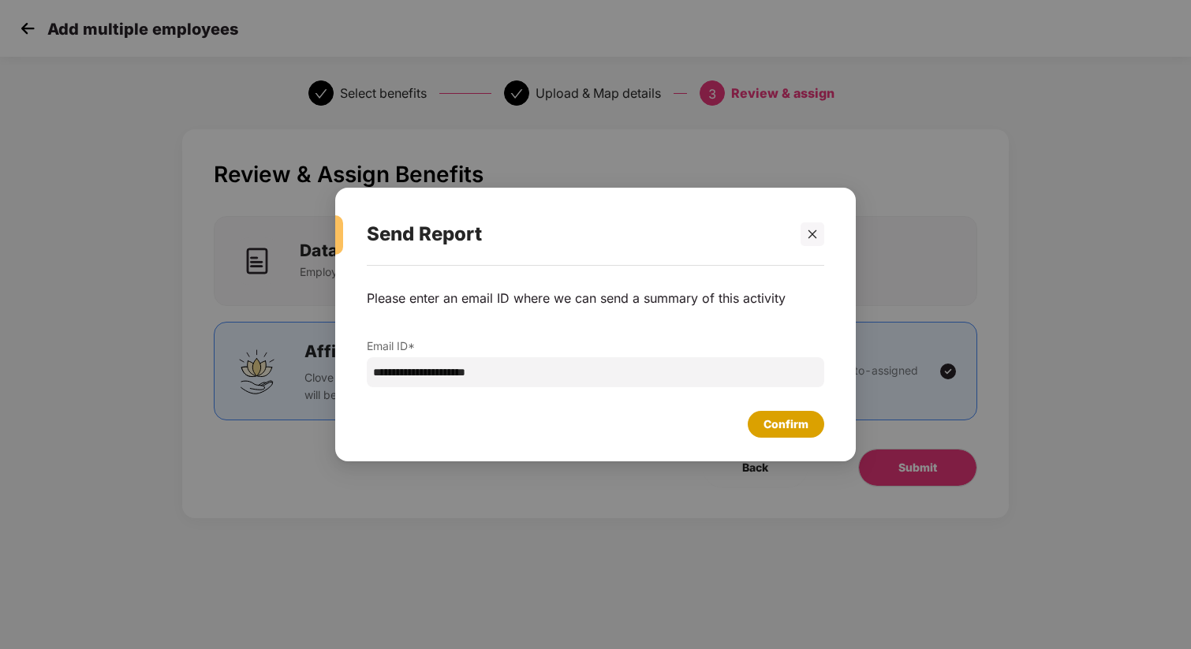
click at [808, 424] on div "Confirm" at bounding box center [786, 424] width 77 height 27
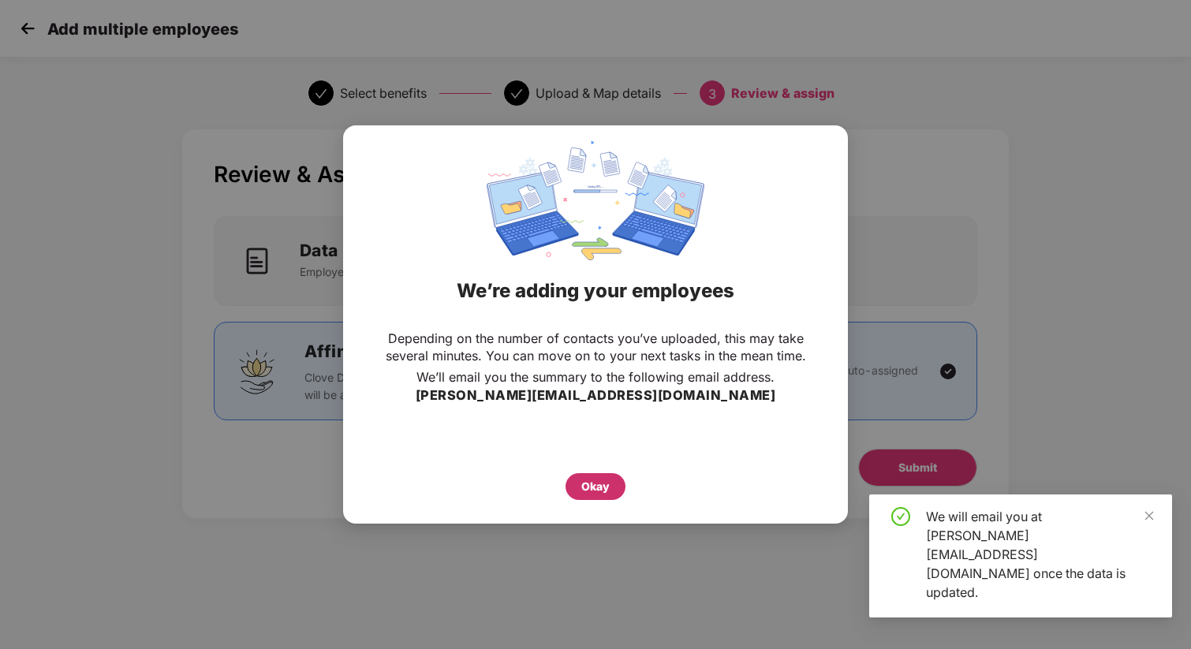
click at [595, 480] on div "Okay" at bounding box center [595, 486] width 28 height 17
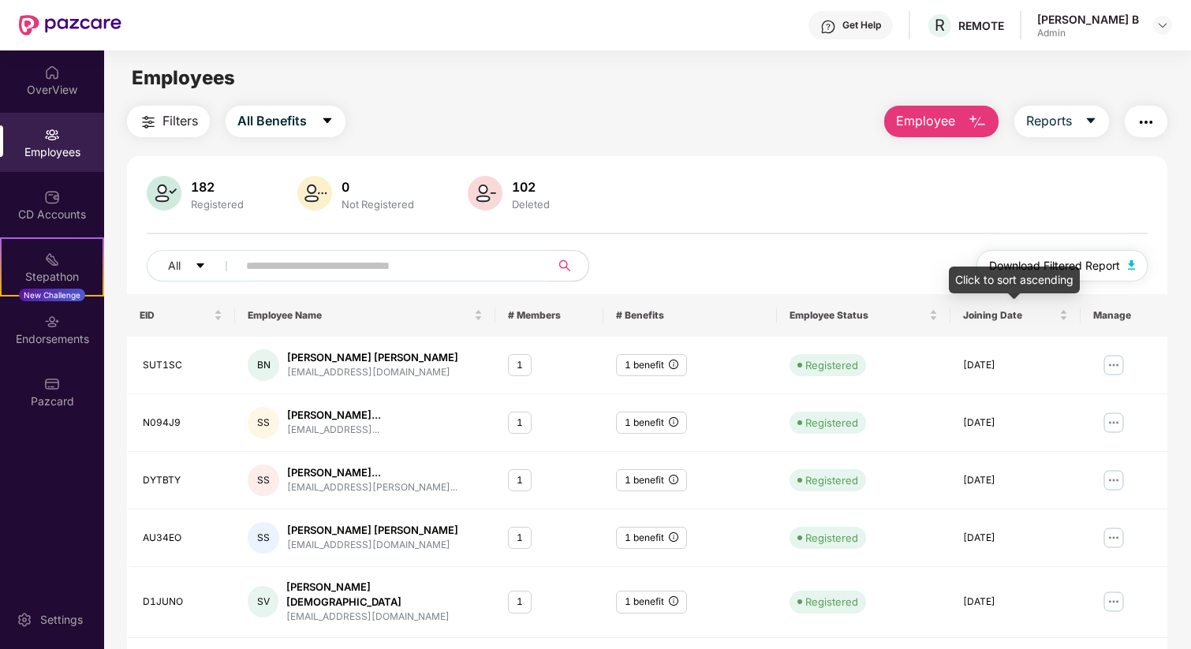
click at [1102, 257] on span "Download Filtered Report" at bounding box center [1054, 265] width 131 height 17
click at [301, 260] on input "text" at bounding box center [387, 266] width 283 height 24
paste input "******"
type input "******"
click at [676, 130] on div "Filters All Benefits Employee Reports" at bounding box center [647, 122] width 1041 height 32
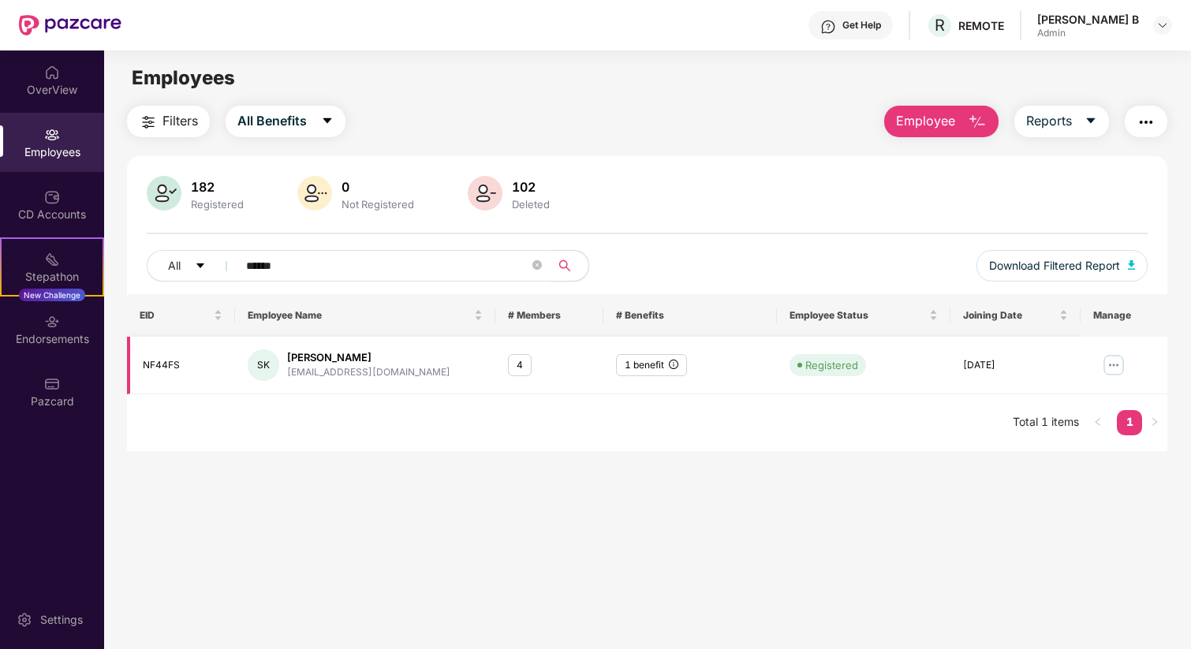
click at [1112, 364] on img at bounding box center [1113, 365] width 25 height 25
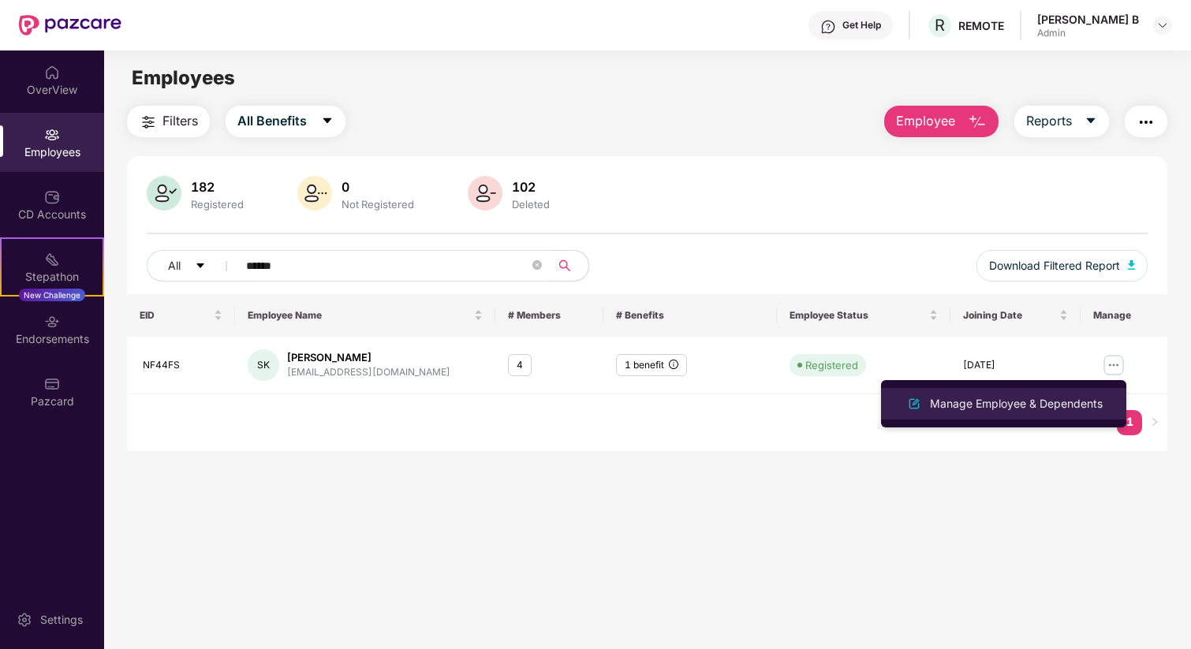
click at [1077, 398] on div "Manage Employee & Dependents" at bounding box center [1016, 403] width 179 height 17
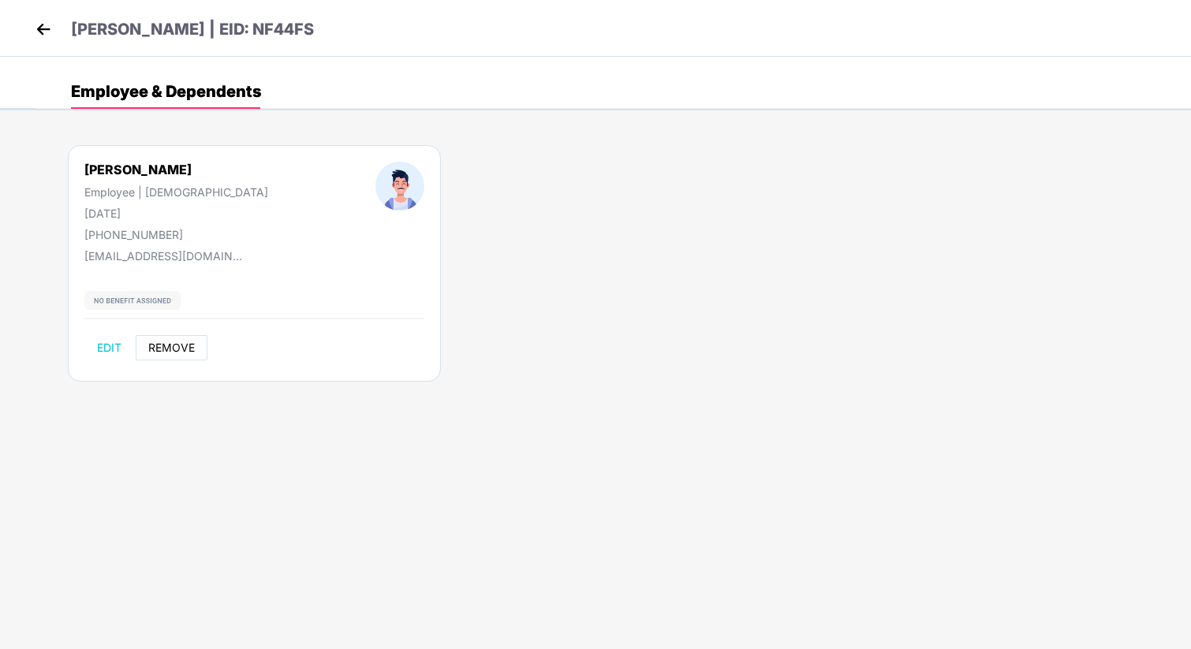
click at [187, 350] on span "REMOVE" at bounding box center [171, 348] width 47 height 13
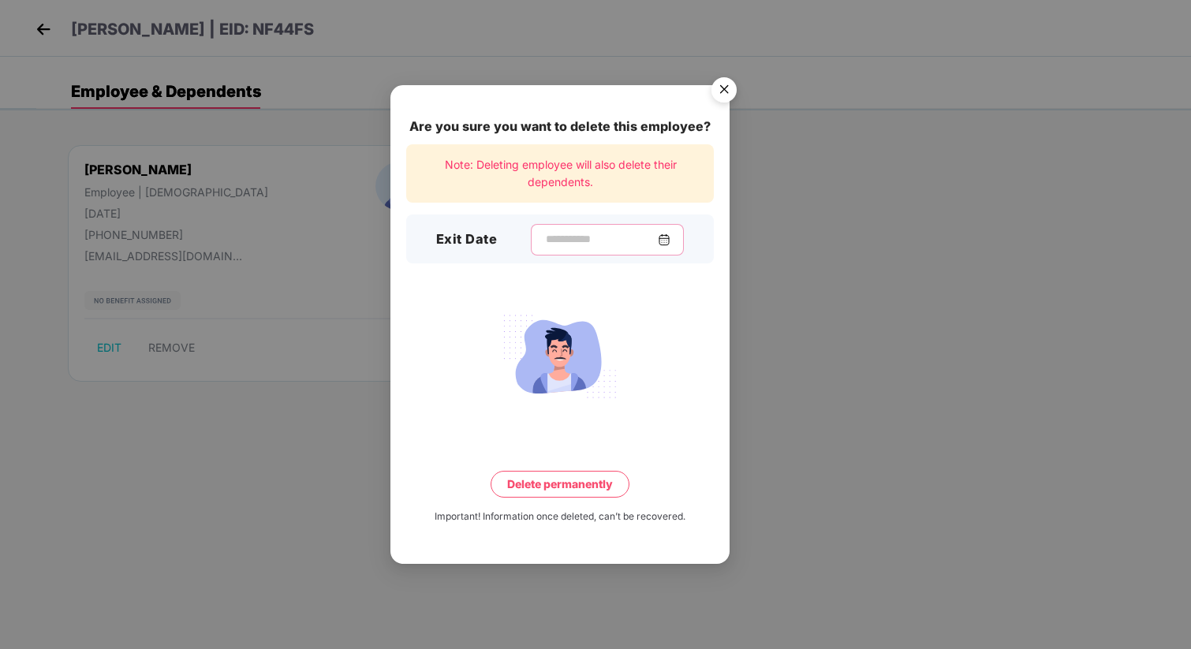
click at [628, 247] on input at bounding box center [601, 239] width 114 height 17
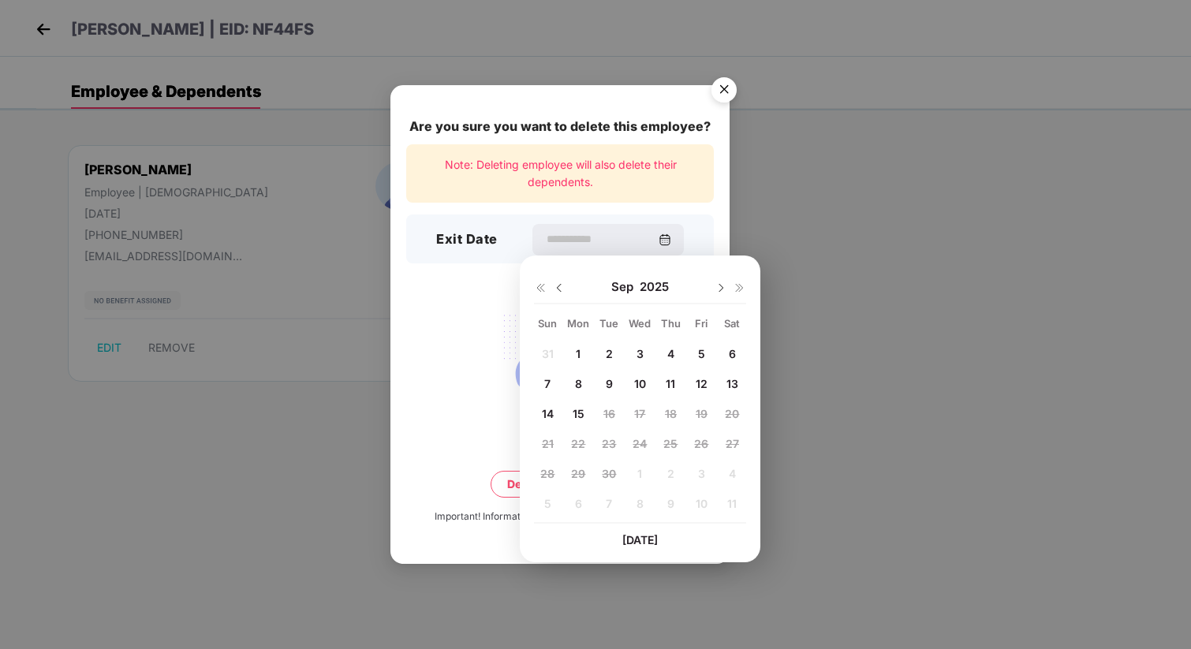
click at [572, 420] on div "15" at bounding box center [578, 414] width 24 height 24
type input "**********"
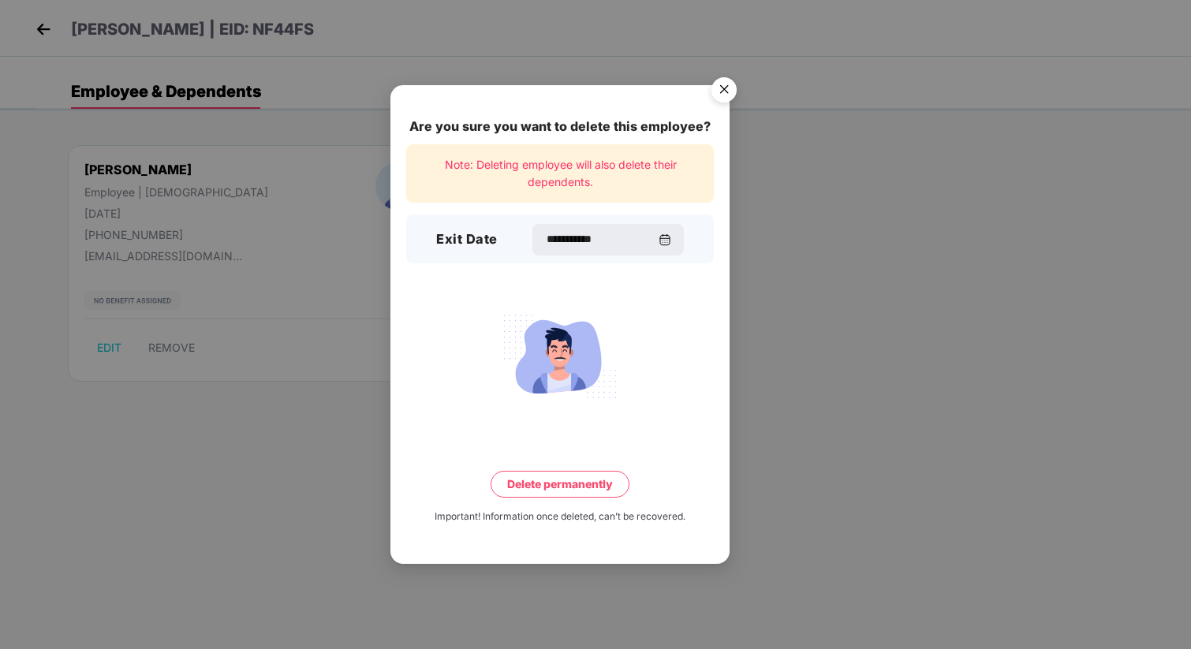
click at [568, 482] on button "Delete permanently" at bounding box center [560, 484] width 139 height 27
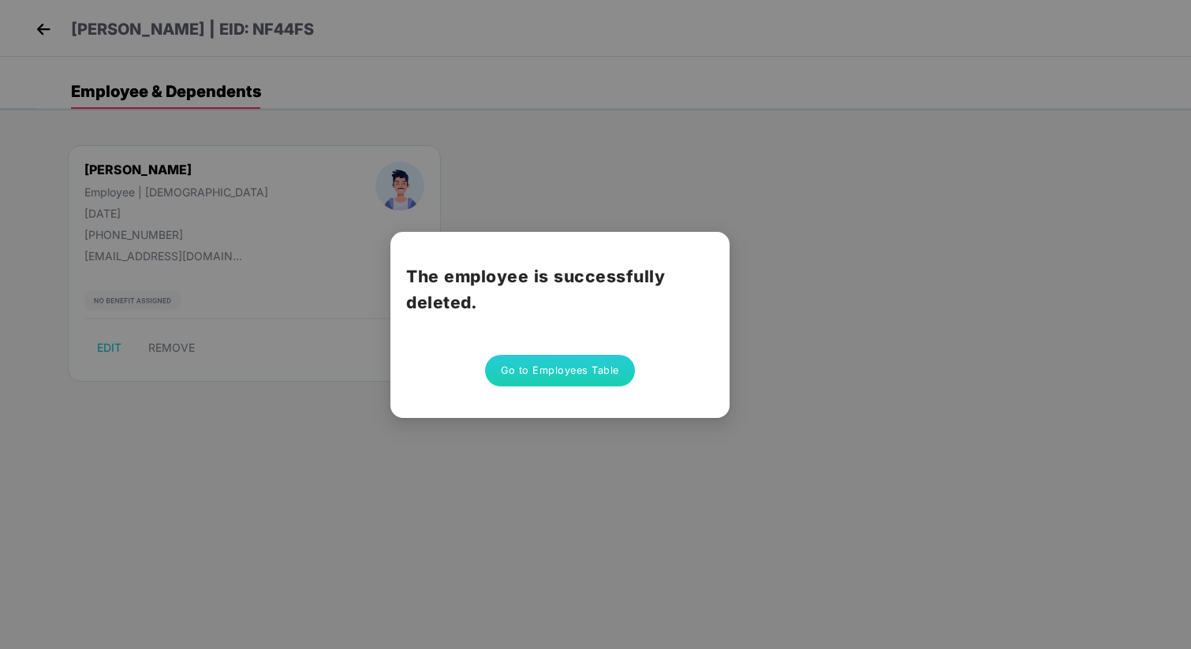
click at [573, 360] on button "Go to Employees Table" at bounding box center [560, 371] width 150 height 32
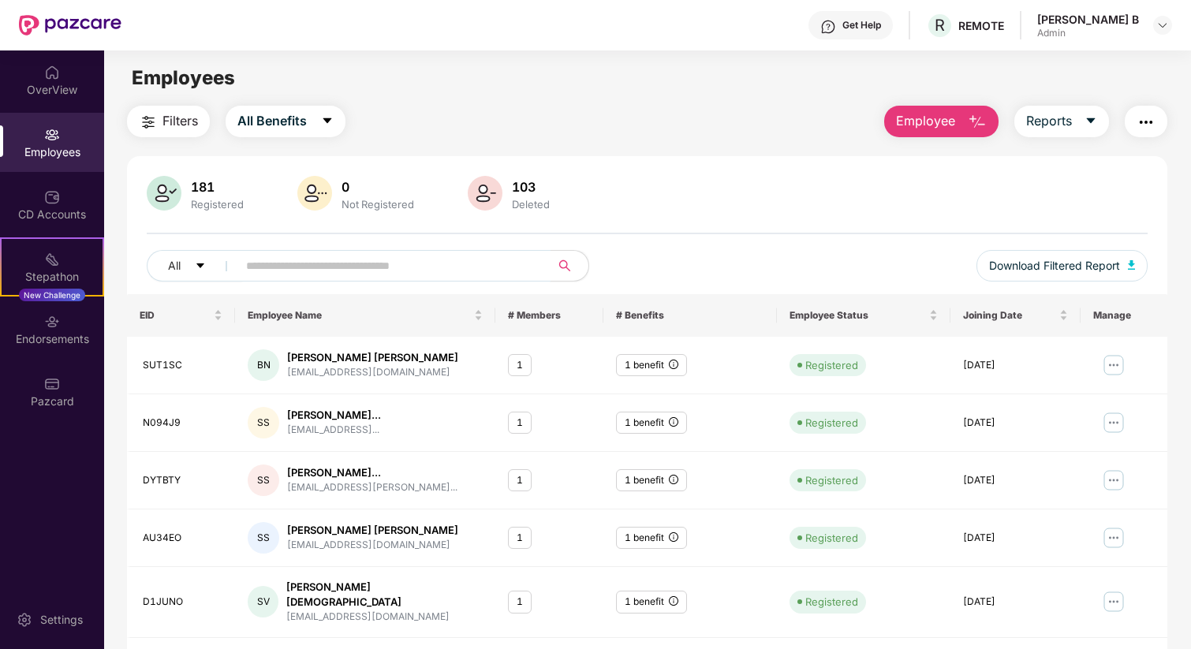
click at [262, 279] on span at bounding box center [388, 266] width 323 height 32
paste input "******"
type input "******"
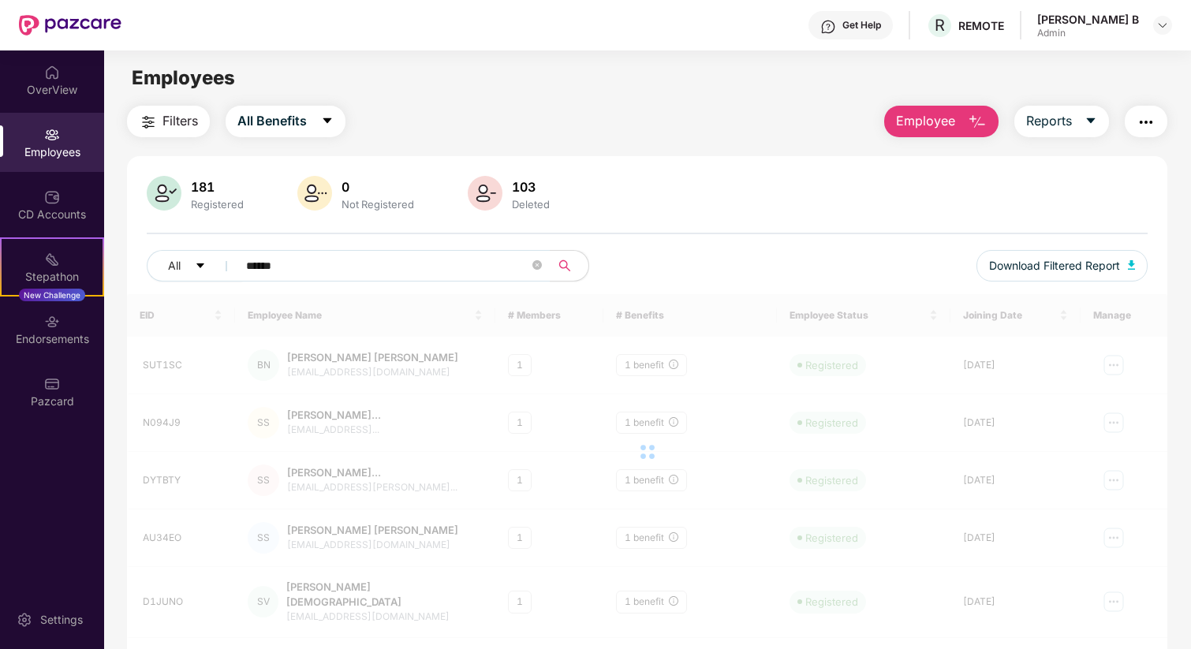
click at [506, 133] on div "Filters All Benefits Employee Reports" at bounding box center [647, 122] width 1041 height 32
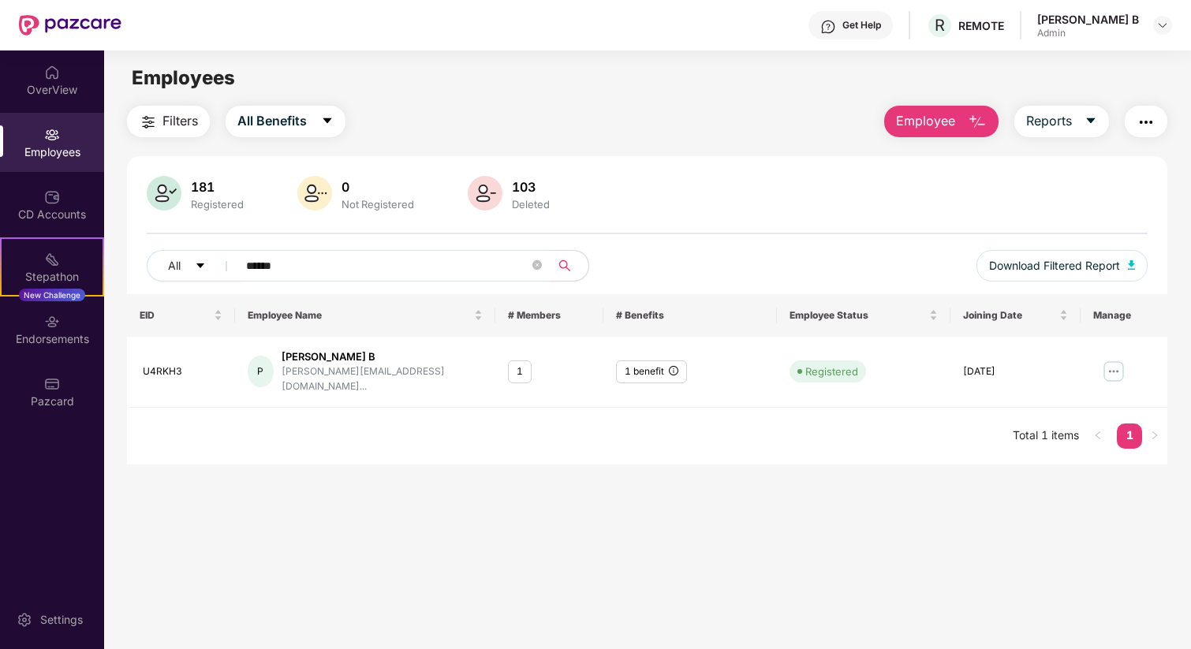
click at [750, 507] on main "Employees Filters All Benefits Employee Reports 181 Registered 0 Not Registered…" at bounding box center [647, 374] width 1086 height 649
click at [720, 160] on div "181 Registered 0 Not Registered 103 Deleted All ****** Download Filtered Report…" at bounding box center [647, 310] width 1041 height 308
click at [74, 82] on div "OverView" at bounding box center [52, 90] width 104 height 16
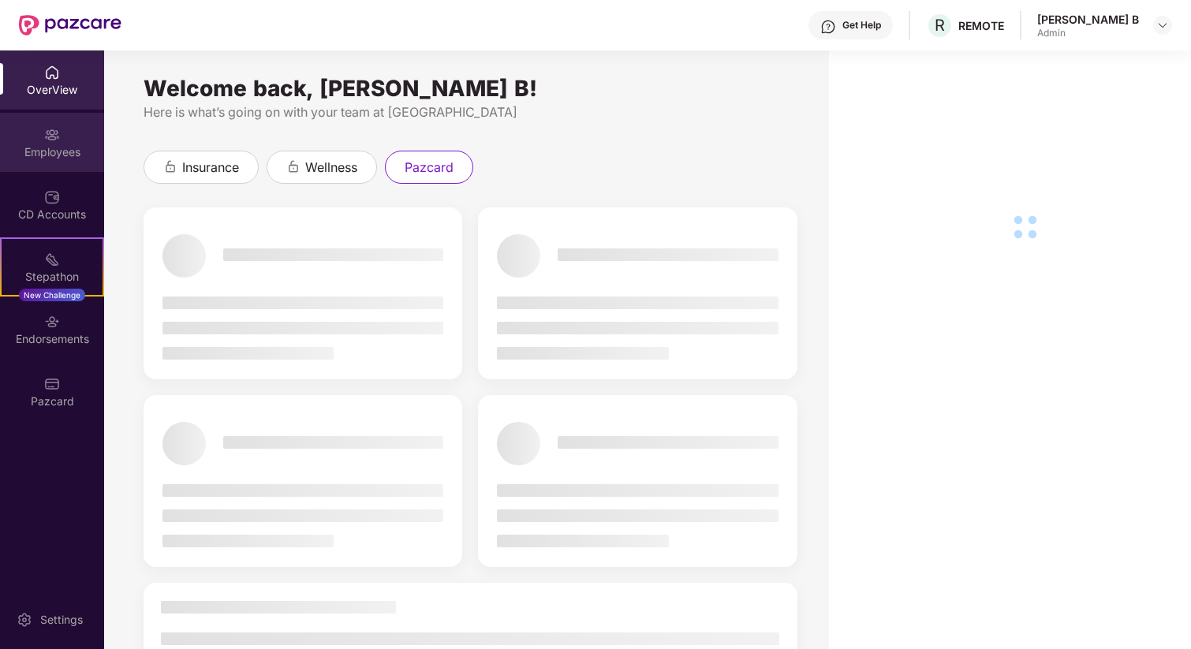
click at [58, 171] on div "Employees" at bounding box center [52, 142] width 104 height 59
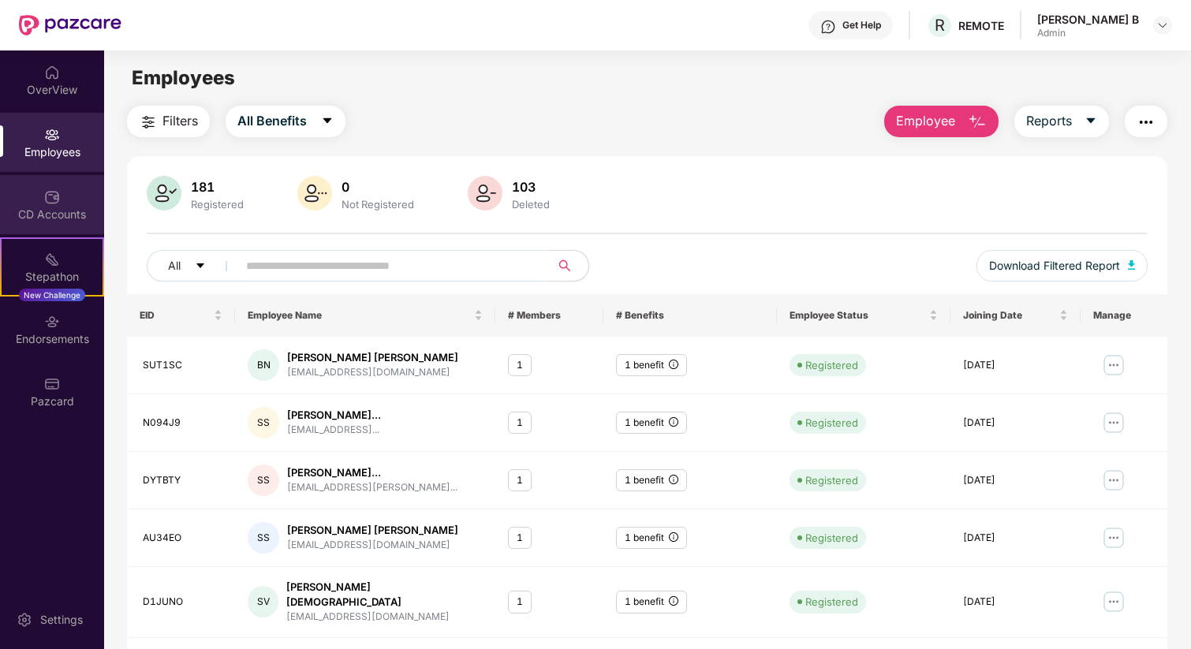
click at [58, 191] on img at bounding box center [52, 197] width 16 height 16
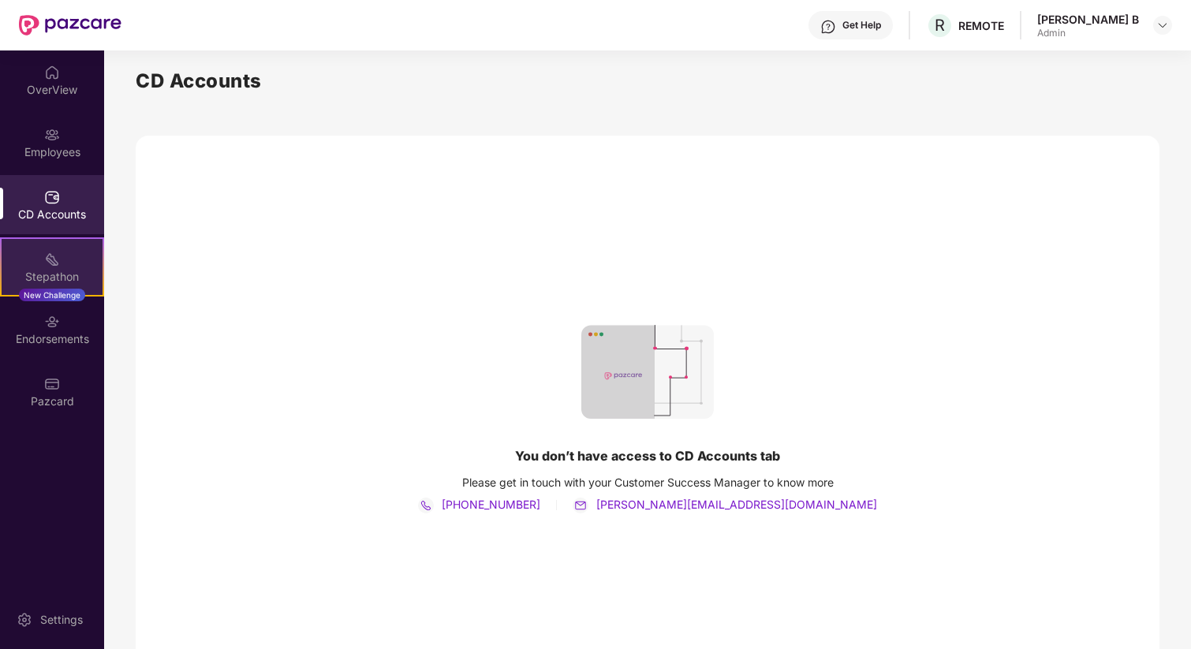
click at [50, 263] on img at bounding box center [52, 260] width 16 height 16
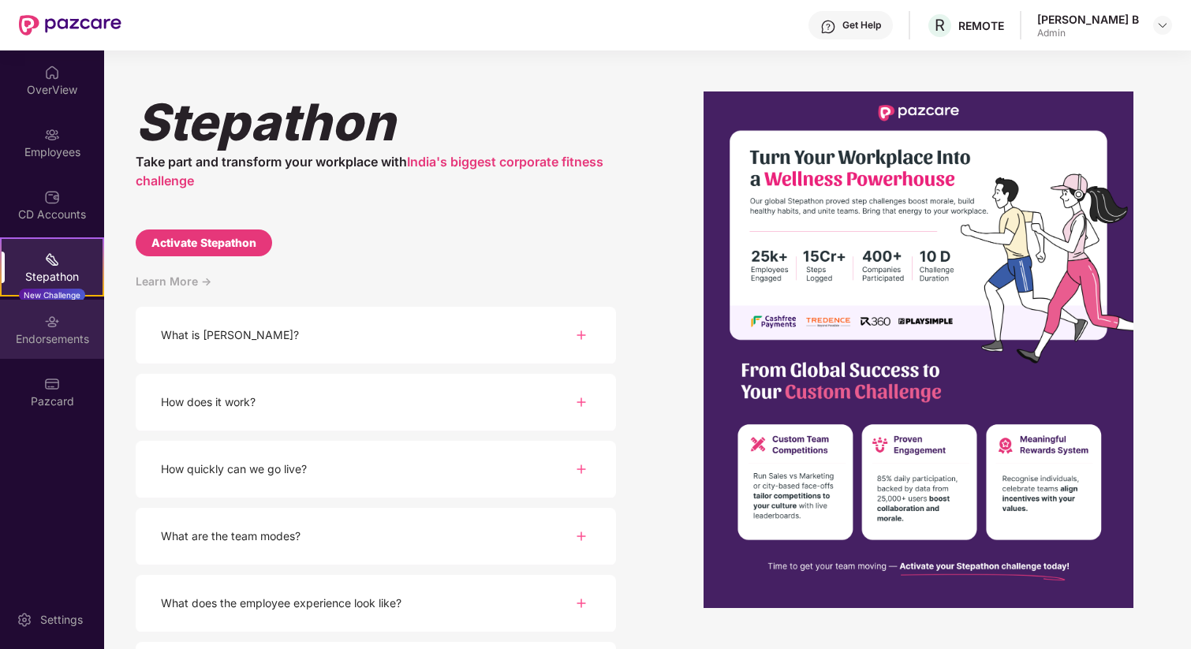
click at [50, 313] on div at bounding box center [52, 320] width 16 height 16
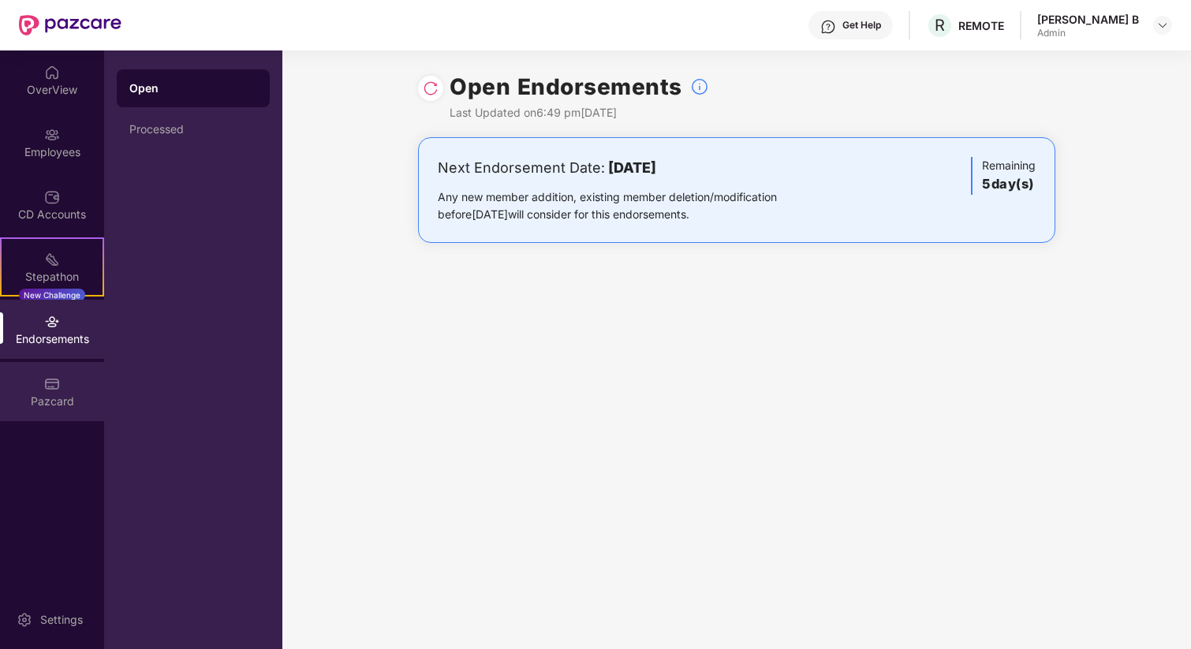
click at [60, 405] on div "Pazcard" at bounding box center [52, 402] width 104 height 16
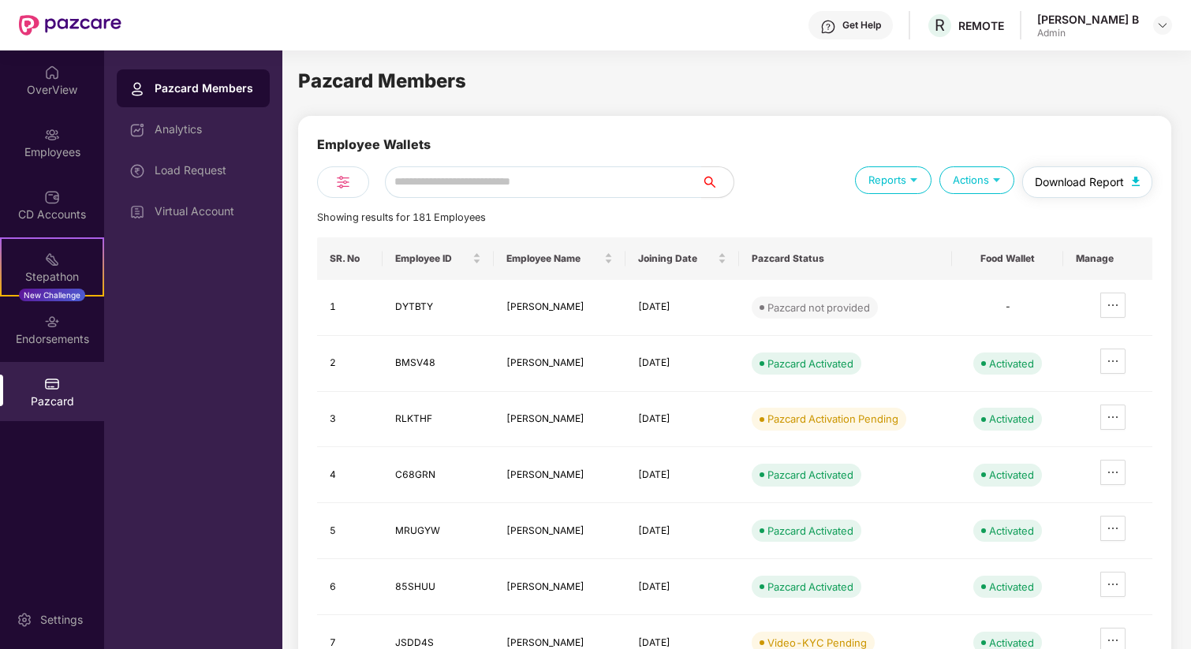
click at [1100, 196] on button "Download Report" at bounding box center [1087, 182] width 130 height 32
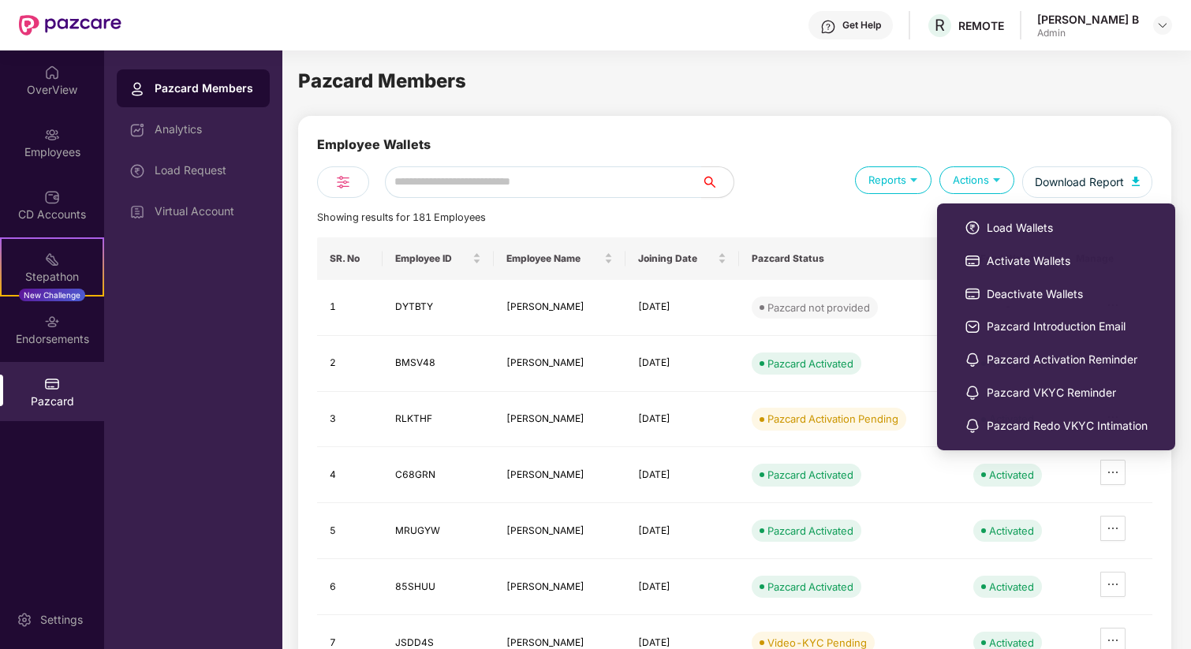
click at [968, 175] on div "Actions" at bounding box center [976, 180] width 75 height 28
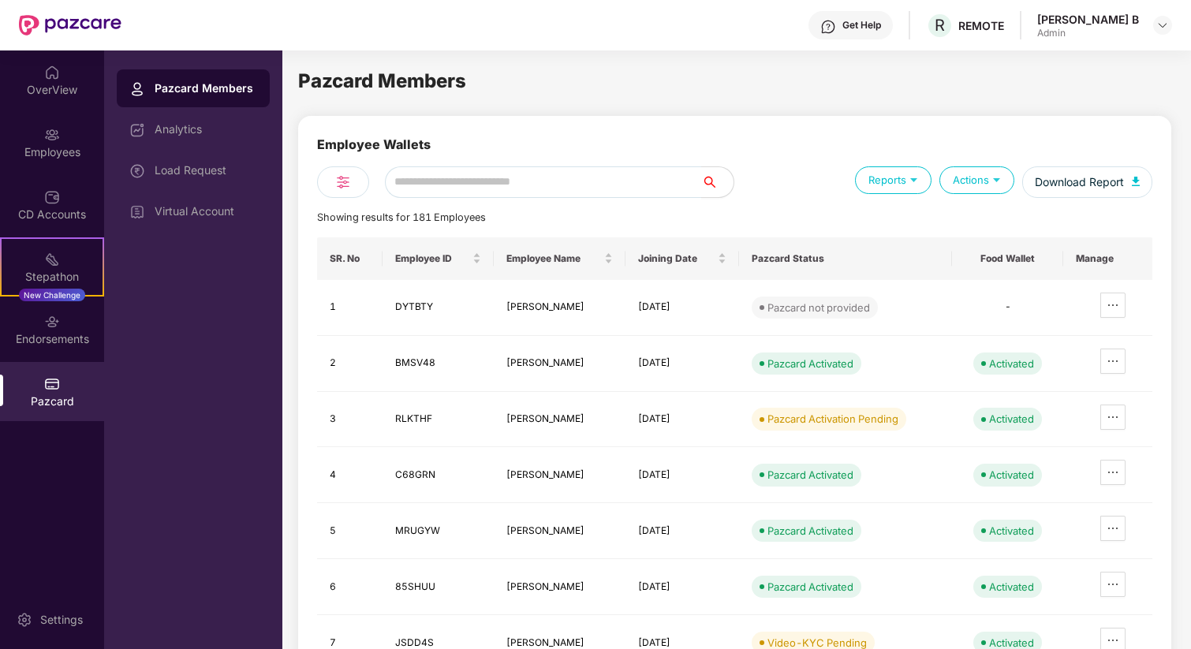
click at [968, 175] on div "Actions" at bounding box center [976, 180] width 75 height 28
click at [974, 190] on div "Actions" at bounding box center [976, 180] width 75 height 28
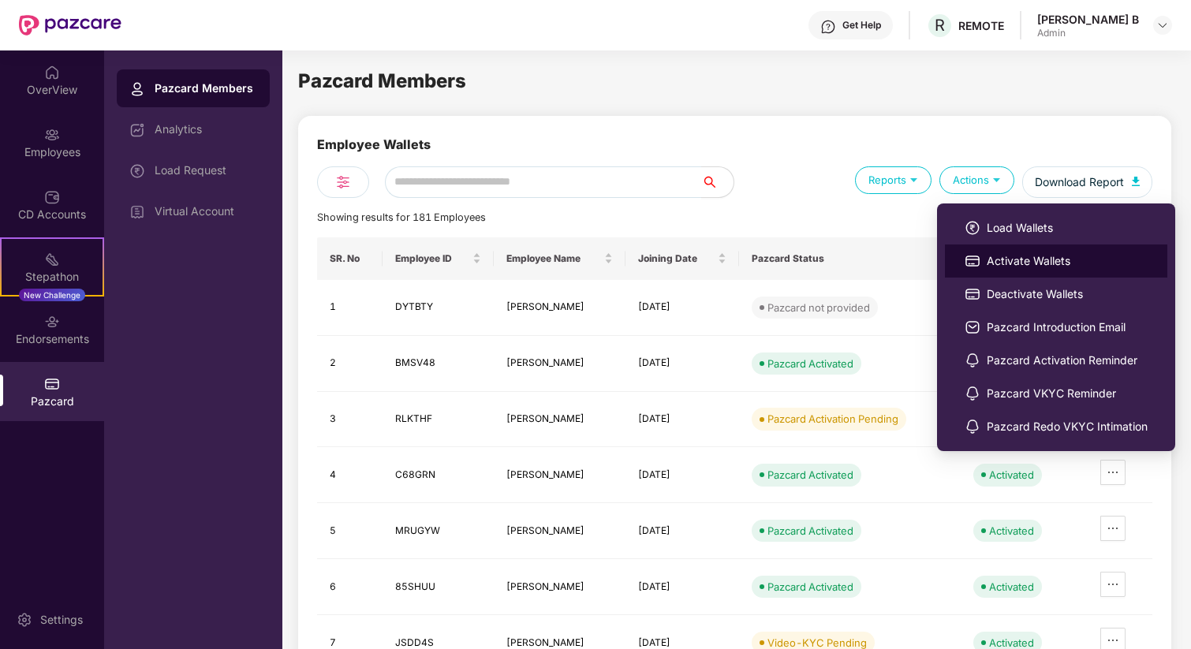
click at [977, 256] on img at bounding box center [973, 261] width 16 height 16
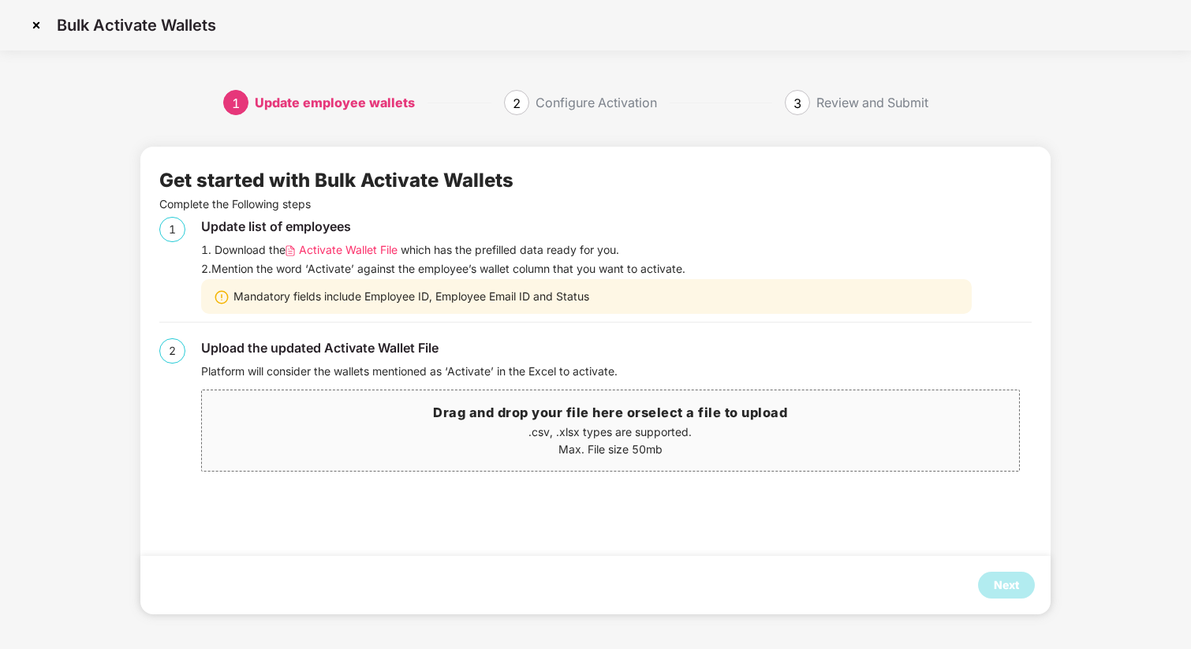
click at [330, 252] on span "Activate Wallet File" at bounding box center [348, 249] width 99 height 17
click at [337, 271] on div "2. Mention the word ‘Activate’ against the employee’s wallet column that you wa…" at bounding box center [616, 268] width 830 height 17
copy div "Activate"
click at [717, 432] on p ".csv, .xlsx types are supported." at bounding box center [610, 432] width 816 height 17
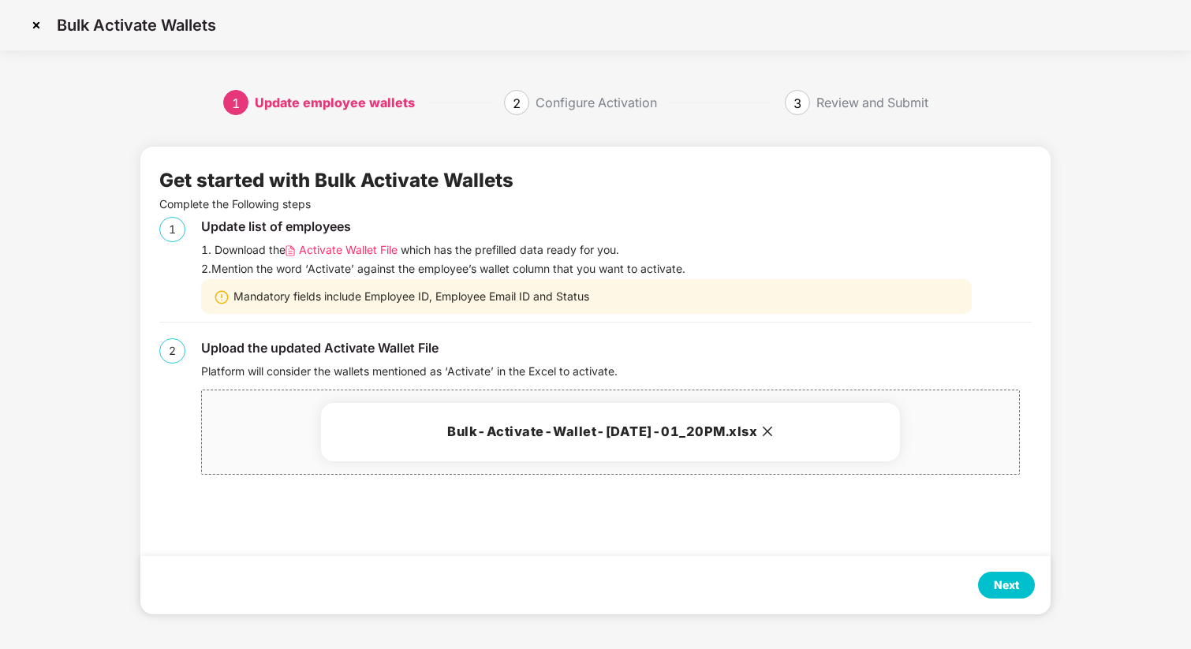
click at [1001, 588] on div "Next" at bounding box center [1006, 585] width 25 height 17
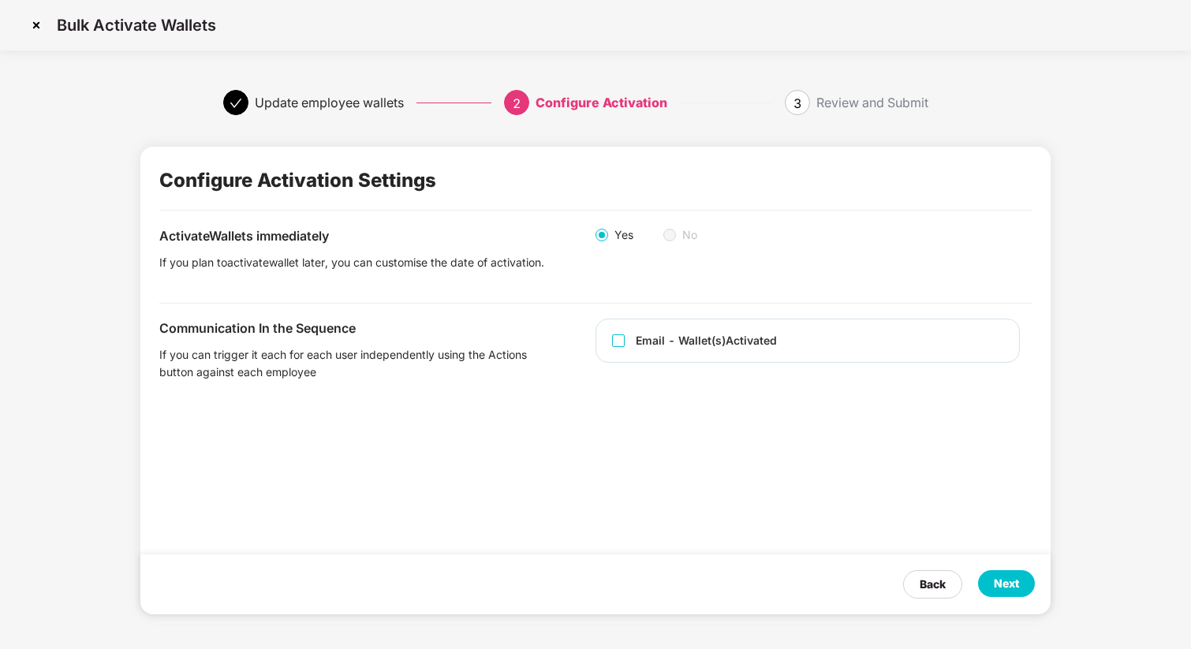
click at [675, 363] on div "Email - Wallet(s) Activated" at bounding box center [808, 341] width 424 height 44
click at [674, 349] on div "Email - Wallet(s) Activated" at bounding box center [706, 340] width 141 height 17
click at [1002, 592] on div "Next" at bounding box center [1006, 583] width 57 height 27
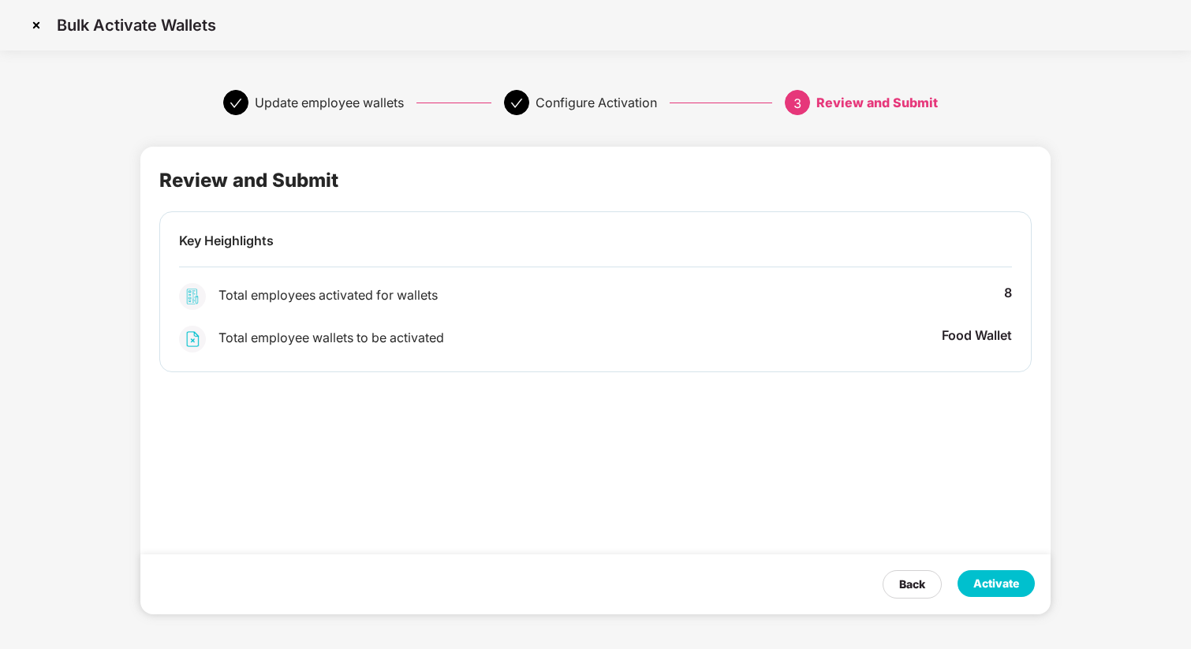
click at [986, 582] on div "Activate" at bounding box center [996, 583] width 46 height 17
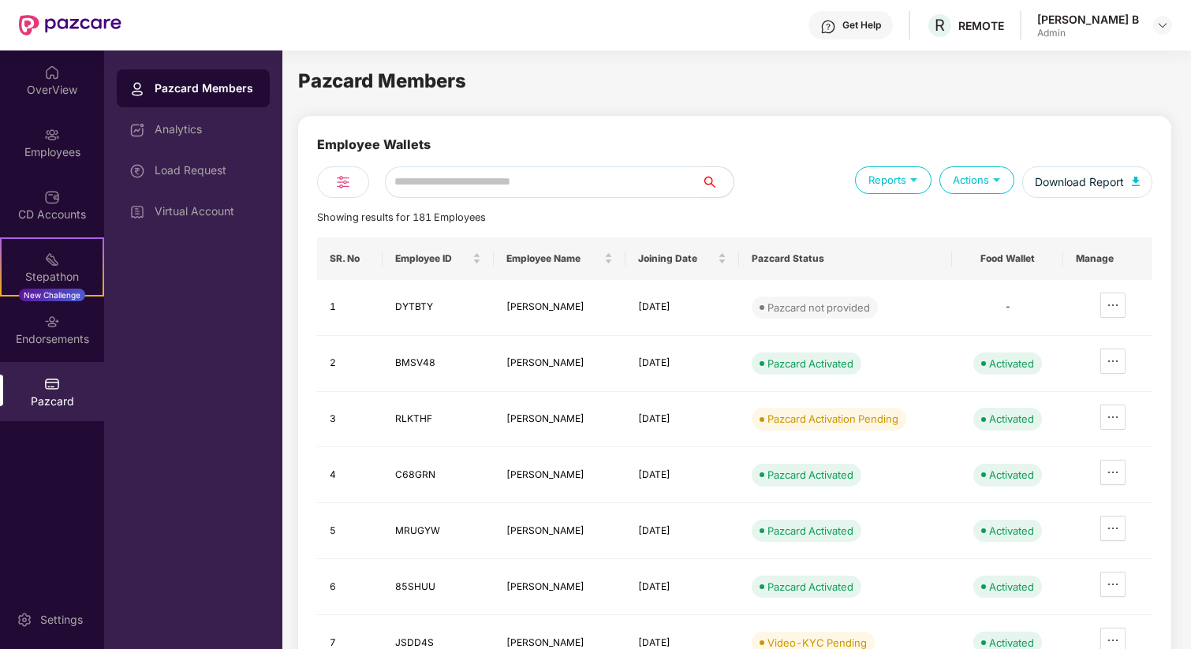
click at [481, 177] on input "text" at bounding box center [543, 182] width 317 height 32
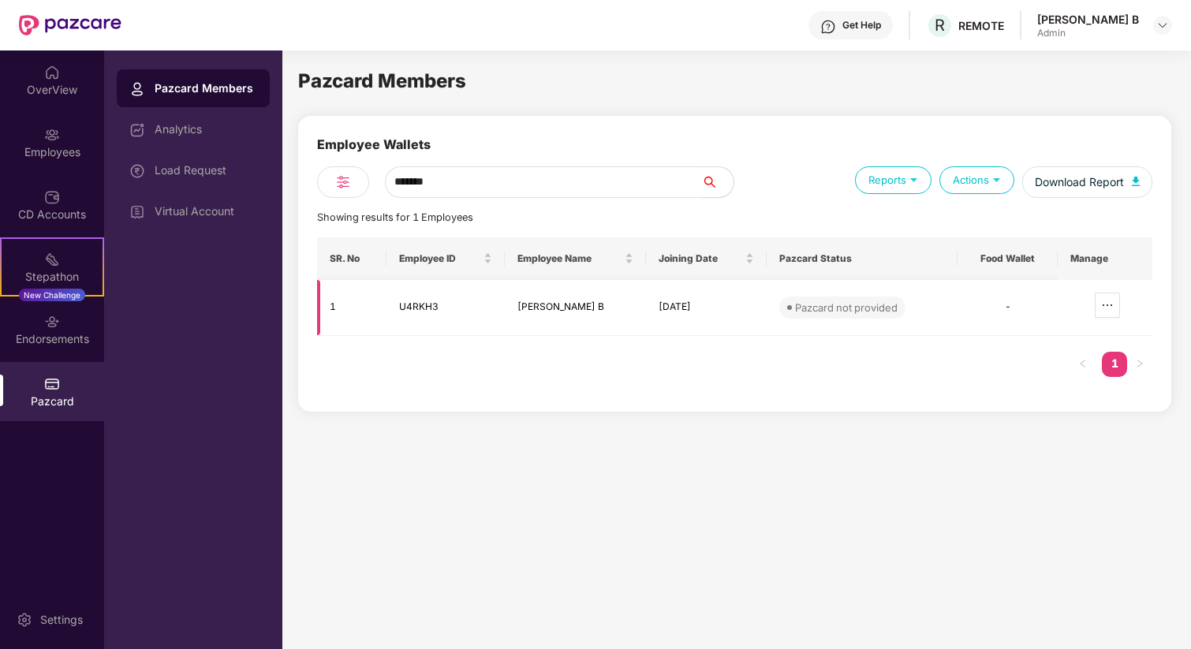
type input "*******"
click at [1110, 304] on icon "ellipsis" at bounding box center [1107, 305] width 13 height 13
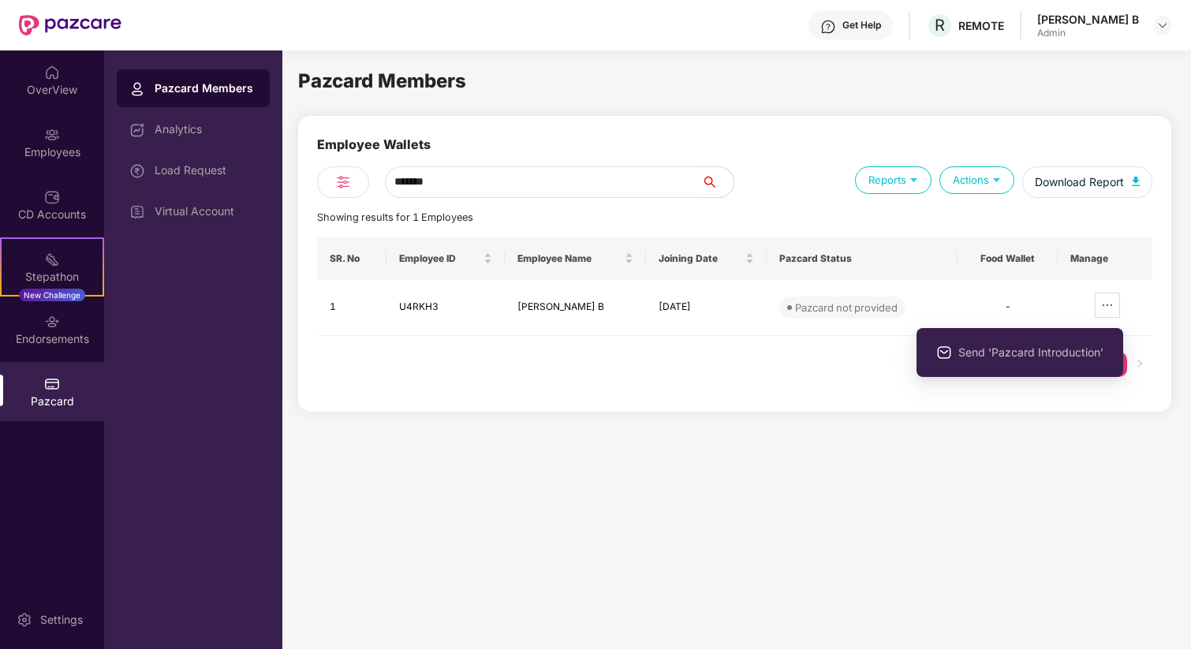
click at [818, 361] on div "SR. No Employee ID Employee Name Joining Date Pazcard Status Food Wallet Manage…" at bounding box center [734, 314] width 835 height 155
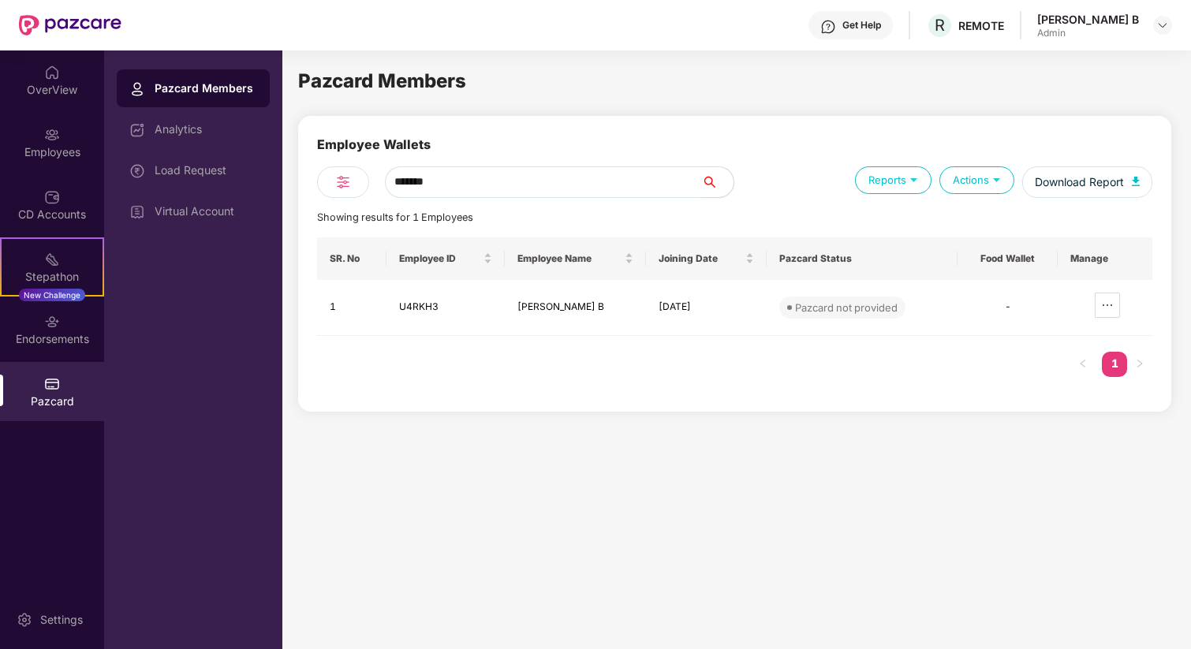
click at [611, 409] on div "Employee Wallets ******* Reports Actions Download Report Showing results for 1 …" at bounding box center [734, 264] width 873 height 296
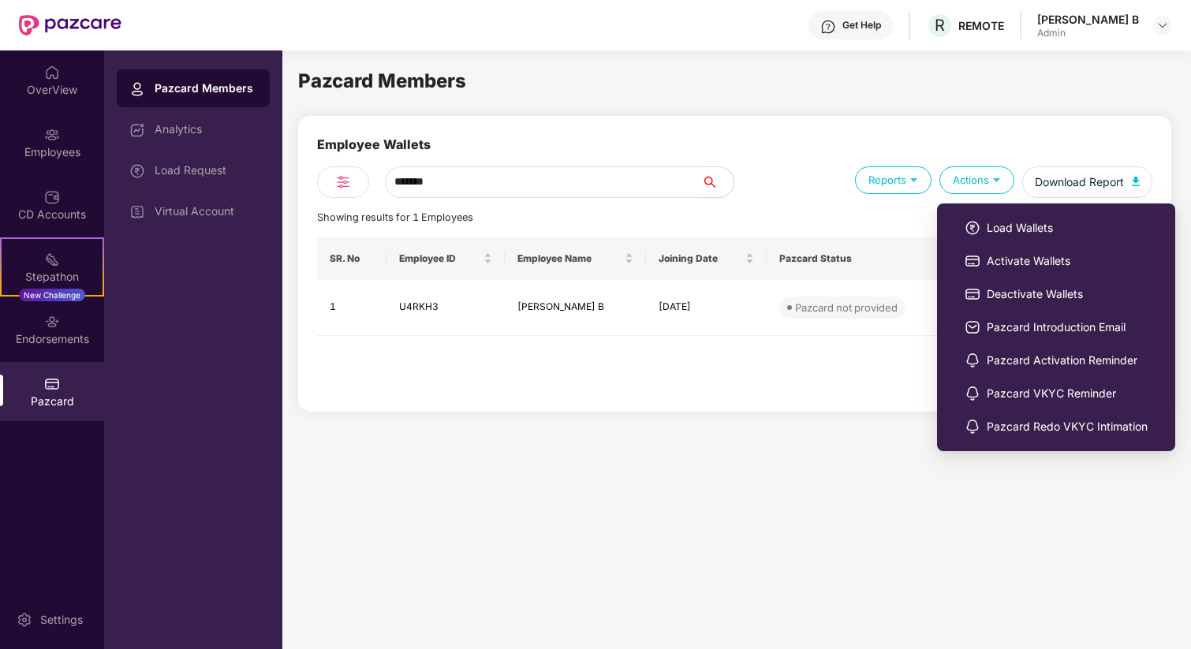
click at [988, 183] on div "Actions" at bounding box center [976, 180] width 75 height 28
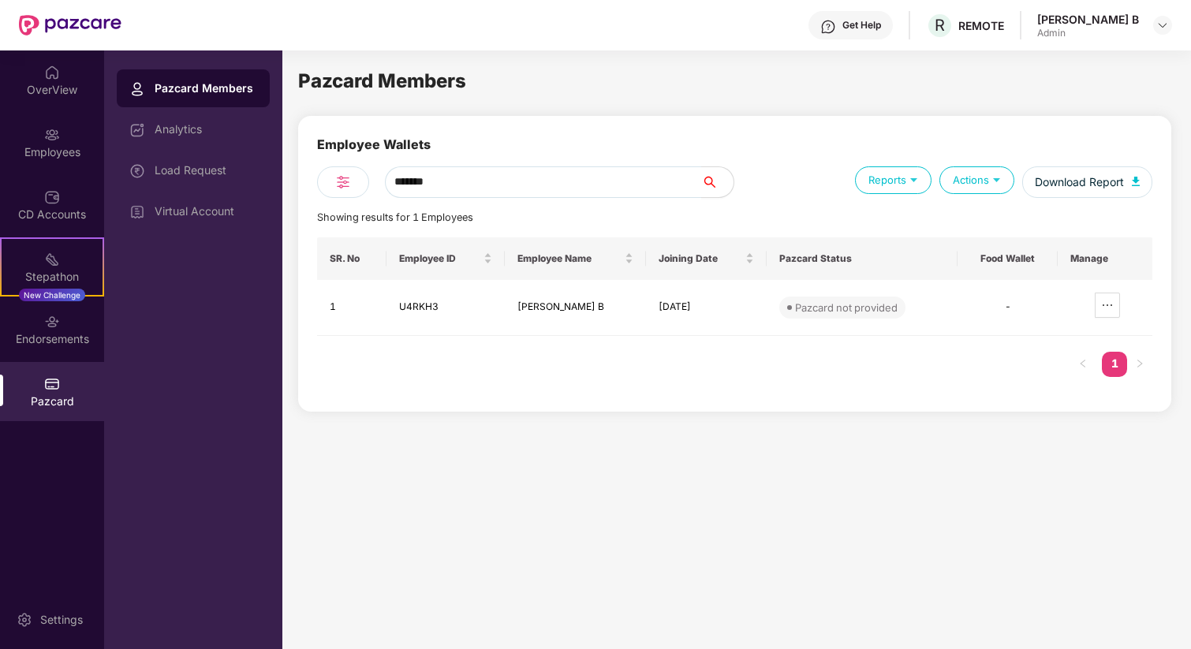
click at [988, 184] on div "Actions" at bounding box center [976, 180] width 75 height 28
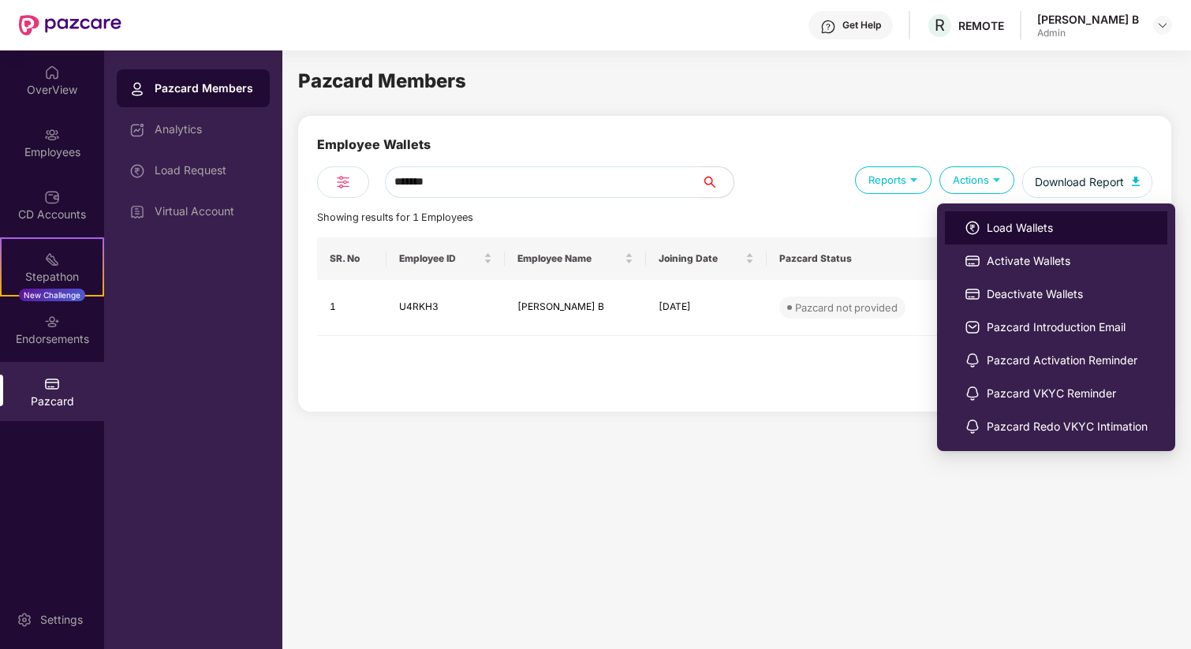
click at [990, 215] on li "Load Wallets" at bounding box center [1056, 227] width 222 height 33
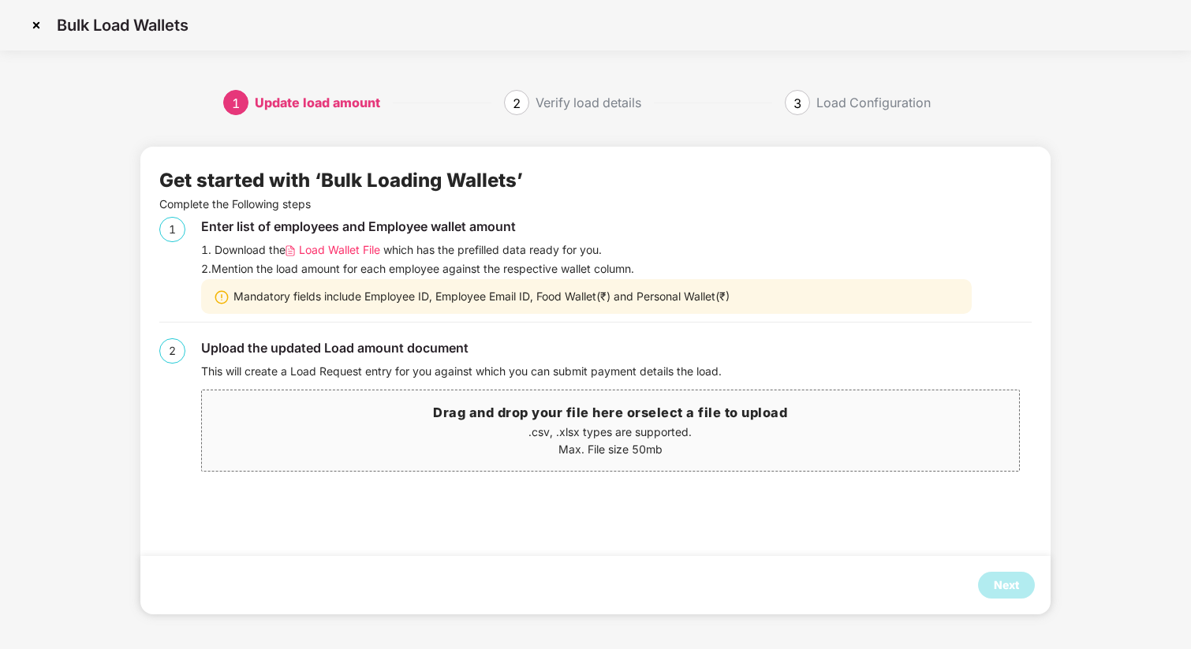
click at [380, 253] on span "Load Wallet File" at bounding box center [339, 249] width 81 height 17
click at [397, 426] on p ".csv, .xlsx types are supported." at bounding box center [610, 432] width 816 height 17
click at [577, 461] on span "Drag and drop your file here or select a file to upload .csv, .xlsx types are s…" at bounding box center [610, 430] width 816 height 80
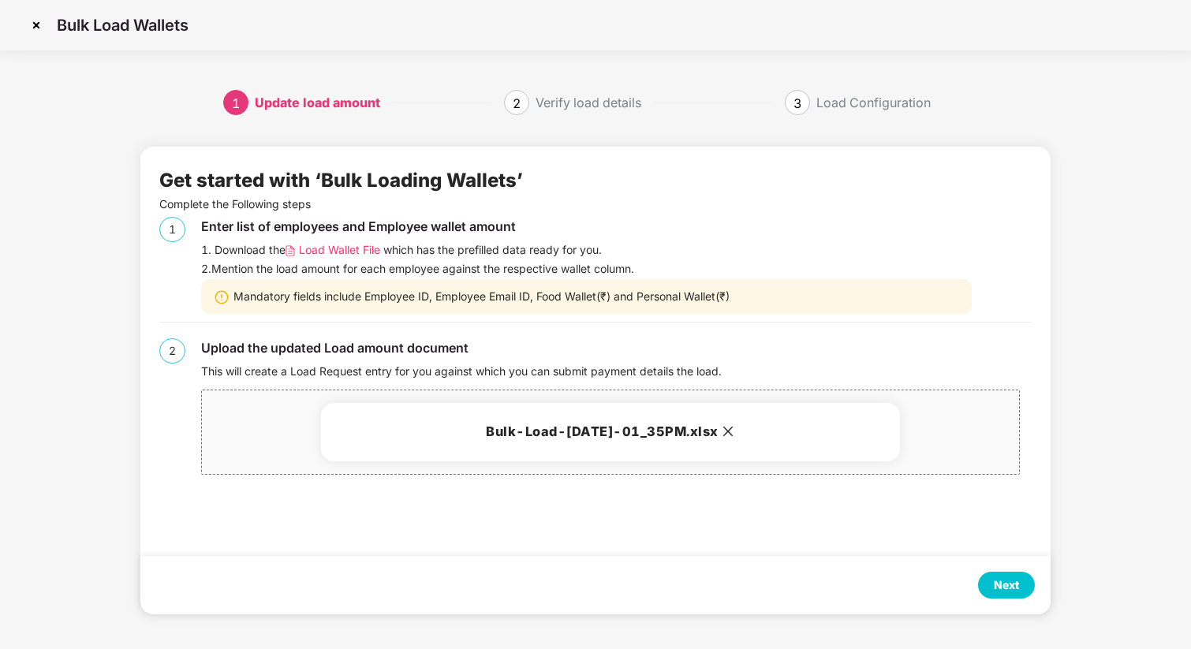
click at [1004, 575] on div "Next" at bounding box center [1006, 585] width 57 height 27
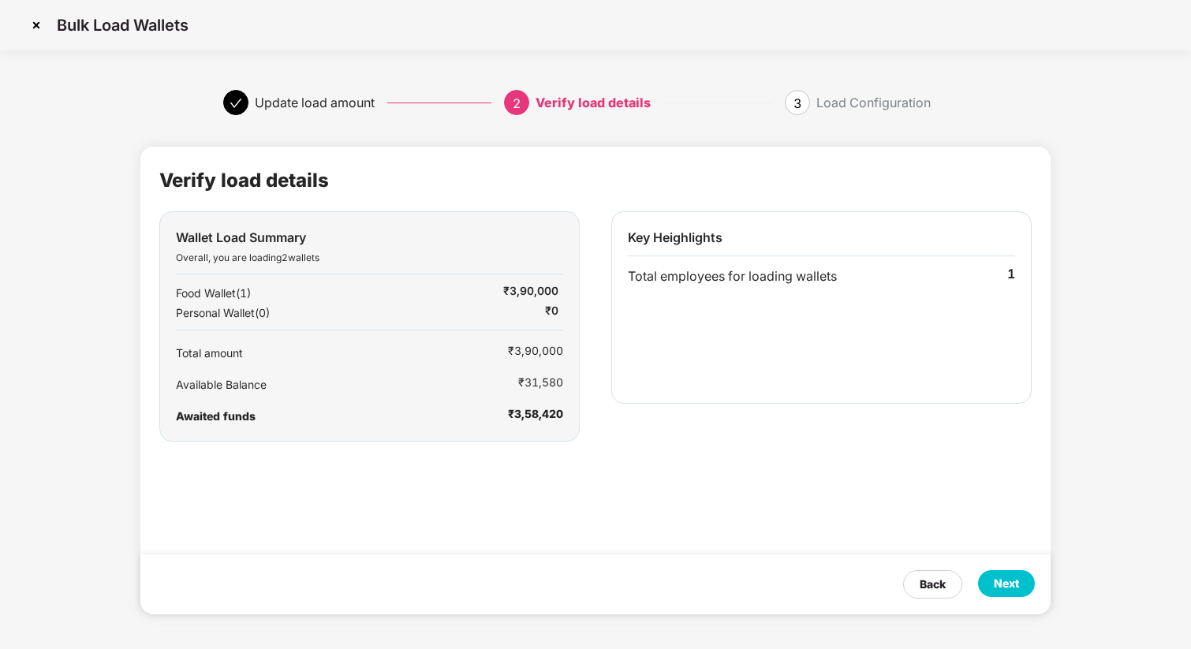
click at [1004, 588] on div "Next" at bounding box center [1006, 583] width 25 height 17
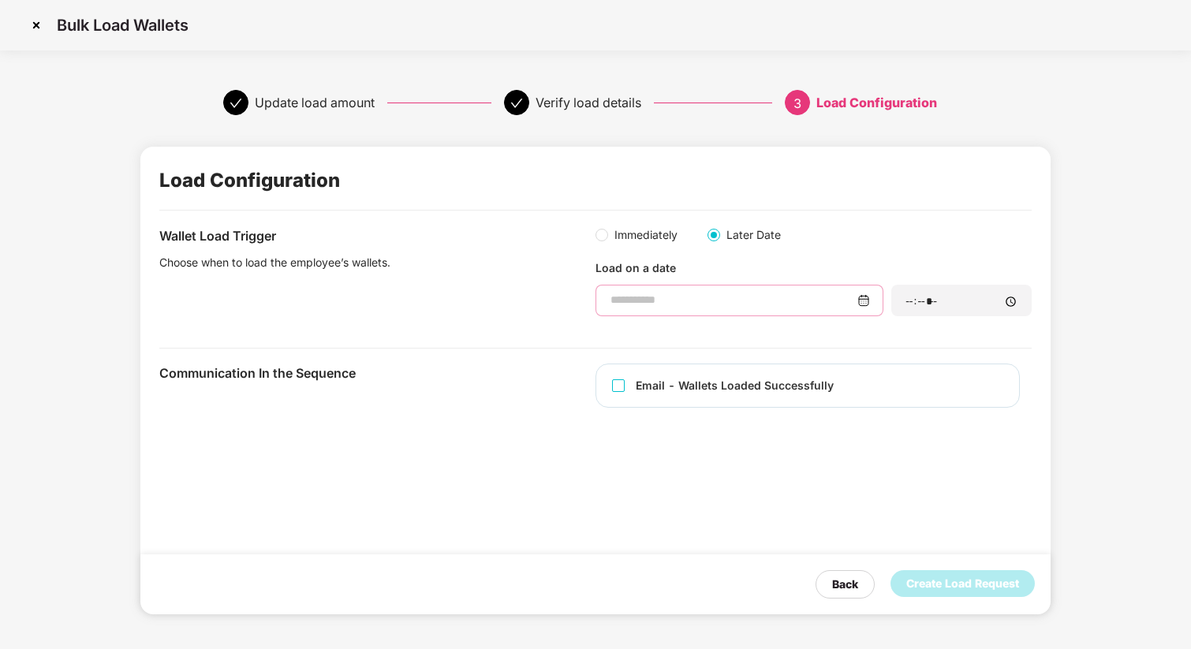
click at [726, 294] on input at bounding box center [733, 300] width 248 height 17
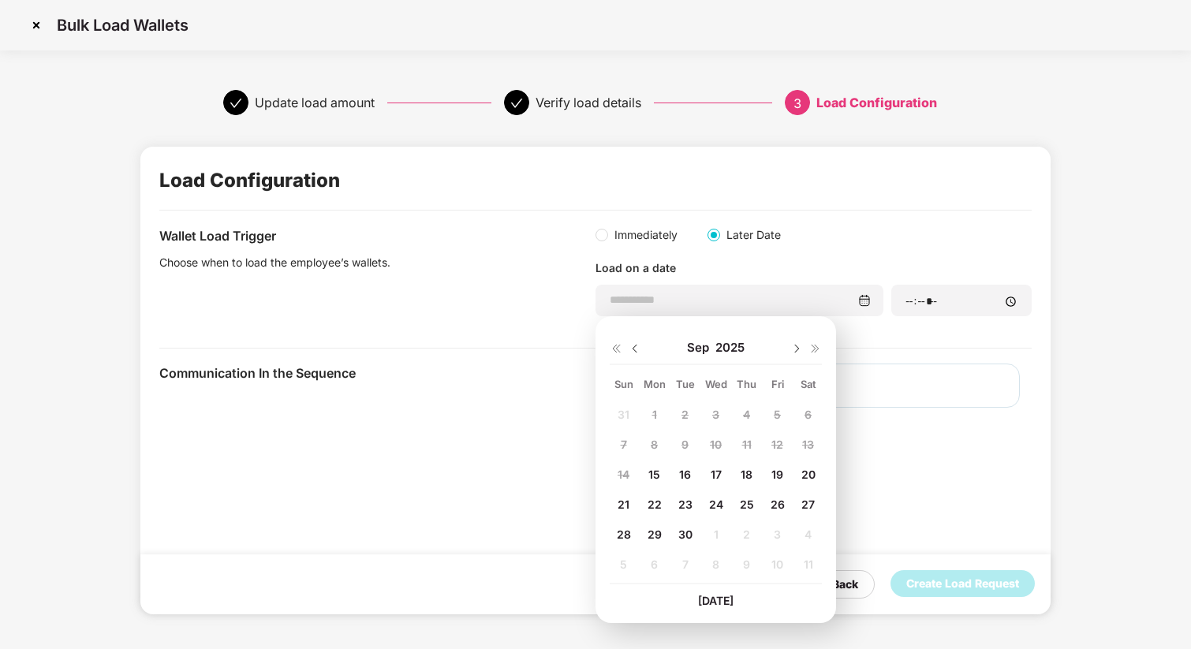
click at [693, 526] on div "30" at bounding box center [686, 535] width 24 height 24
type input "**********"
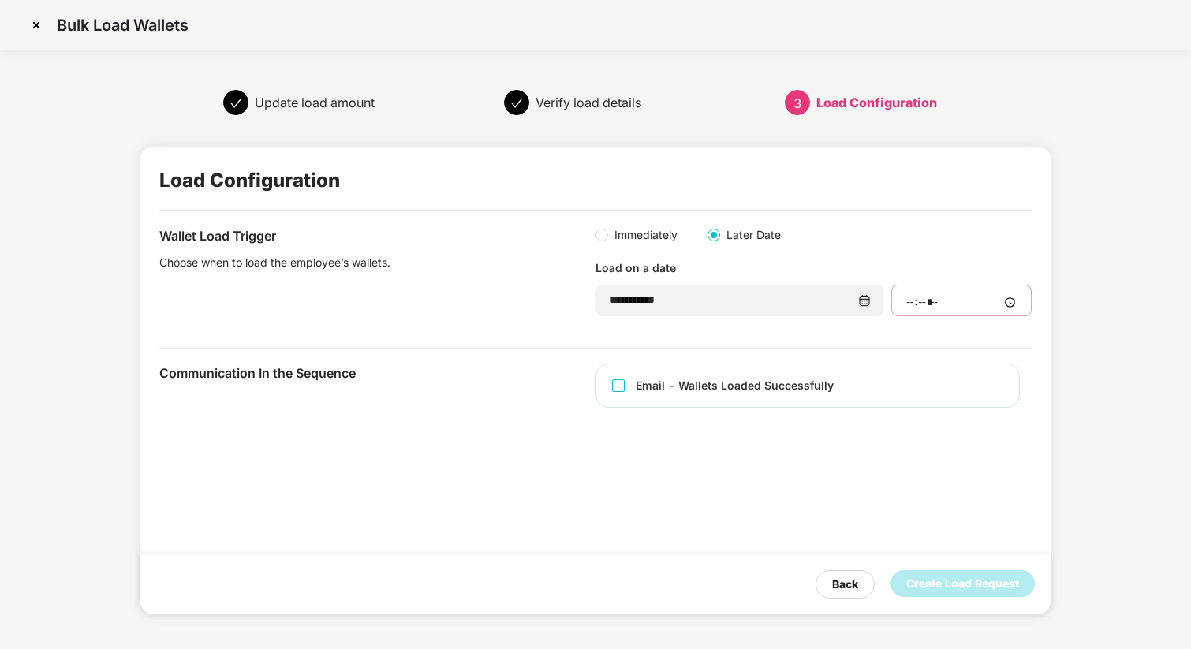
click at [916, 304] on input "time" at bounding box center [962, 302] width 114 height 17
click at [996, 300] on input "time" at bounding box center [962, 302] width 114 height 17
click at [1012, 301] on input "time" at bounding box center [962, 302] width 114 height 17
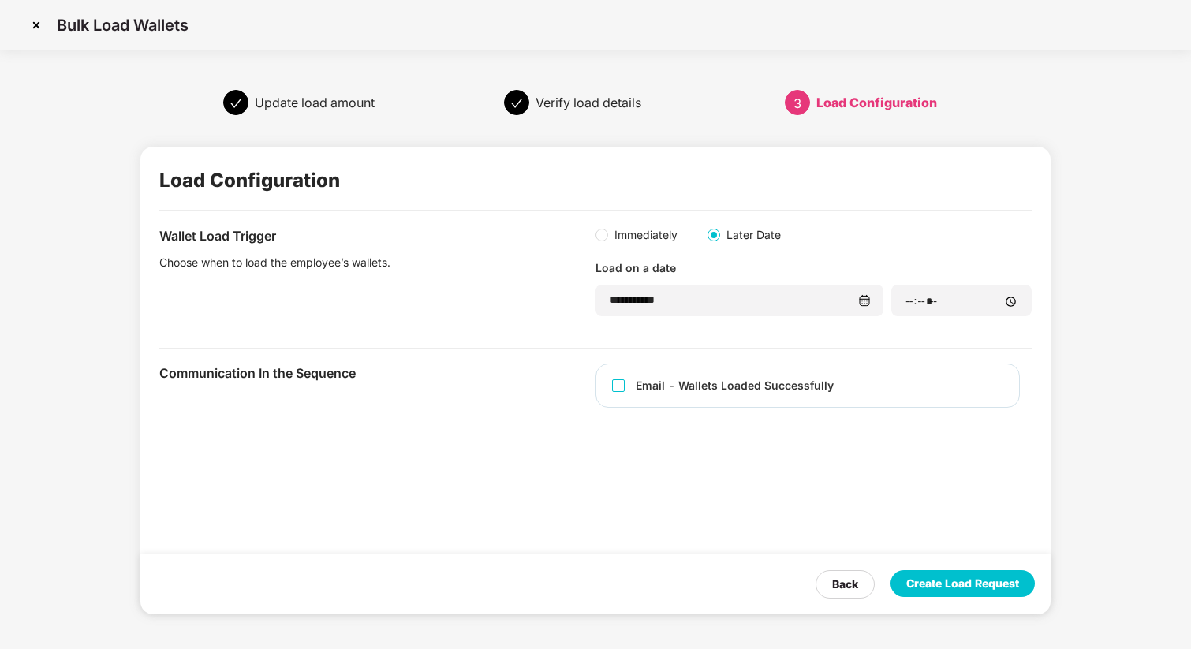
type input "*****"
click at [757, 331] on div "**********" at bounding box center [595, 279] width 872 height 139
click at [938, 587] on div "Create Load Request" at bounding box center [962, 583] width 113 height 17
